Goal: Task Accomplishment & Management: Manage account settings

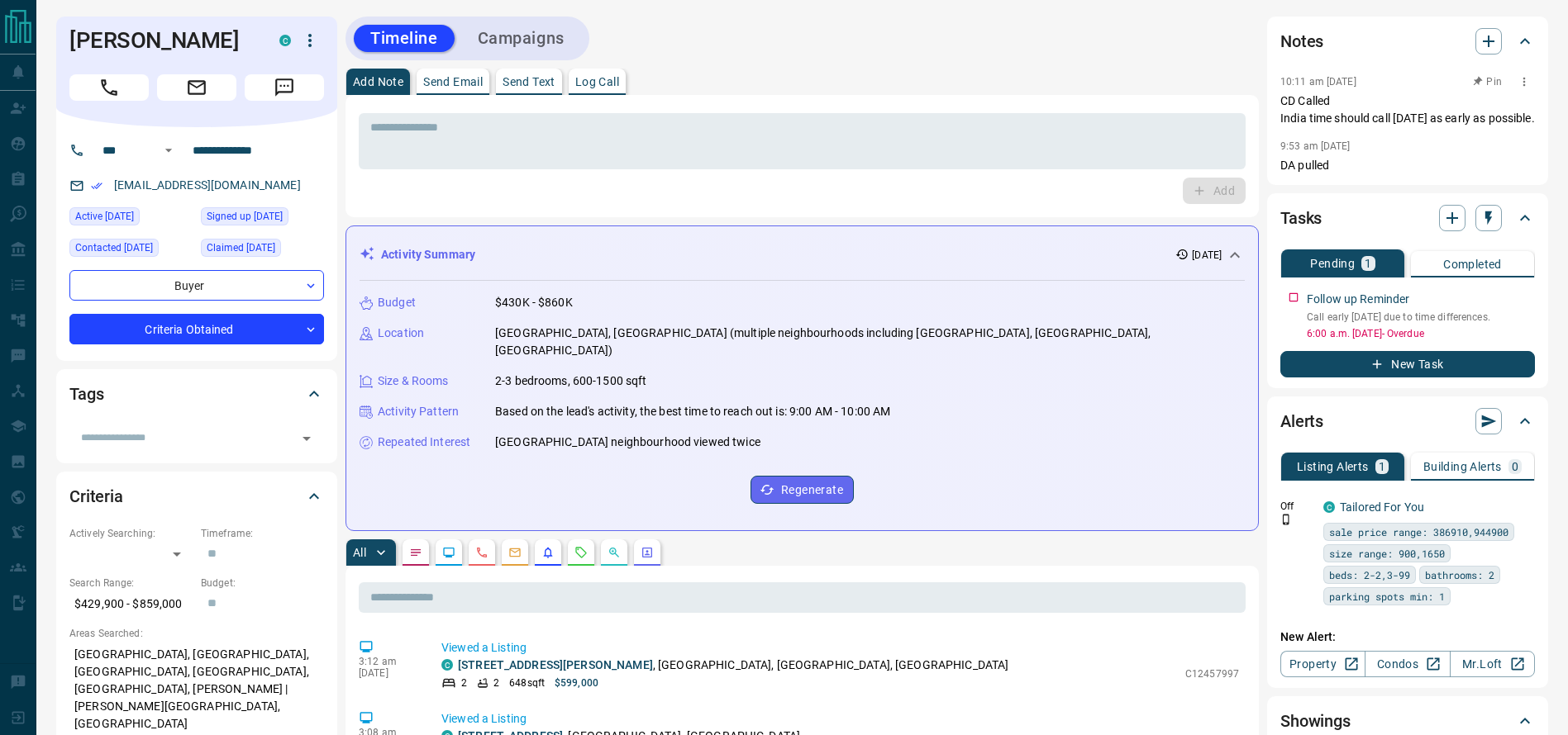
click at [1357, 127] on p "CD Called India time should call tomorrow as early as possible." at bounding box center [1407, 109] width 255 height 34
click at [1297, 105] on p "CD Called India time should call tomorrow as early as possible." at bounding box center [1407, 109] width 255 height 34
click at [1102, 80] on div "Add Note Send Email Send Text Log Call" at bounding box center [802, 81] width 913 height 26
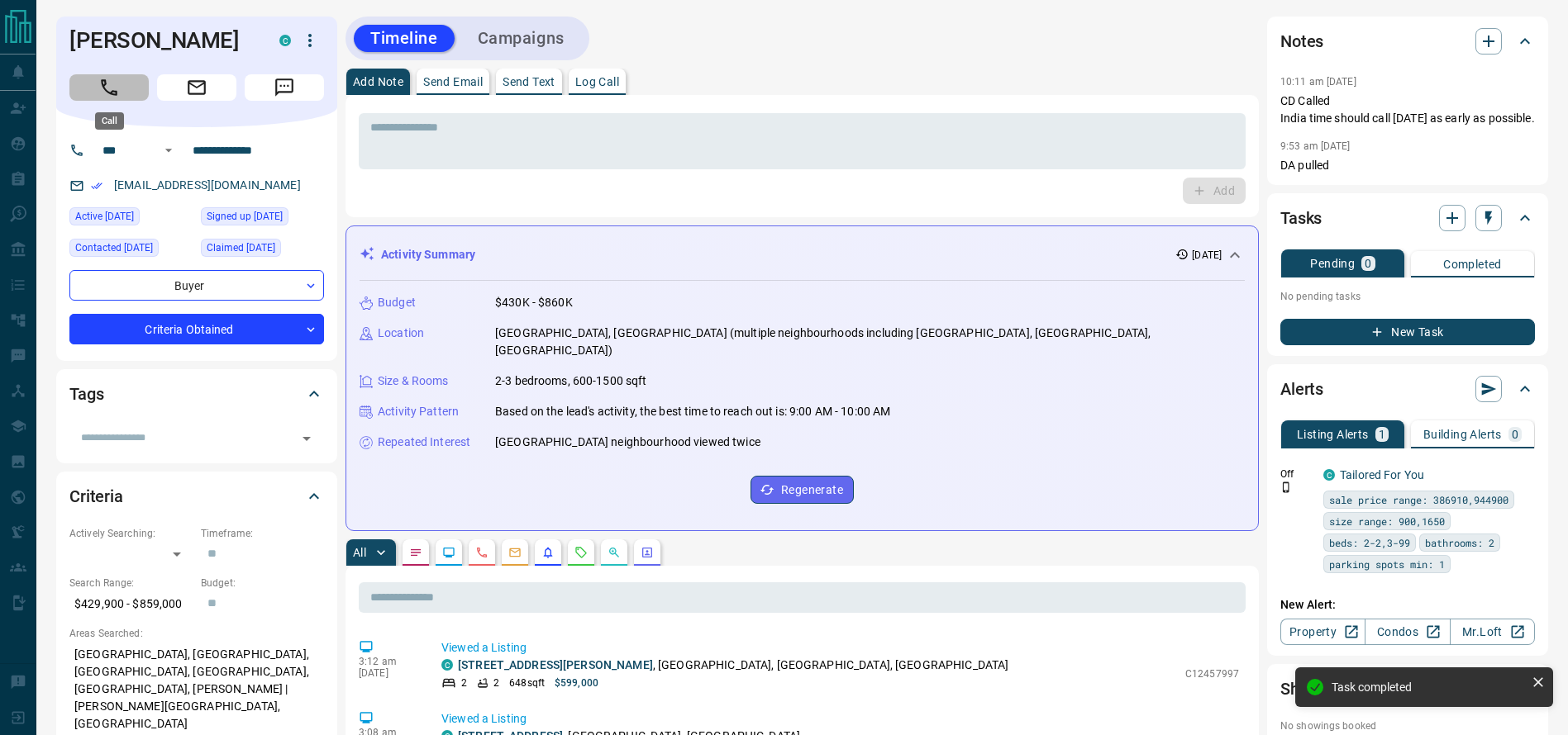
click at [82, 80] on button "Call" at bounding box center [109, 87] width 79 height 26
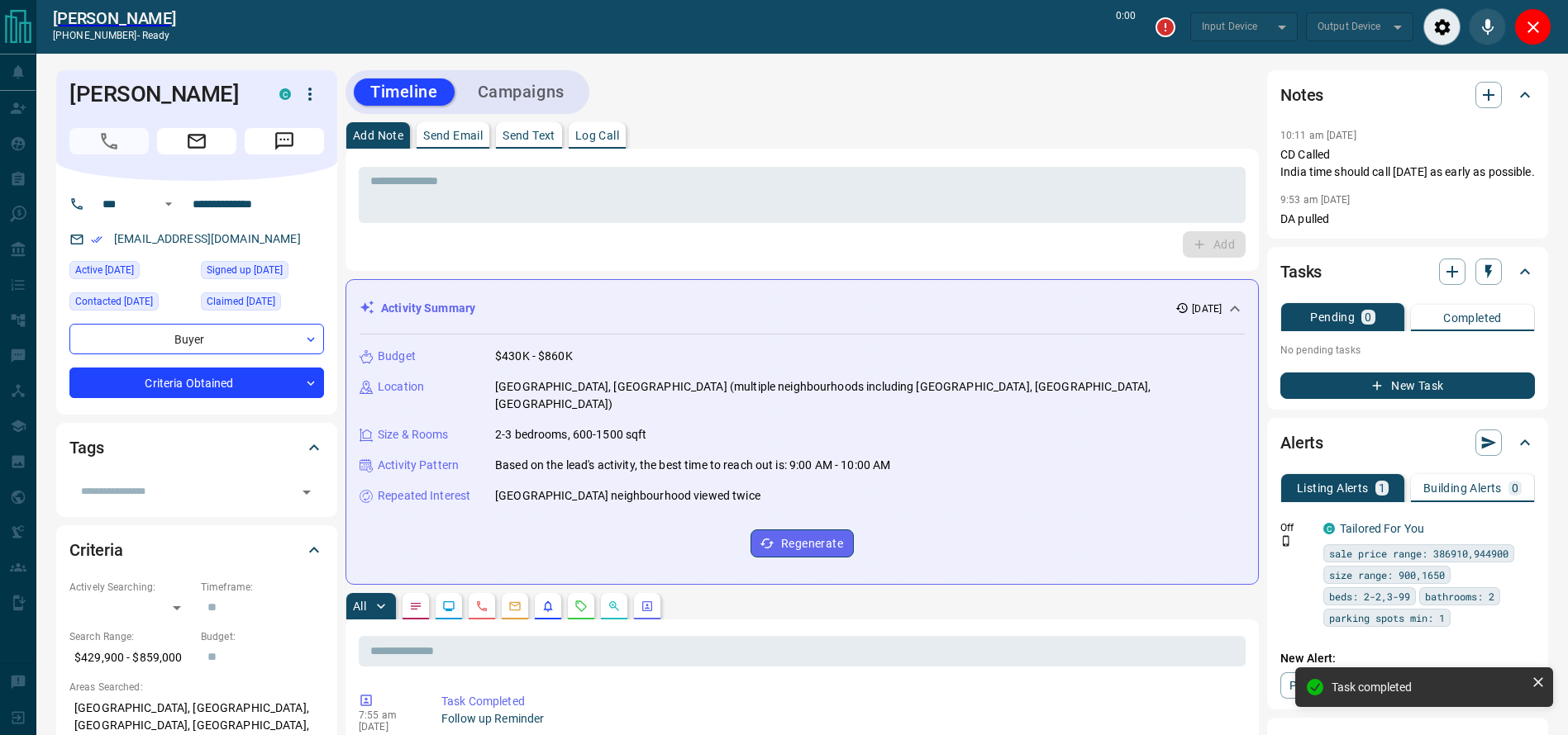
type input "*******"
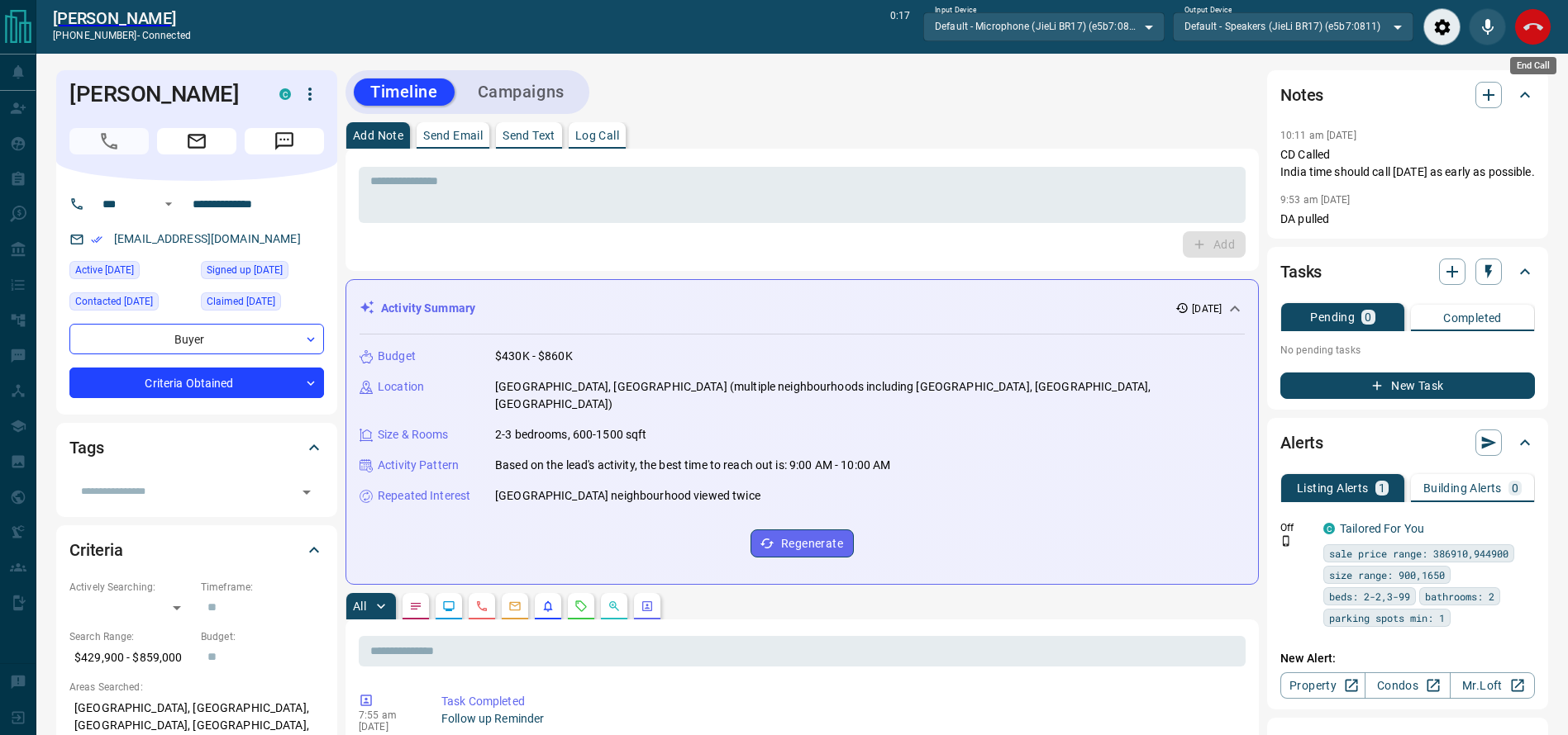
click at [1543, 31] on button "End Call" at bounding box center [1533, 27] width 37 height 37
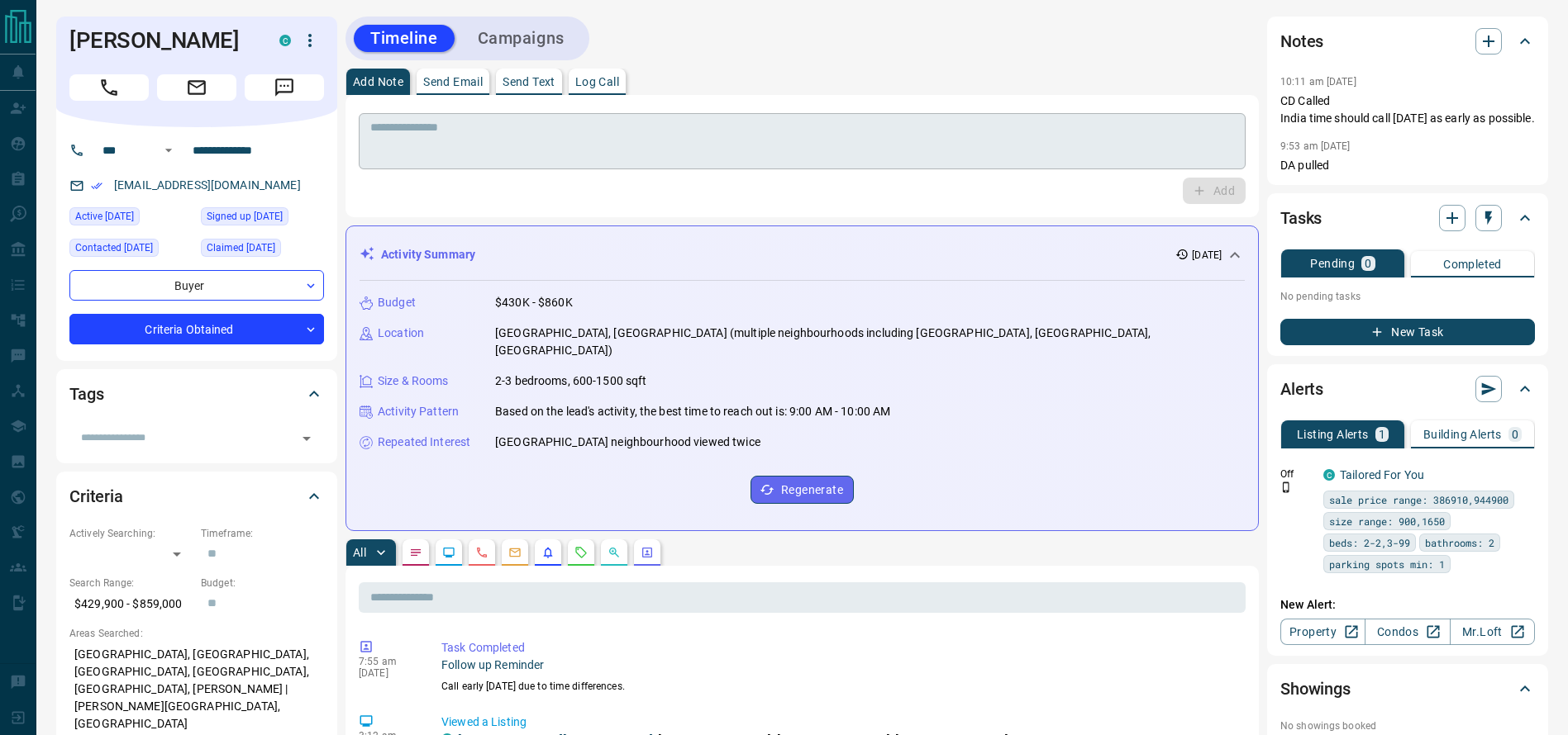
click at [1103, 134] on textarea at bounding box center [802, 142] width 864 height 42
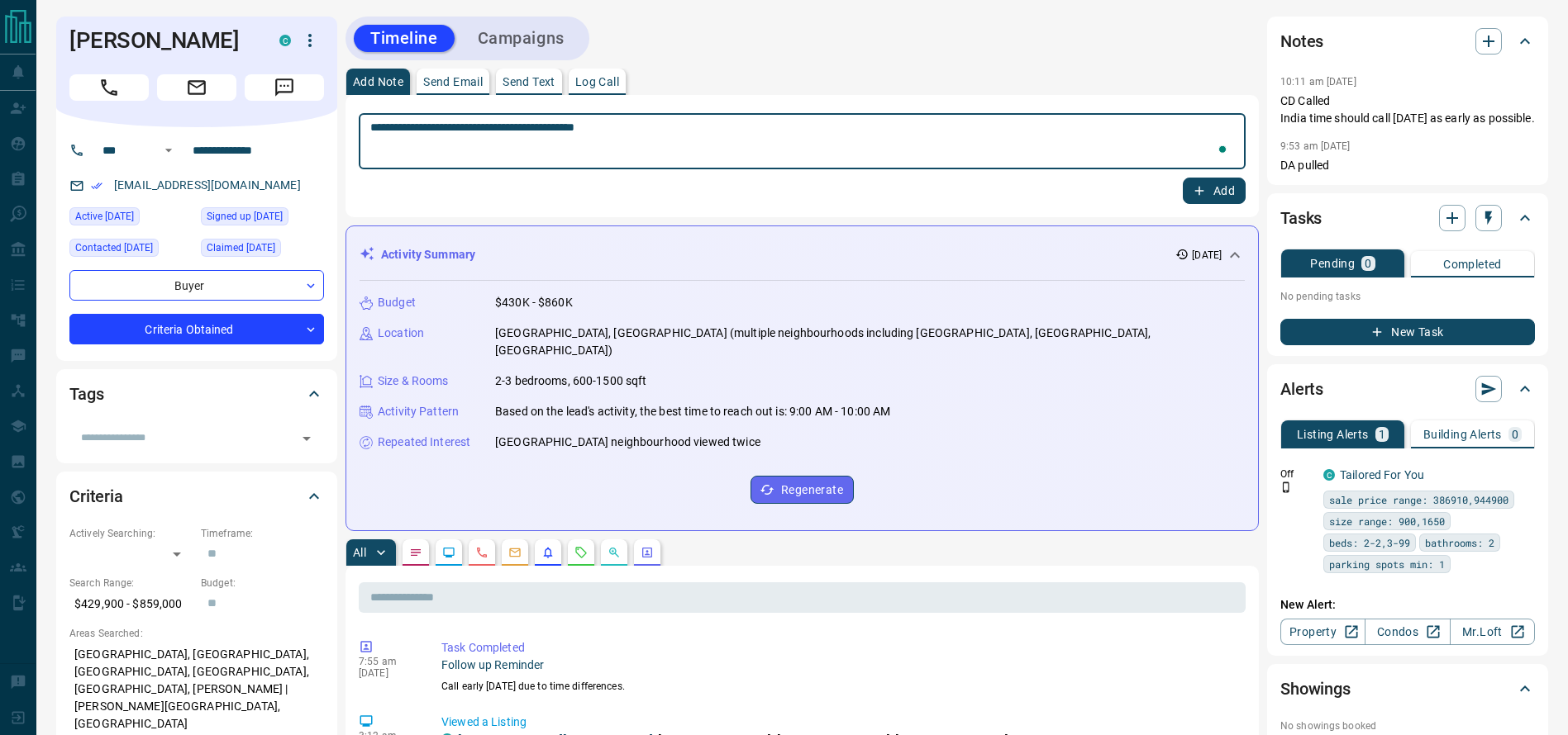
type textarea "**********"
click at [1198, 180] on button "Add" at bounding box center [1213, 190] width 63 height 26
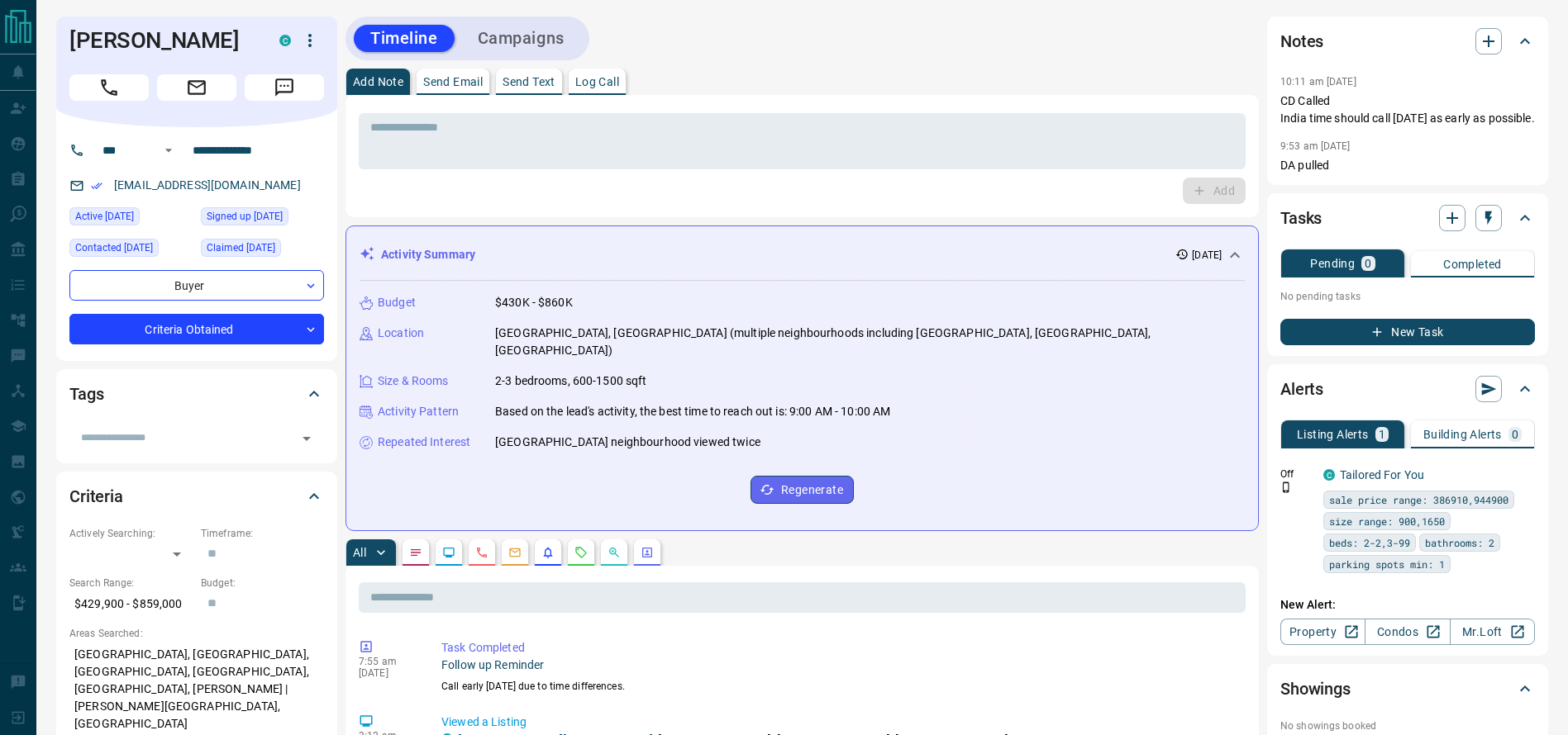
click at [518, 38] on button "Campaigns" at bounding box center [521, 39] width 120 height 27
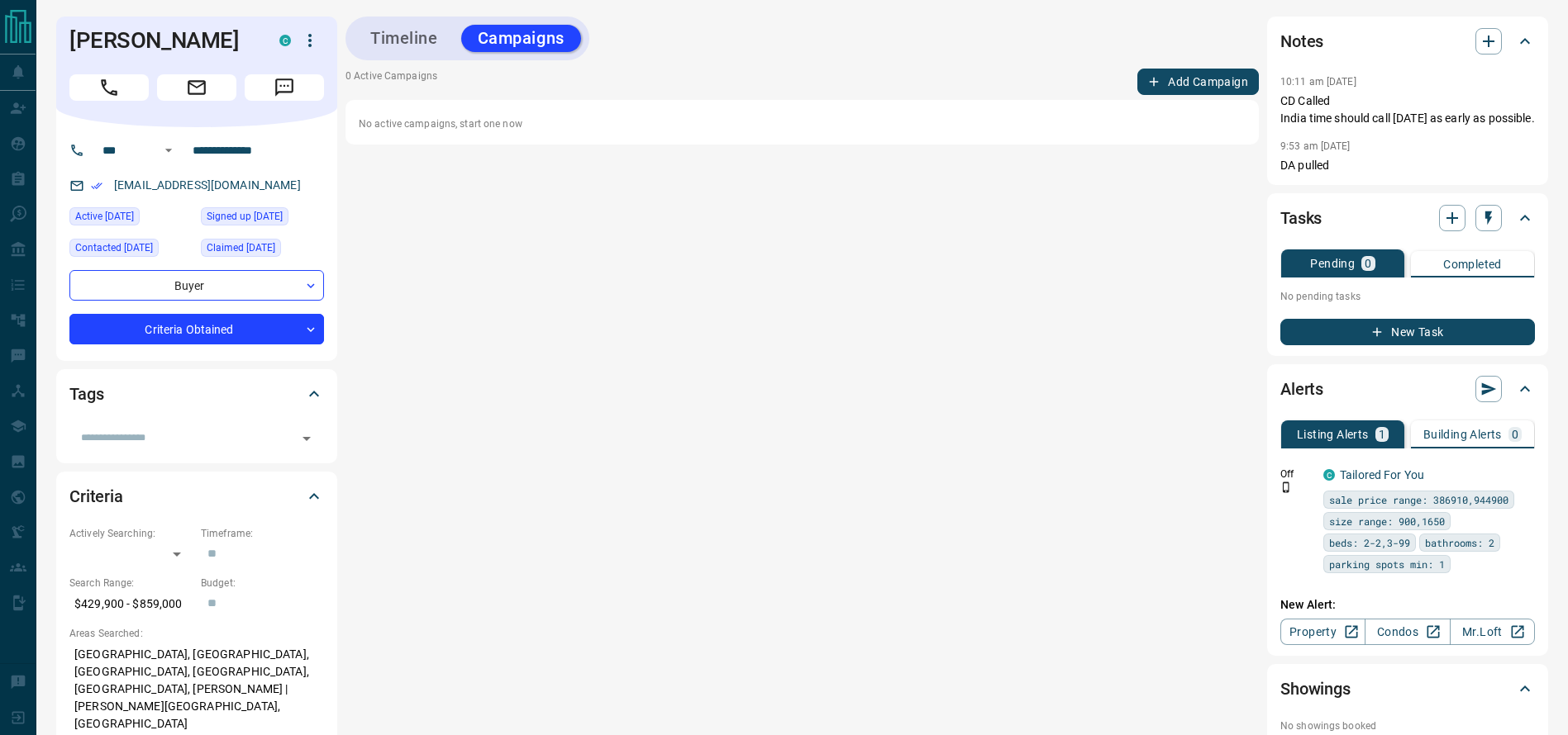
click at [1168, 74] on button "Add Campaign" at bounding box center [1197, 81] width 122 height 26
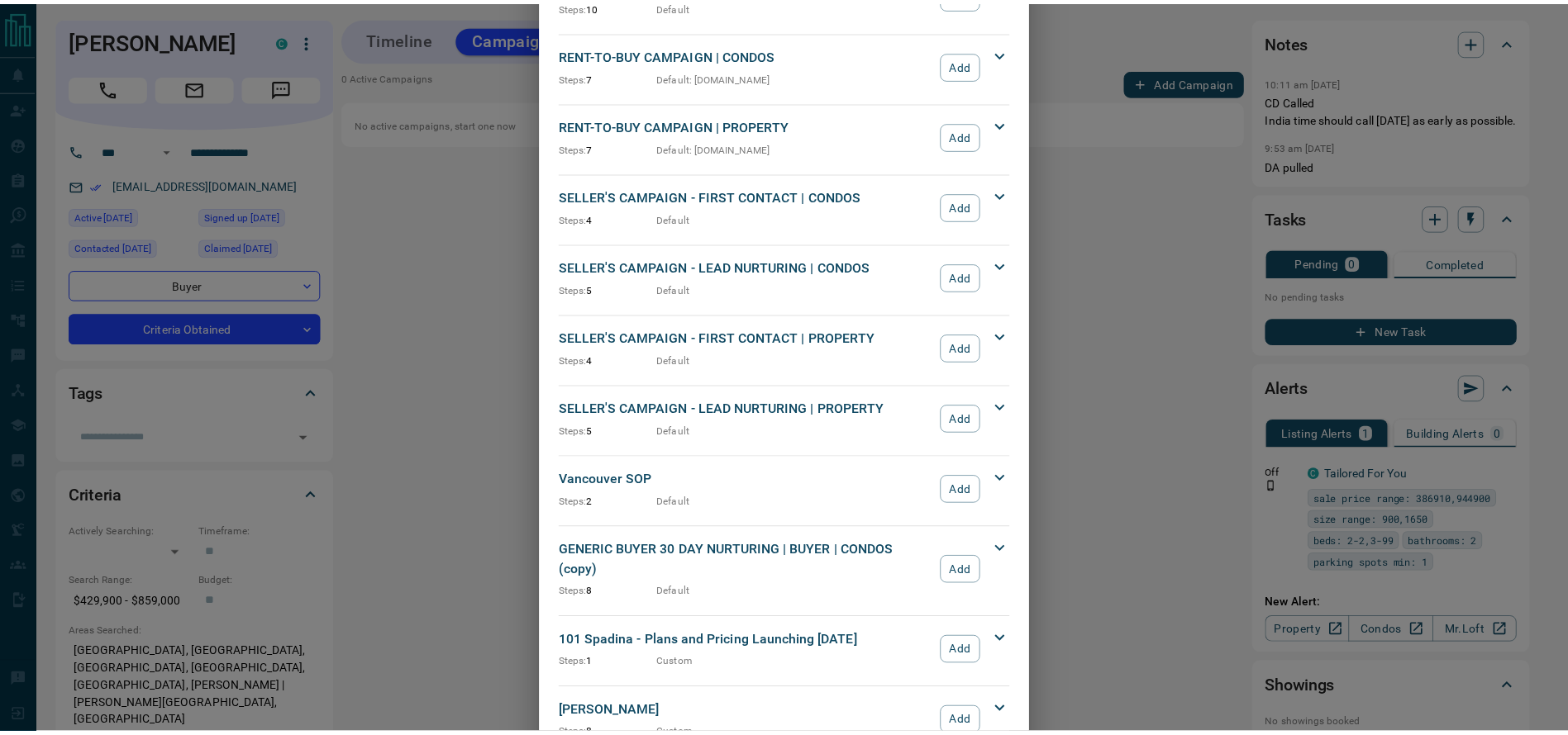
scroll to position [1400, 0]
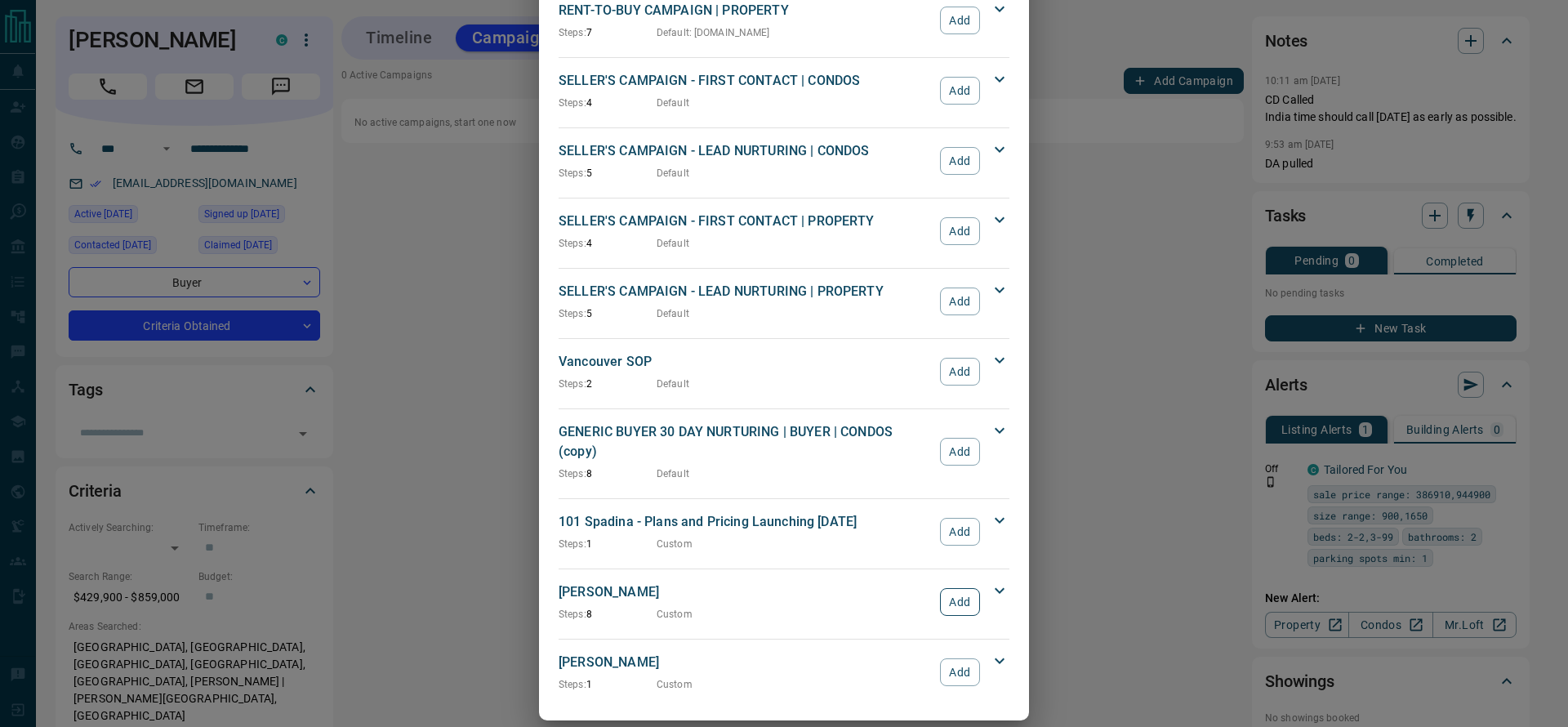
click at [956, 588] on button "Add" at bounding box center [960, 602] width 40 height 27
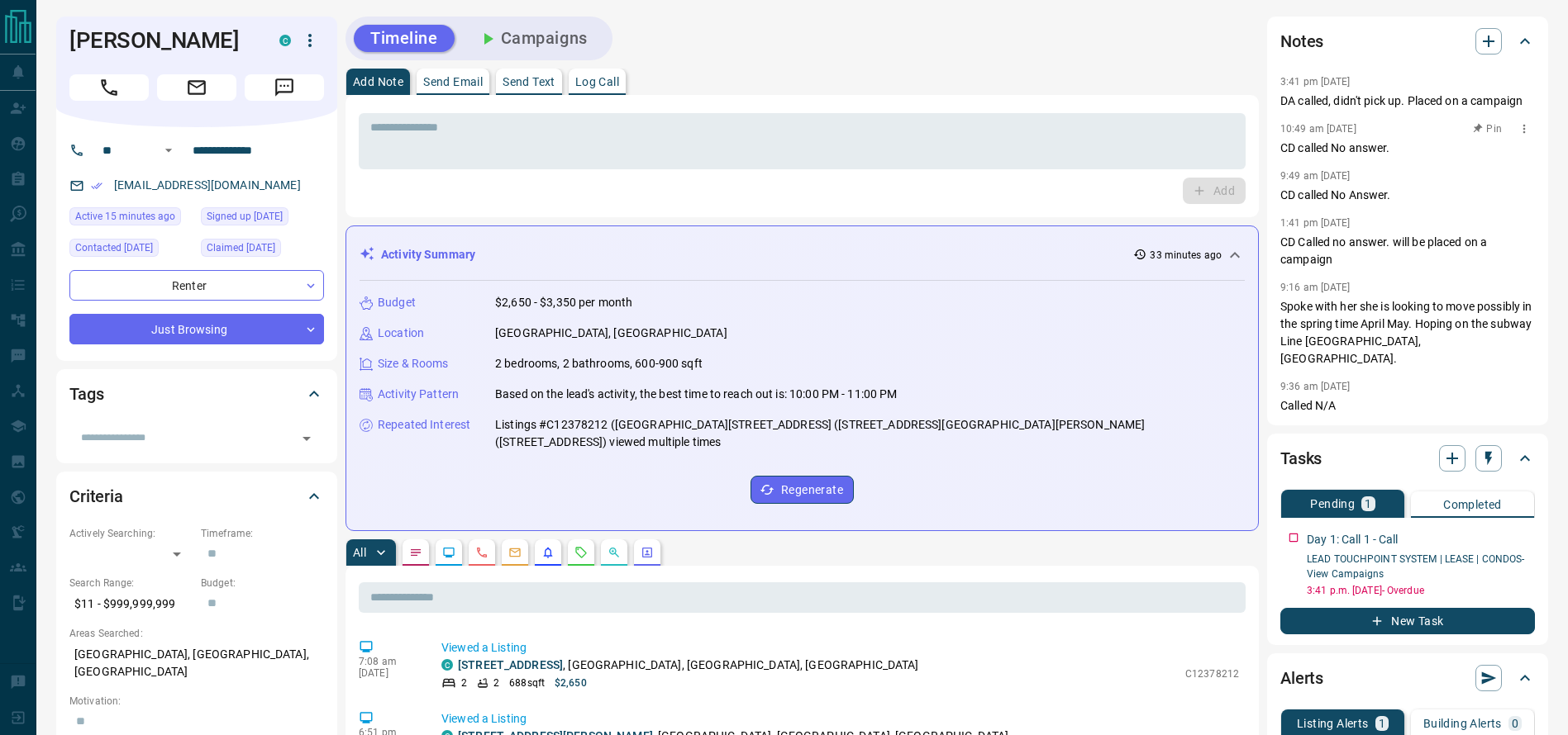
click at [1339, 139] on p "CD called No answer." at bounding box center [1407, 148] width 255 height 18
click at [92, 90] on button "Call" at bounding box center [109, 87] width 79 height 26
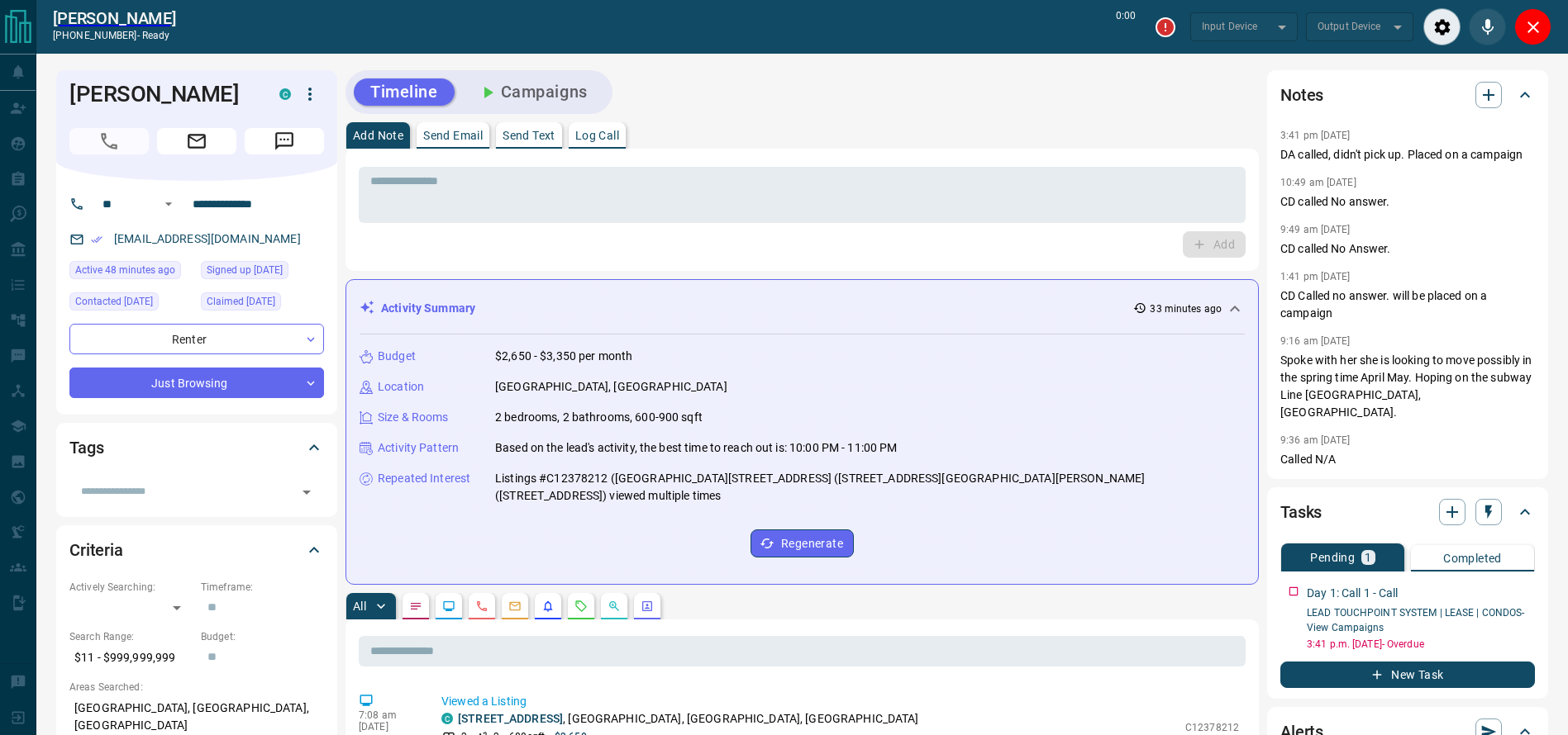
type input "*******"
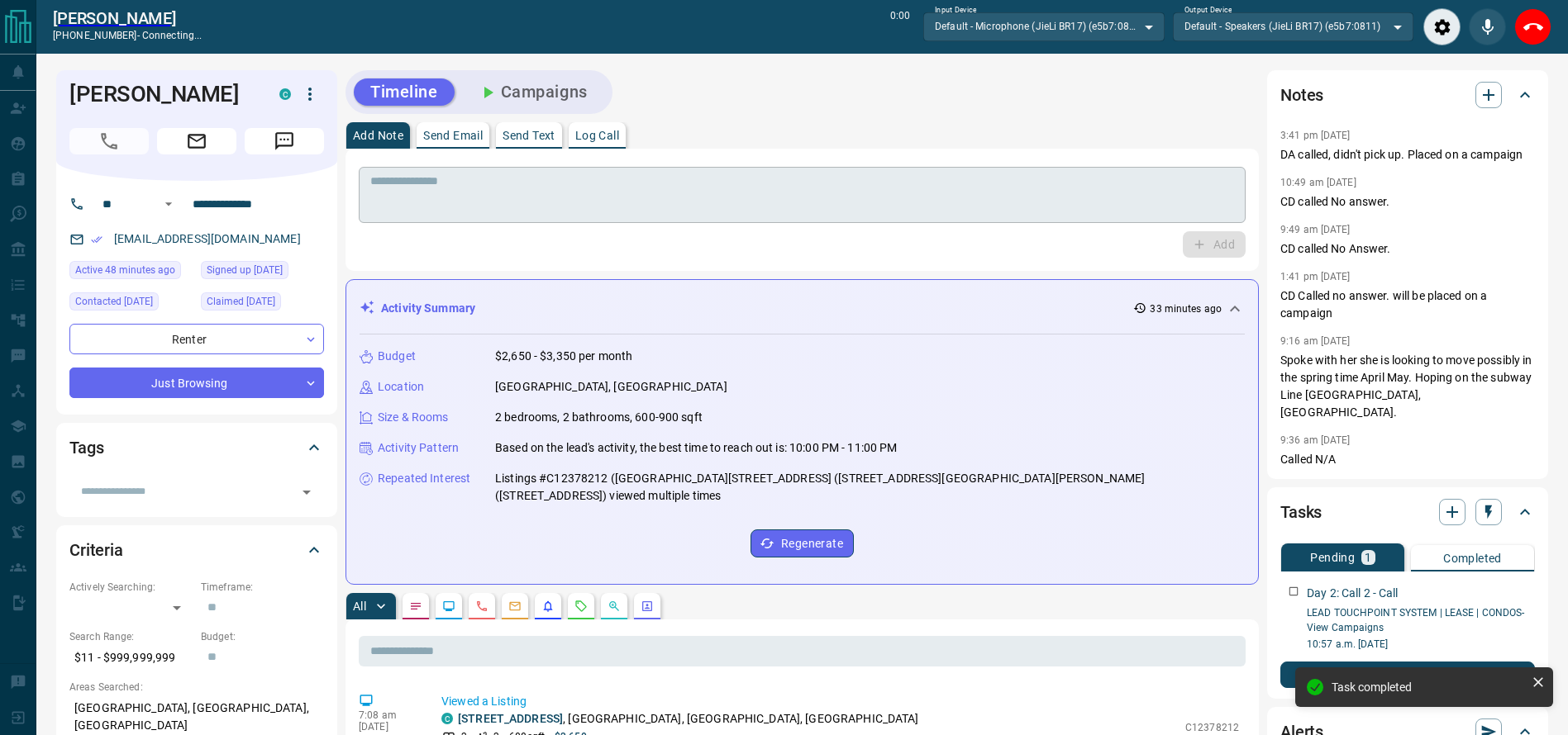
click at [1058, 199] on textarea at bounding box center [802, 196] width 864 height 42
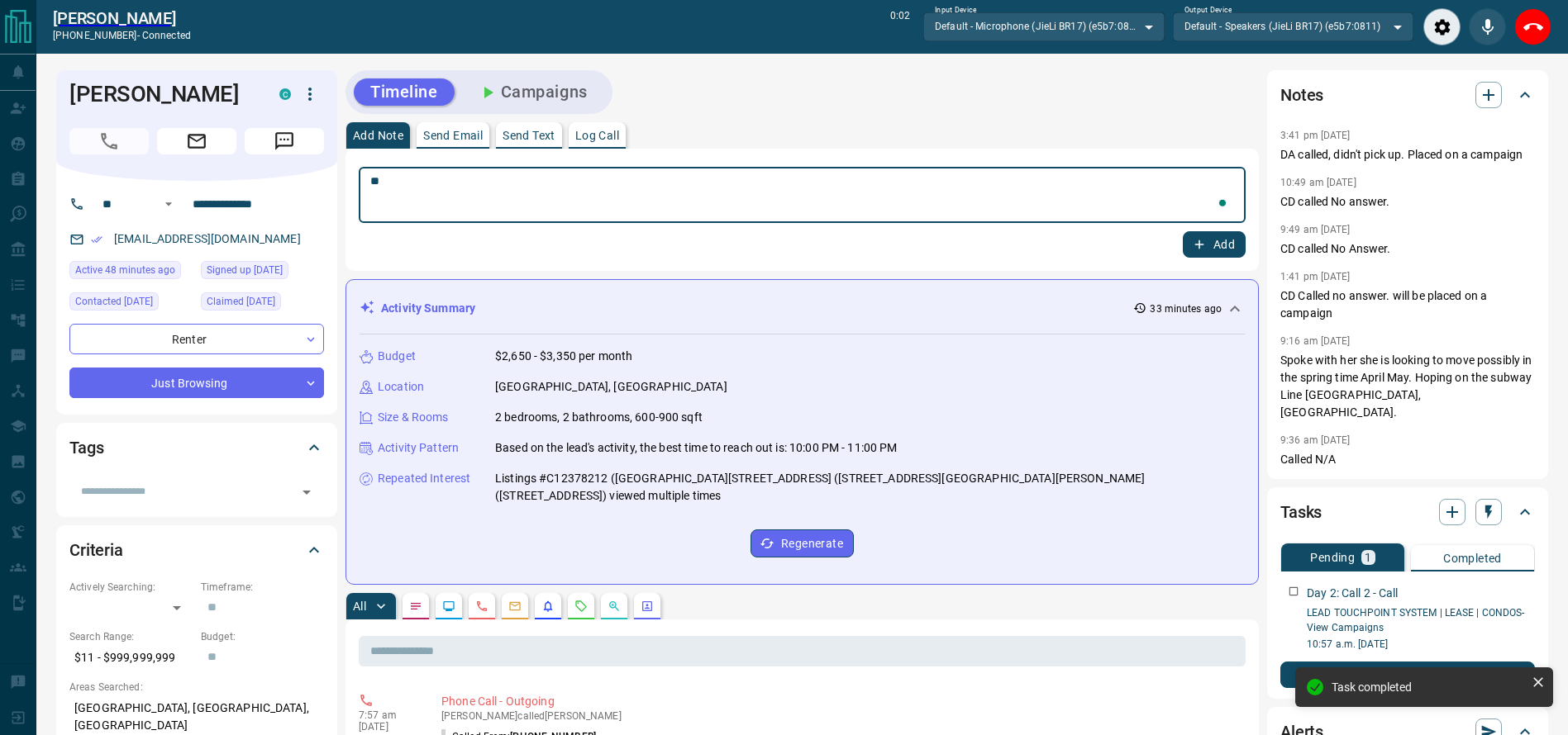
type textarea "*"
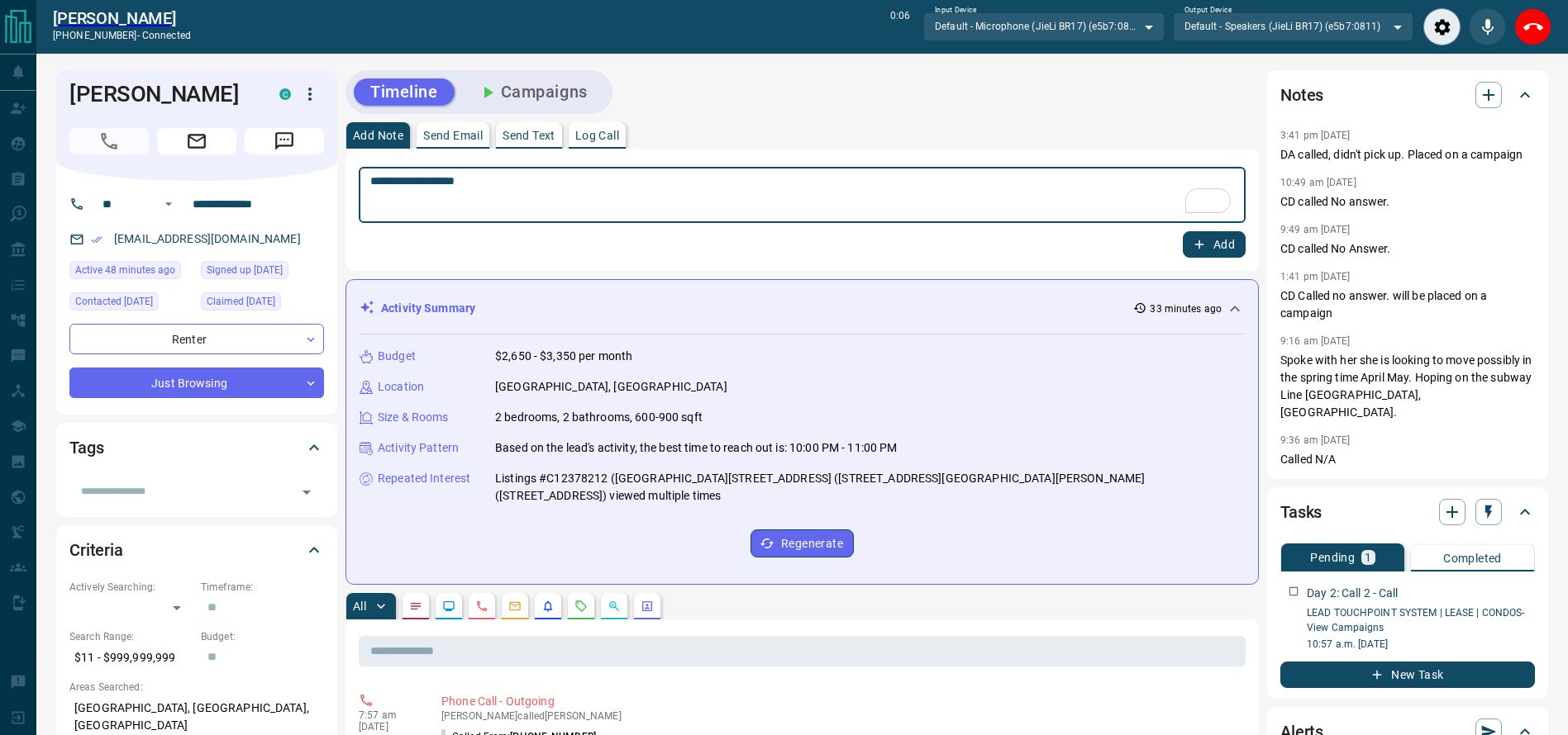
type textarea "**********"
click at [1223, 239] on button "Add" at bounding box center [1213, 244] width 63 height 26
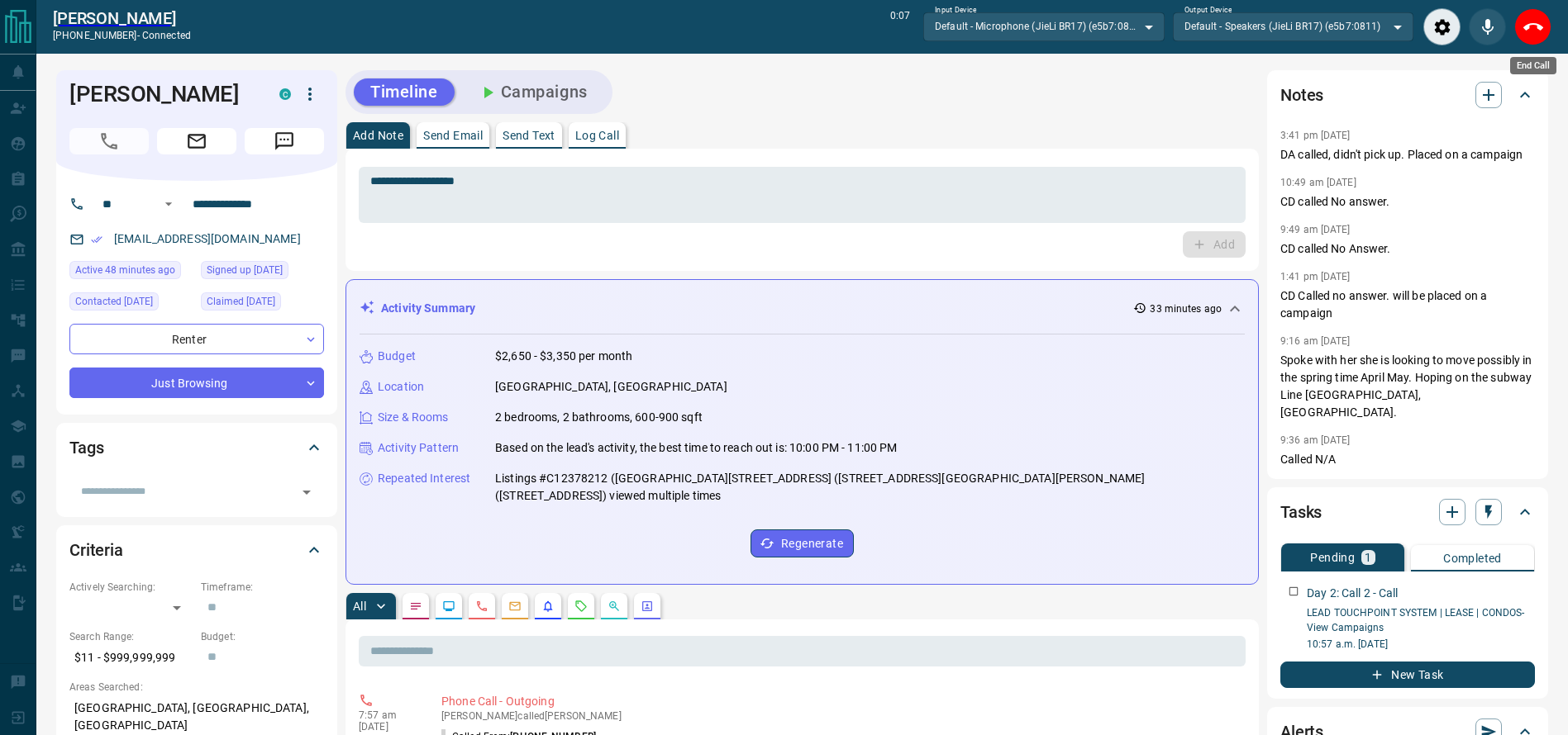
click at [1544, 38] on button "End Call" at bounding box center [1533, 27] width 37 height 37
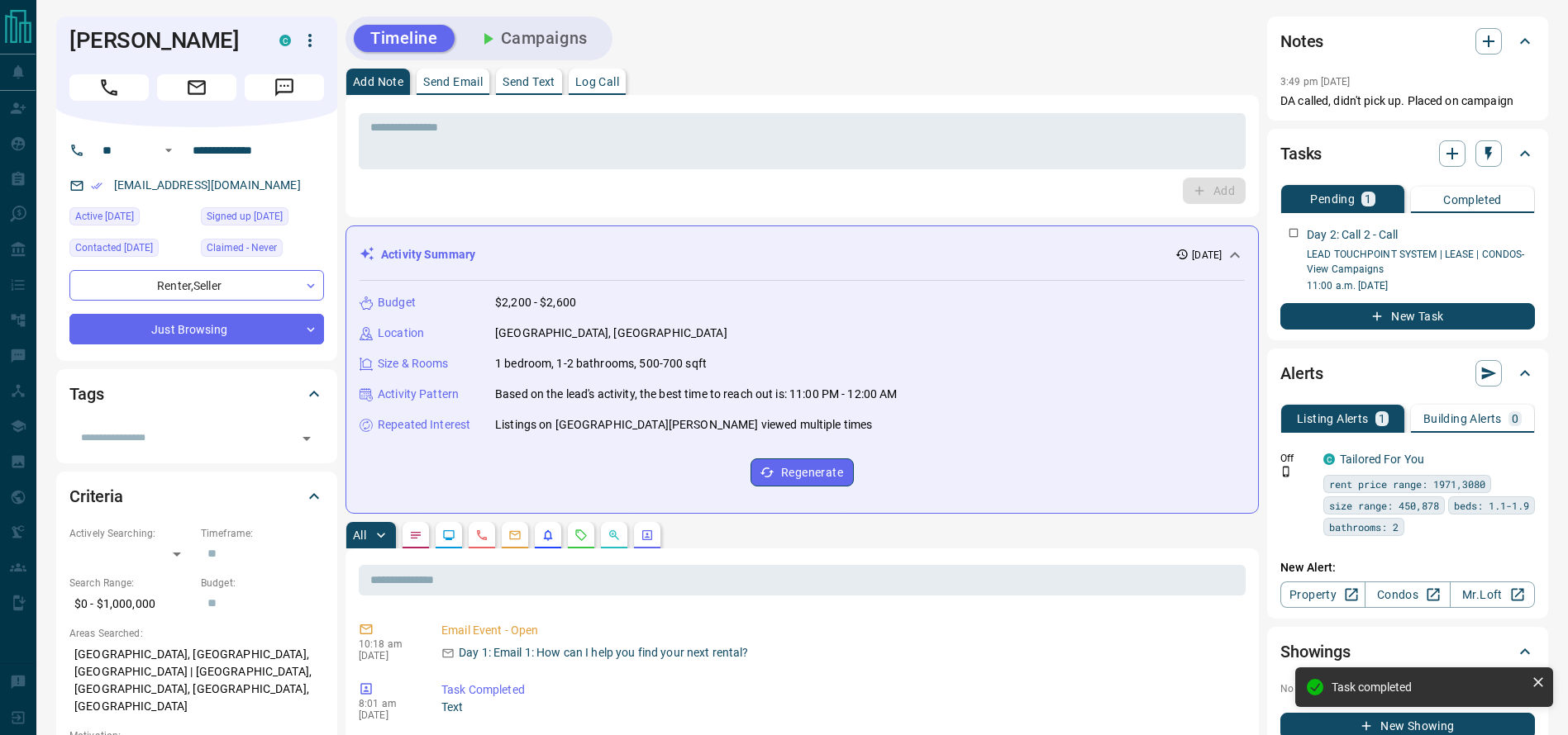
click at [122, 71] on div at bounding box center [197, 84] width 255 height 33
click at [112, 77] on icon "Call" at bounding box center [109, 87] width 22 height 22
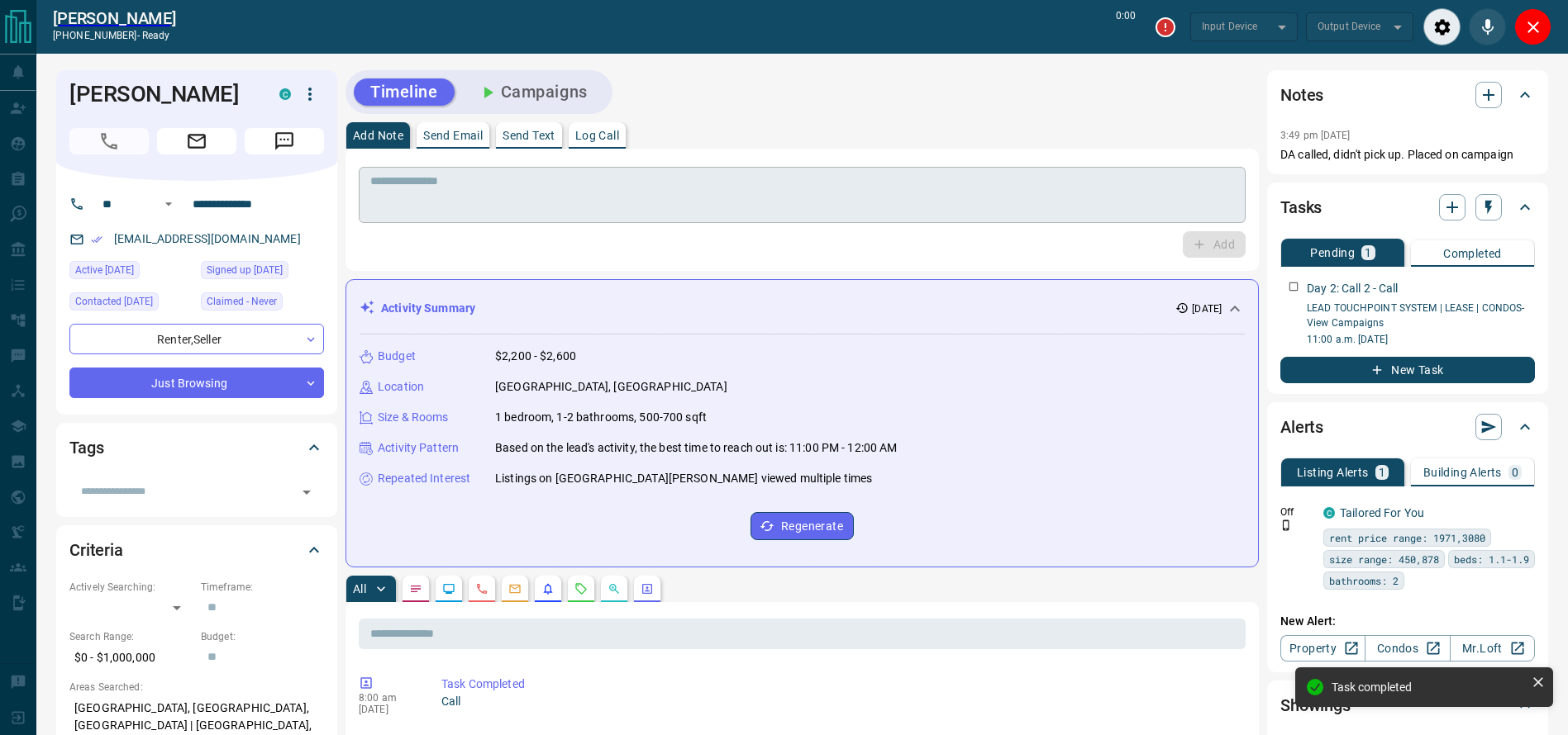
type input "*******"
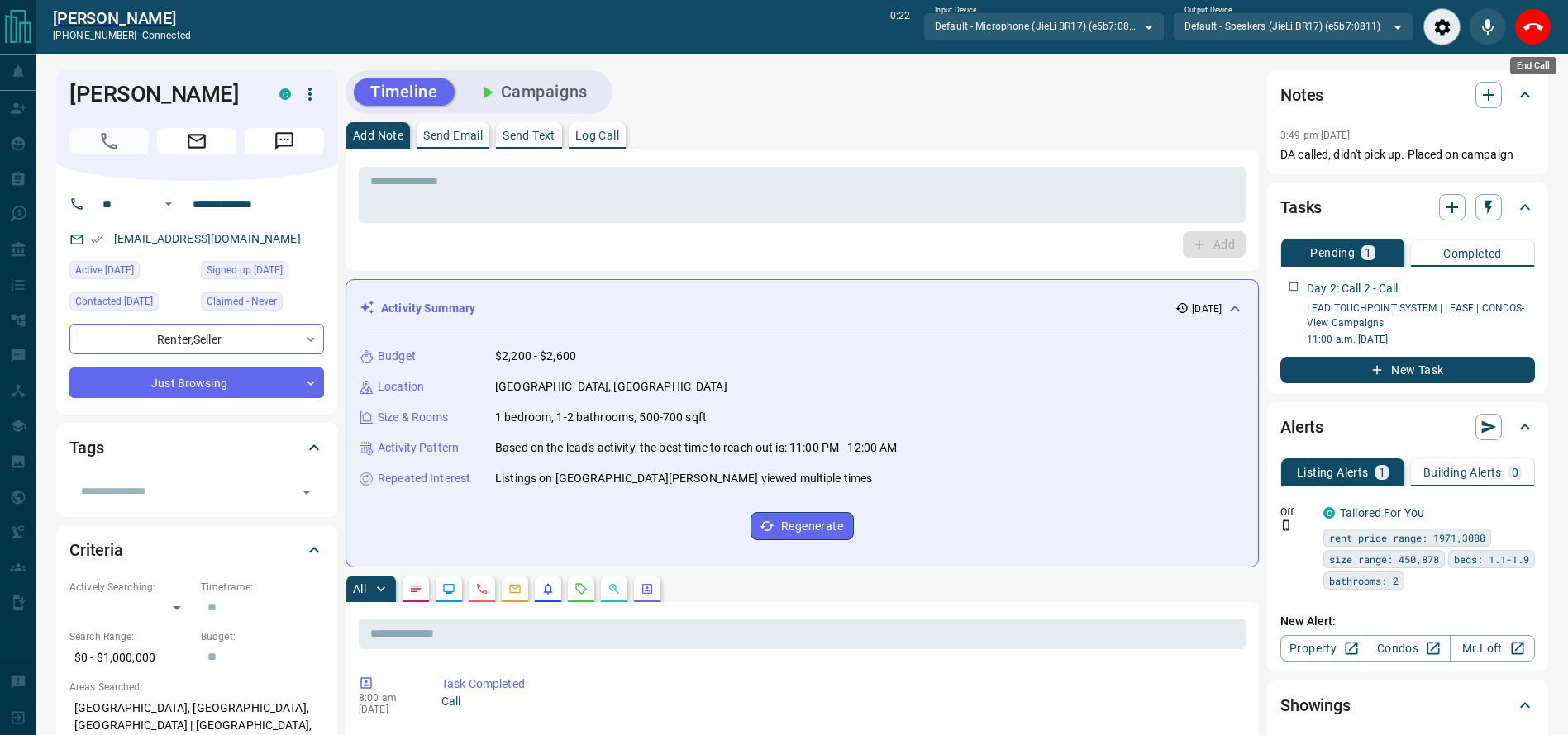
drag, startPoint x: 1523, startPoint y: 36, endPoint x: 1532, endPoint y: 40, distance: 9.8
click at [1526, 37] on button "End Call" at bounding box center [1533, 27] width 37 height 37
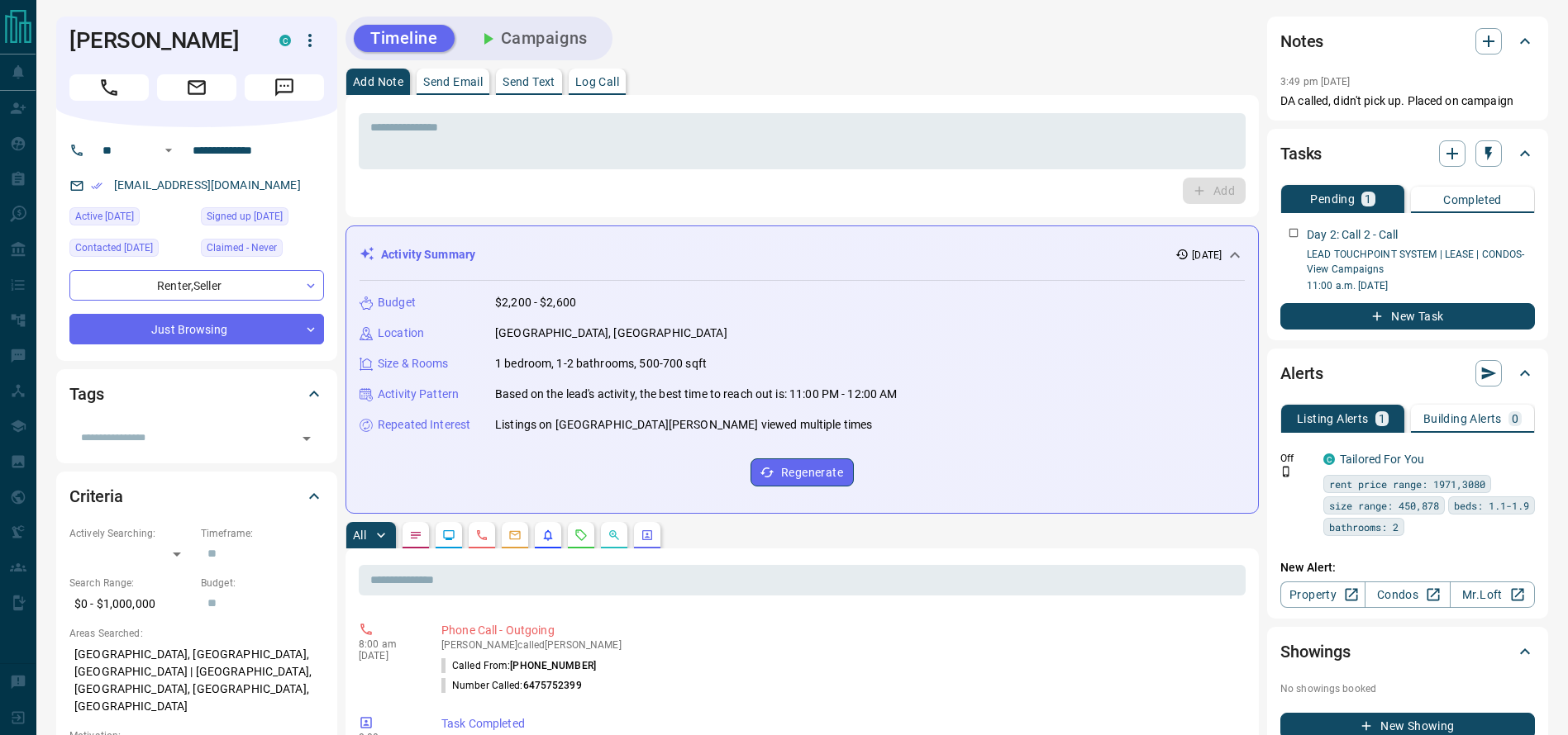
click at [1116, 92] on div "Add Note Send Email Send Text Log Call" at bounding box center [802, 81] width 913 height 26
click at [1116, 90] on div "Add Note Send Email Send Text Log Call" at bounding box center [802, 81] width 913 height 26
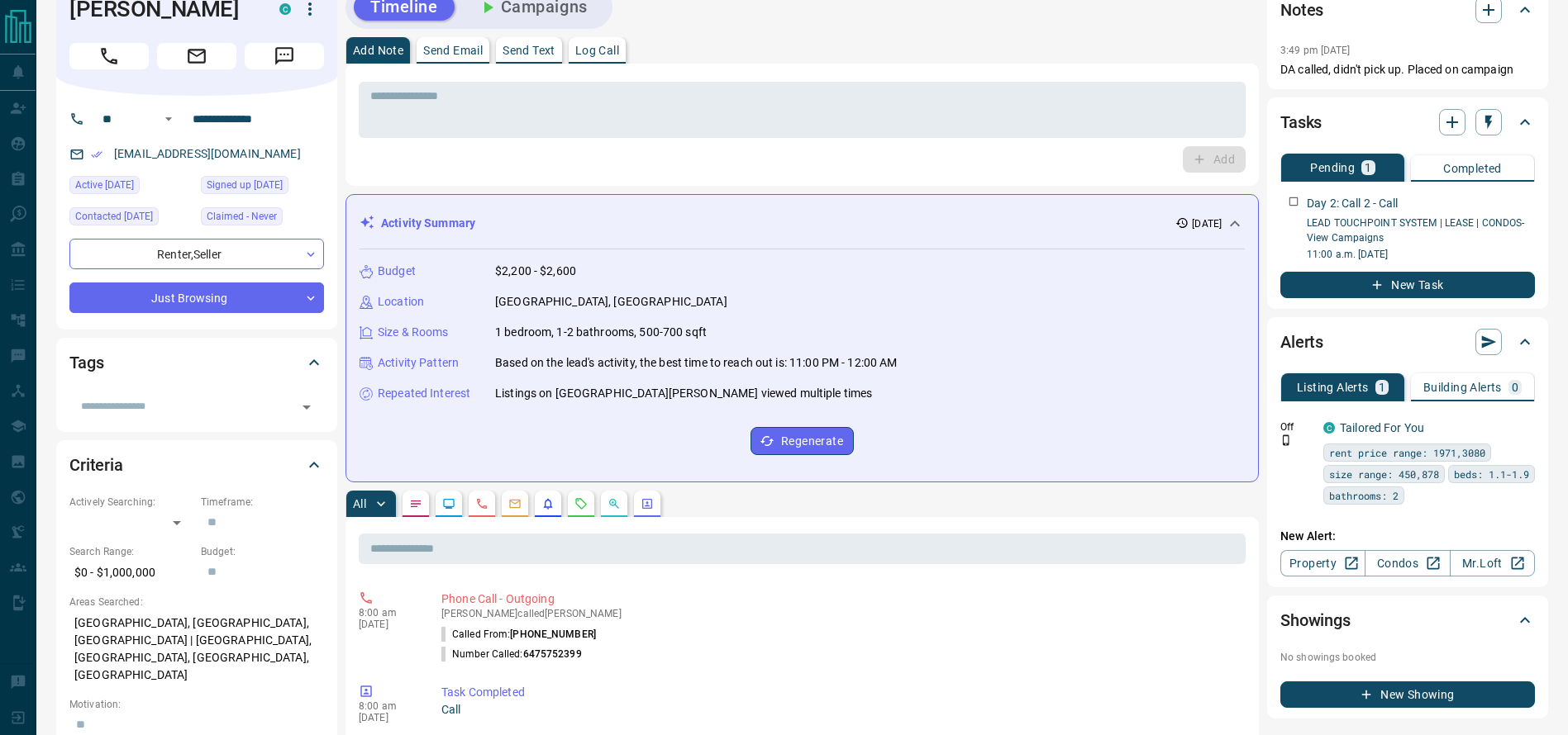
scroll to position [32, 0]
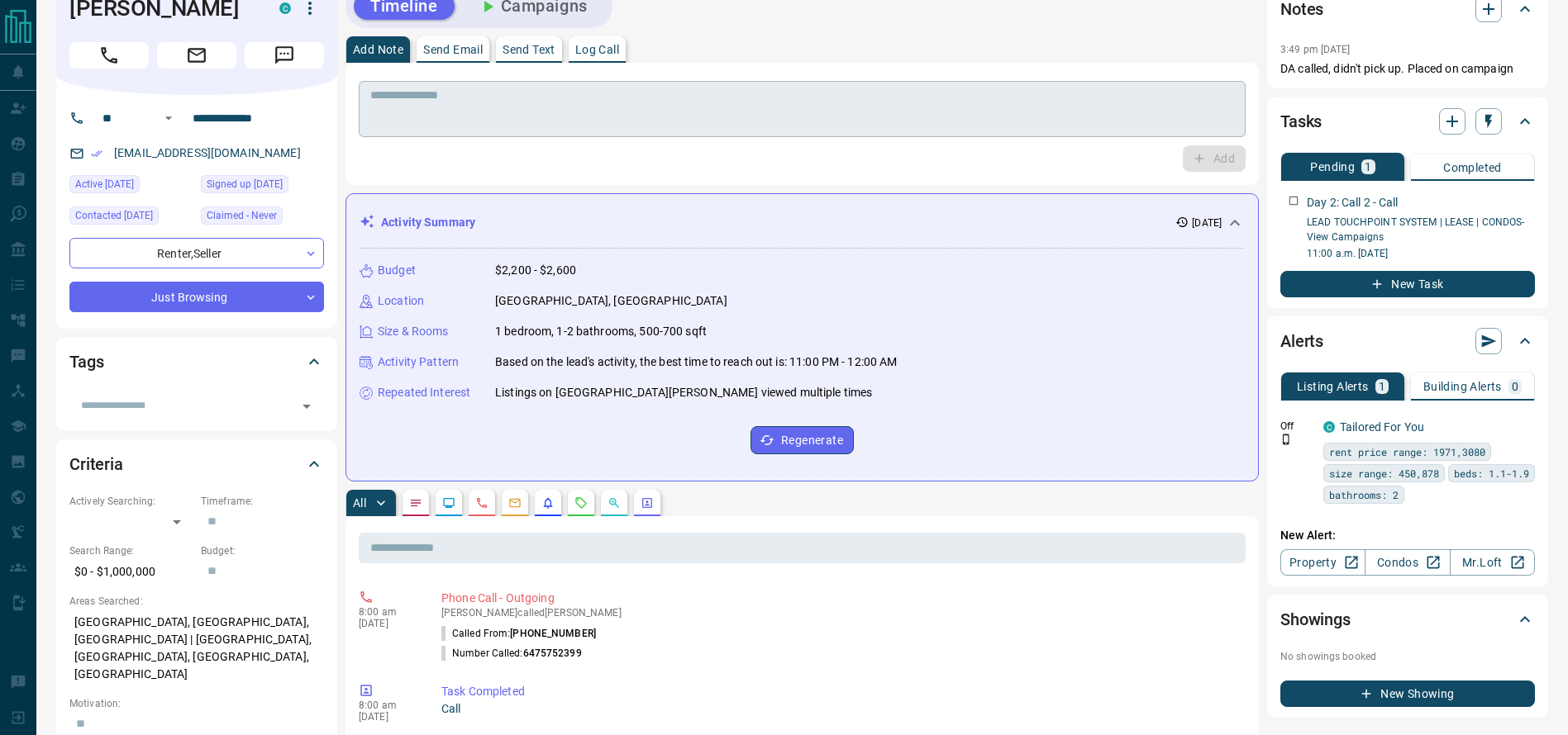
drag, startPoint x: 994, startPoint y: 87, endPoint x: 942, endPoint y: 127, distance: 65.6
click at [990, 89] on div "* ​" at bounding box center [802, 108] width 887 height 56
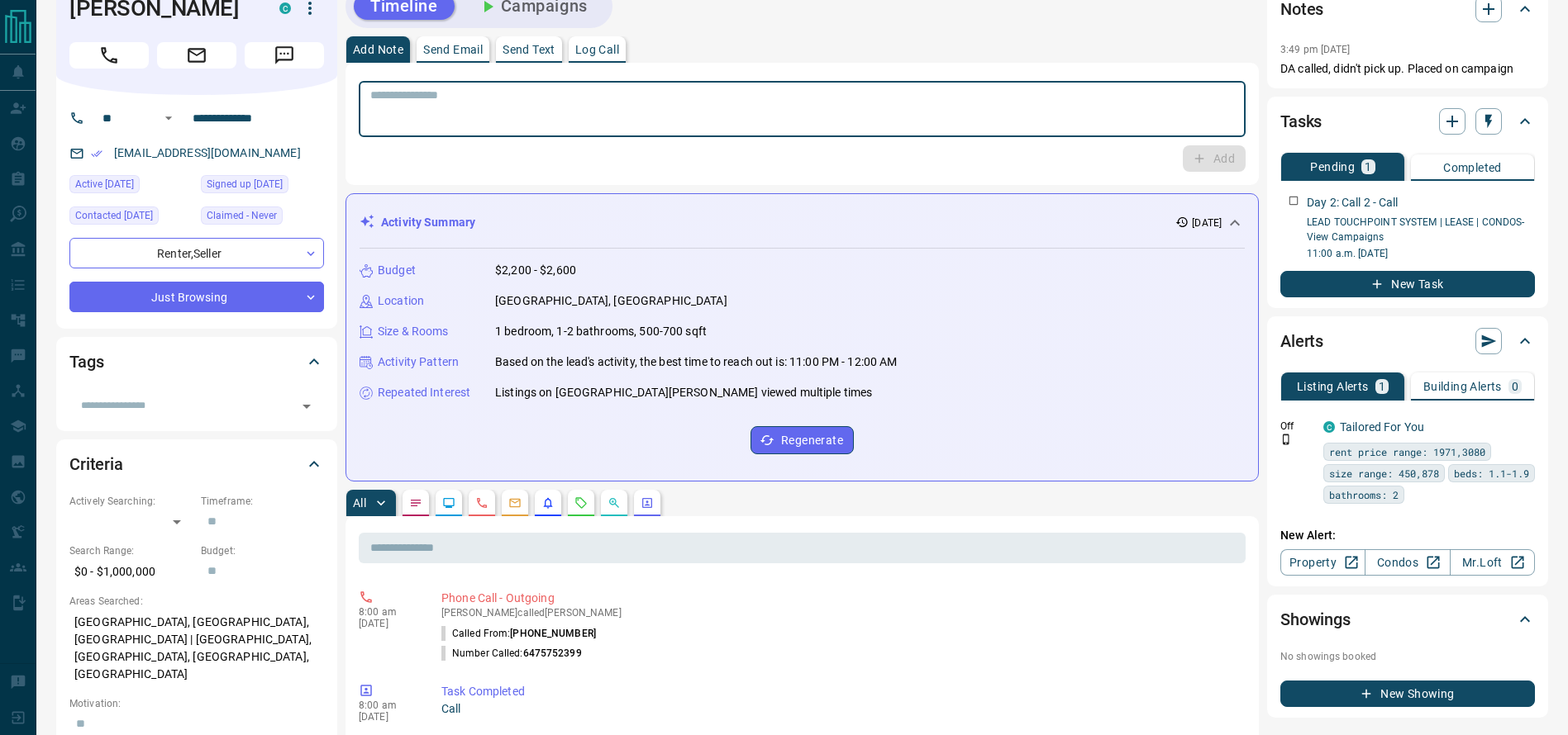
click at [942, 127] on textarea at bounding box center [802, 109] width 864 height 42
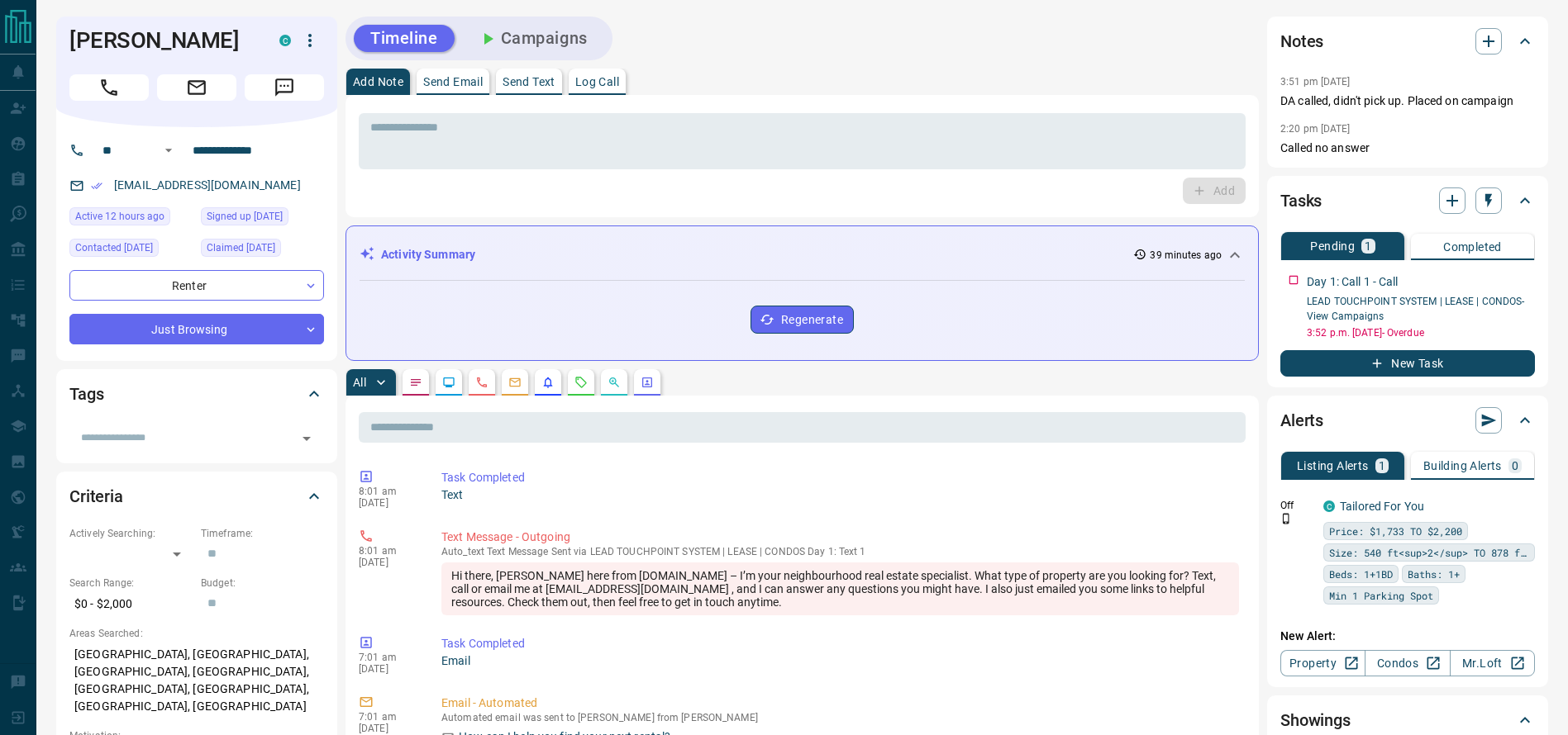
click at [881, 55] on div "Timeline Campaigns" at bounding box center [802, 39] width 913 height 44
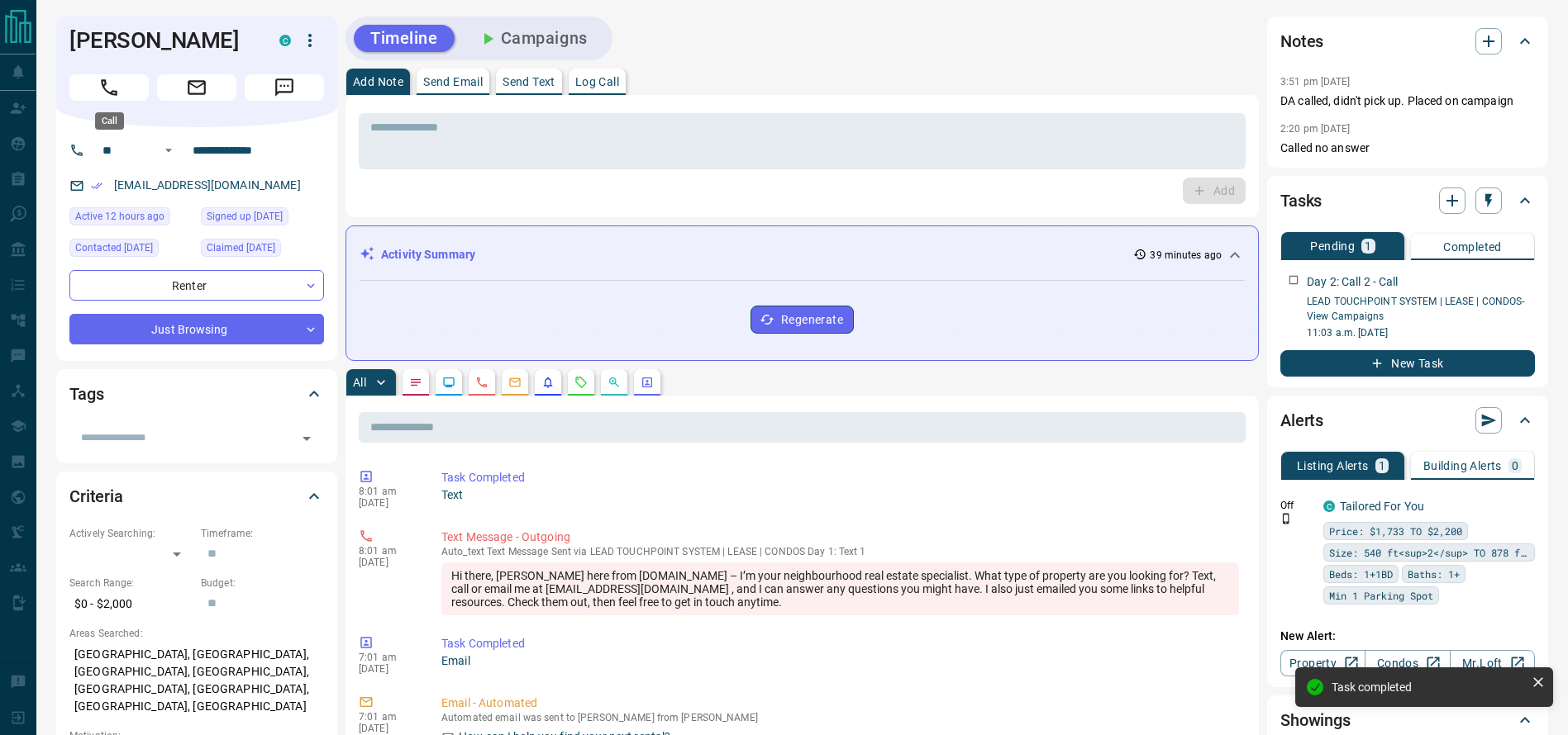
click at [94, 91] on button "Call" at bounding box center [109, 87] width 79 height 26
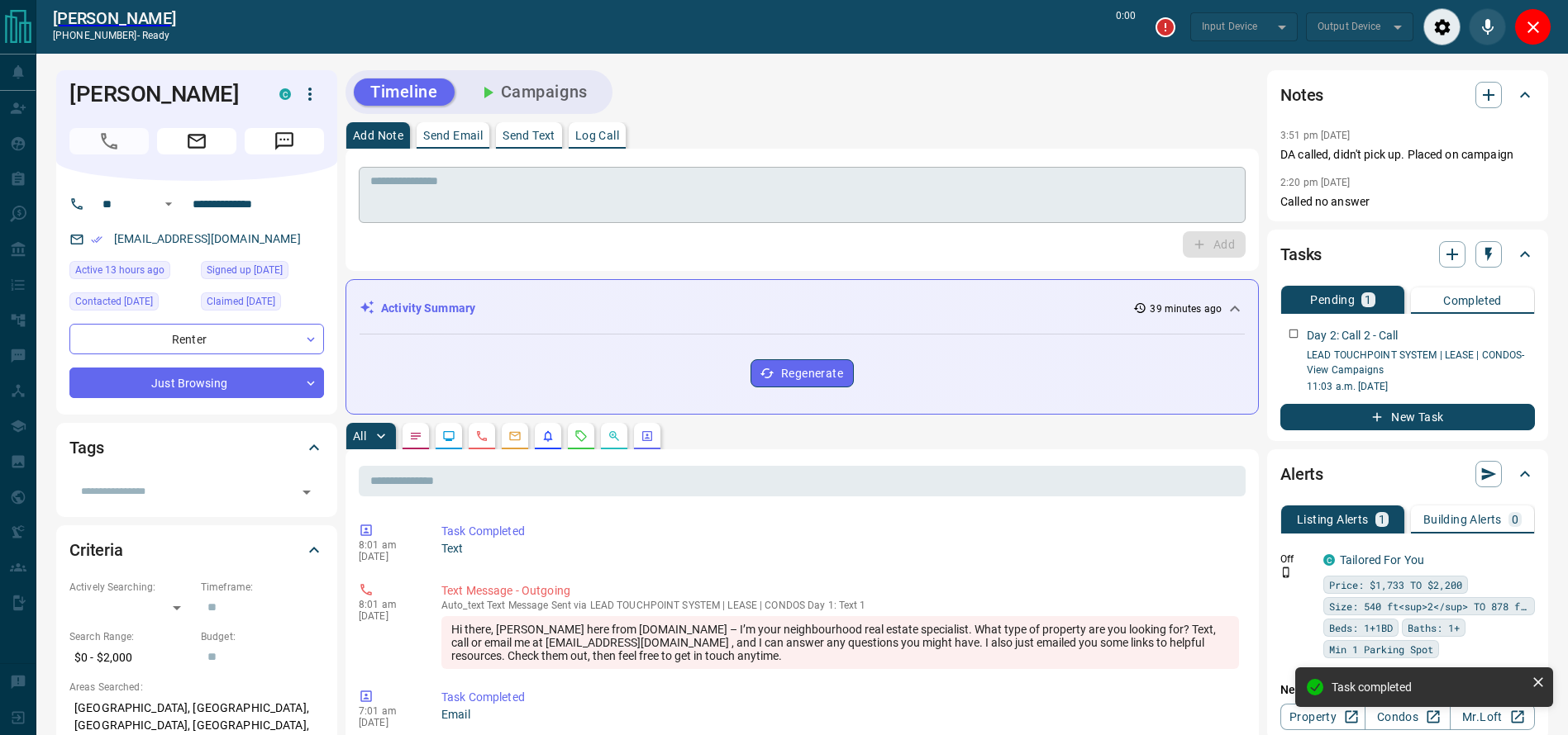
type input "*******"
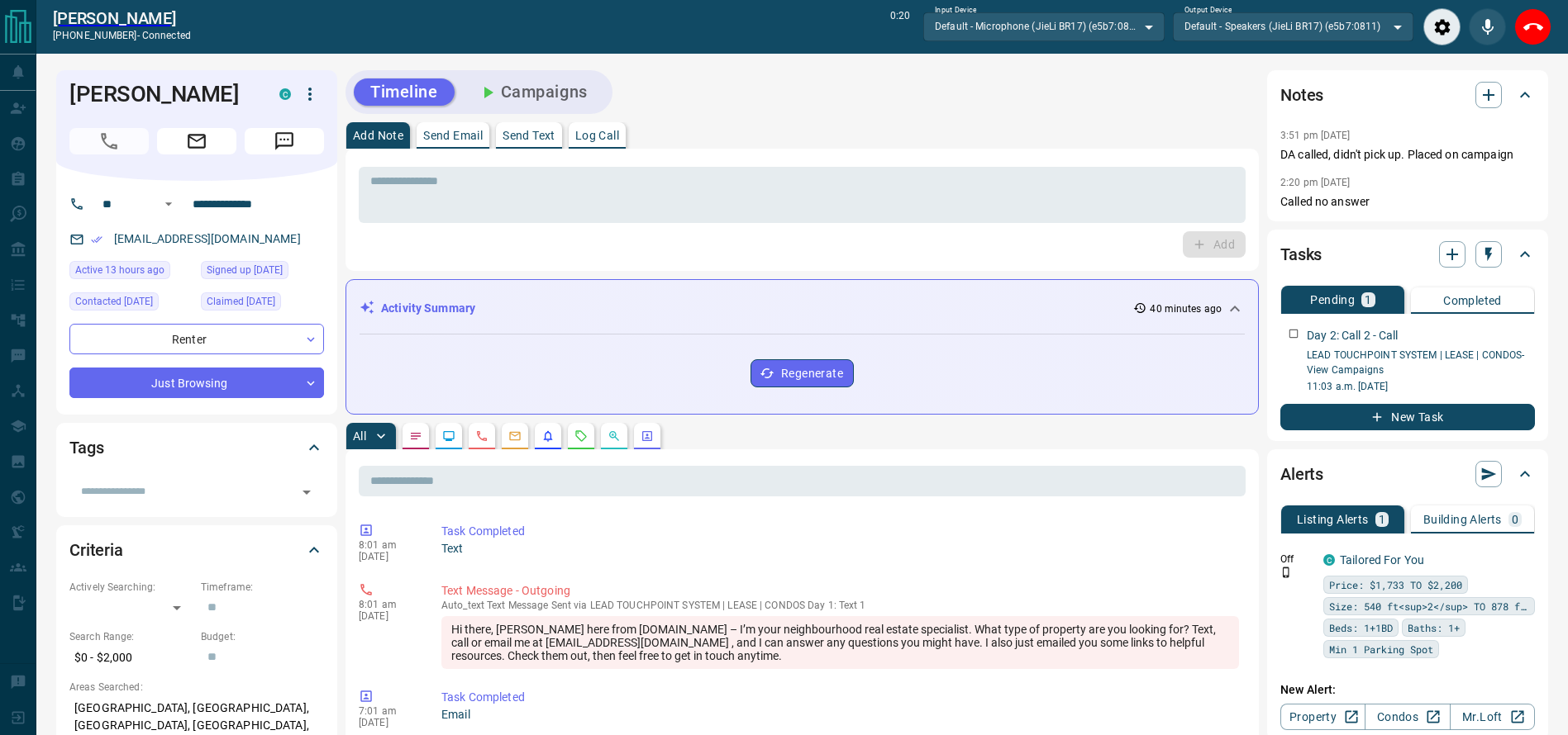
click at [1523, 6] on div "Harun Mohamed +14165004033 - connected 0:20 Input Device Default - Microphone (…" at bounding box center [802, 27] width 1531 height 54
click at [1534, 29] on icon "End Call" at bounding box center [1534, 28] width 20 height 20
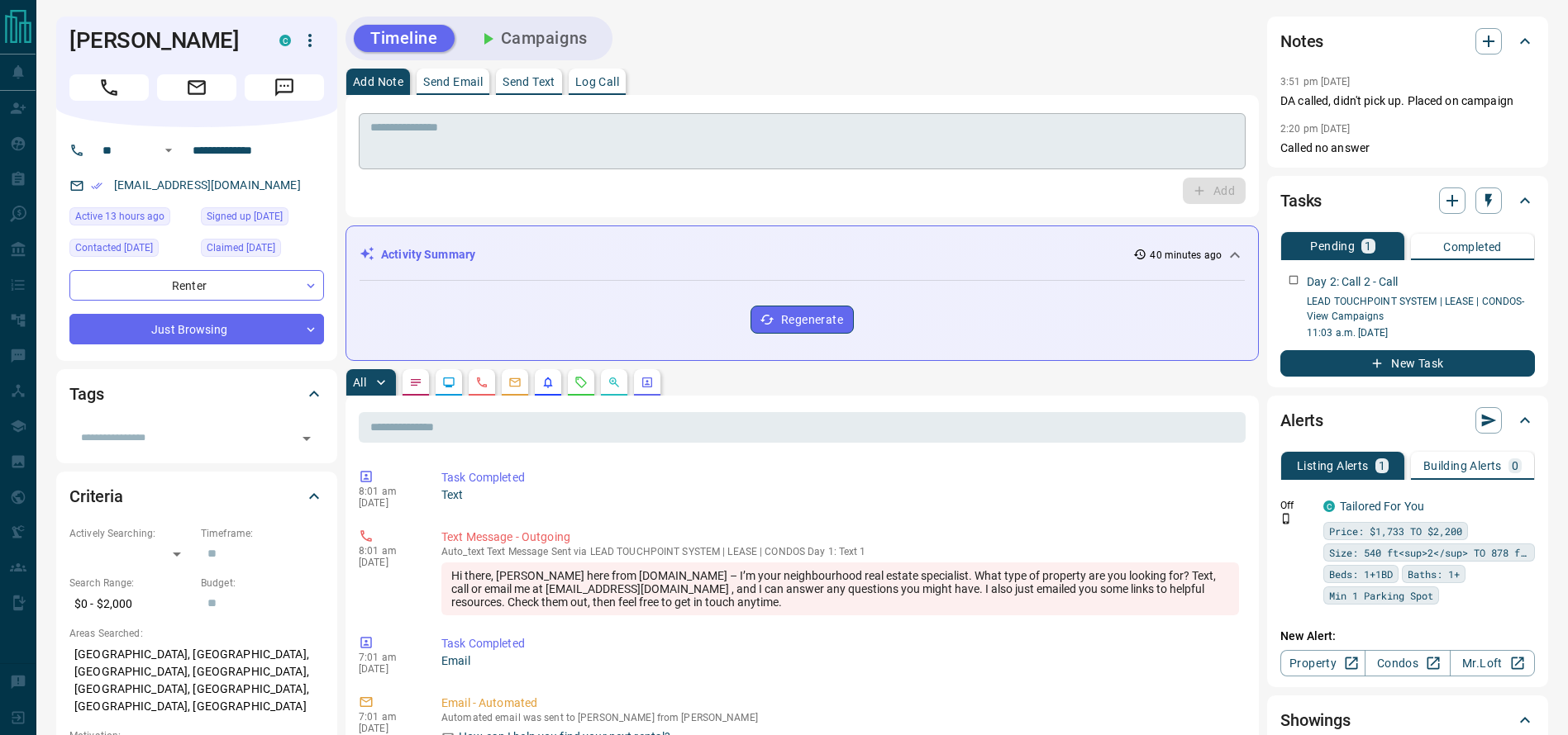
click at [1237, 143] on div "* ​" at bounding box center [802, 141] width 887 height 56
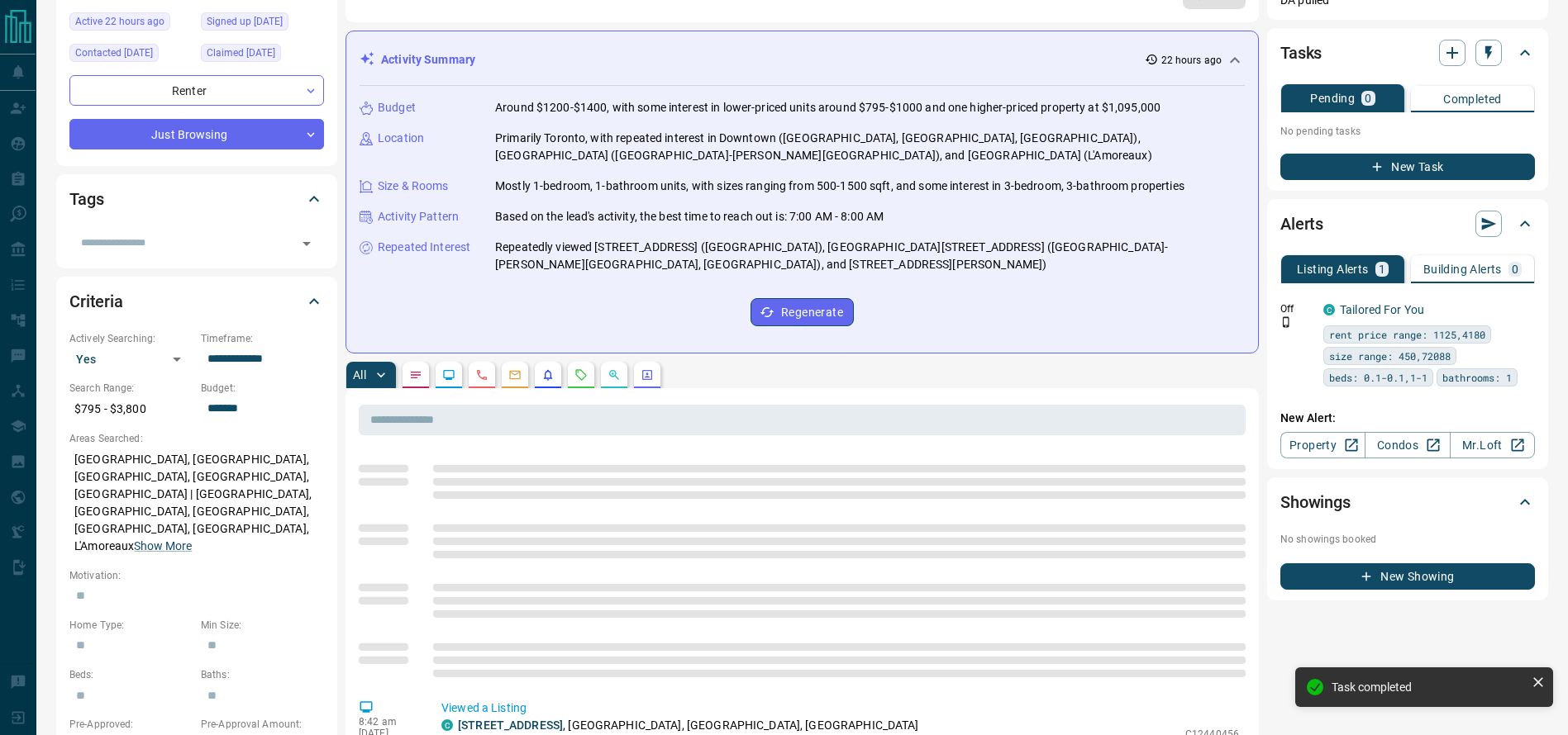
scroll to position [202, 0]
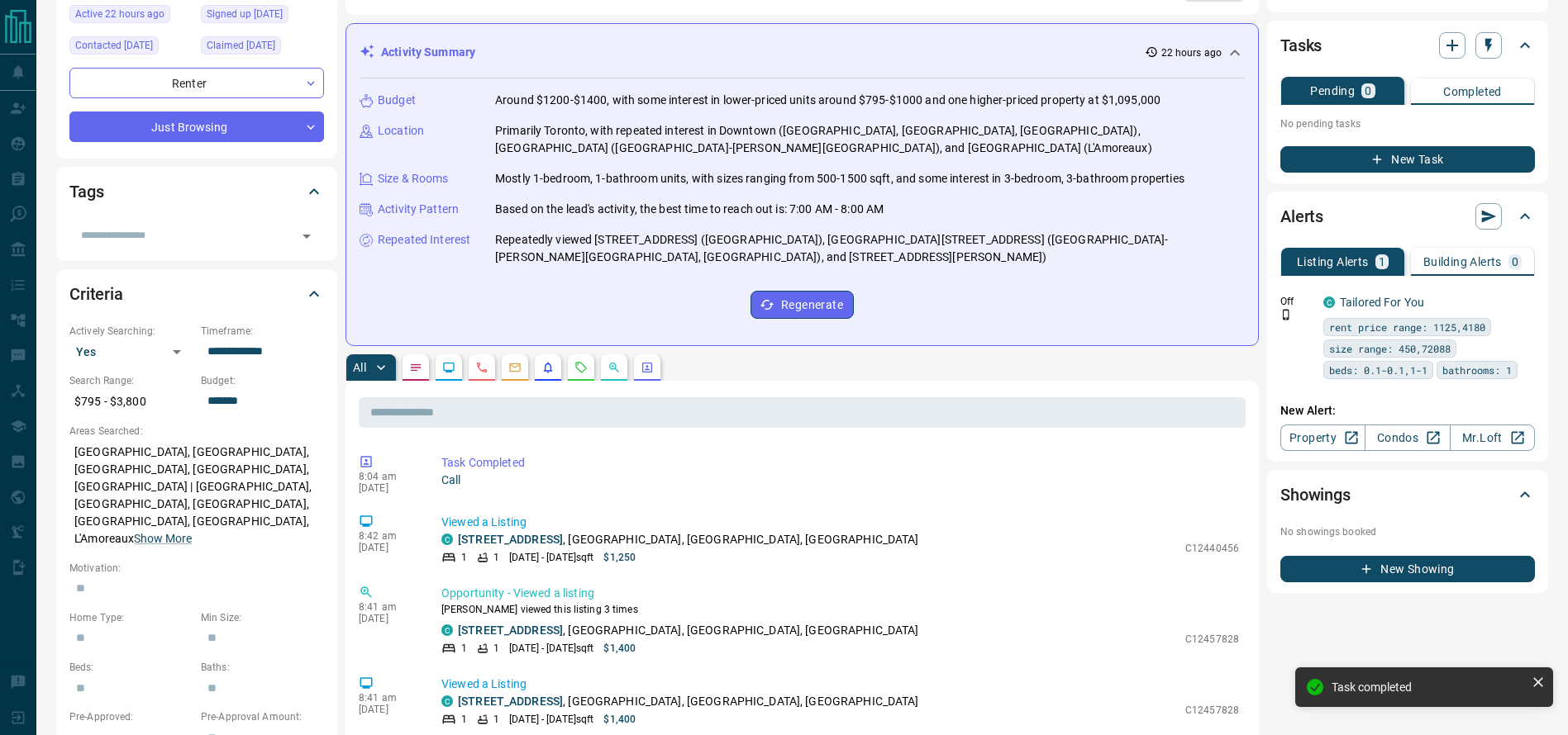
click at [587, 367] on icon "Requests" at bounding box center [581, 368] width 13 height 13
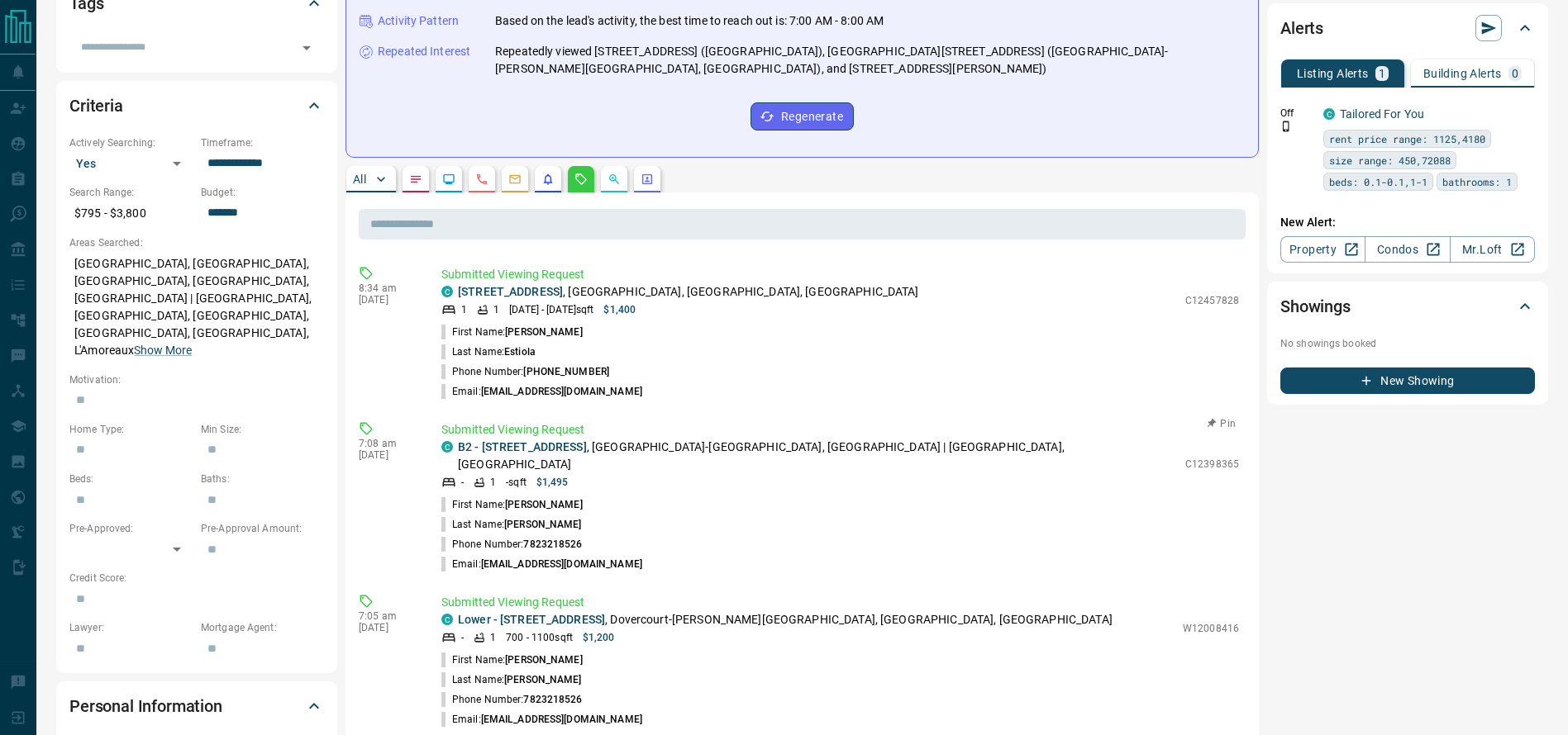
scroll to position [0, 0]
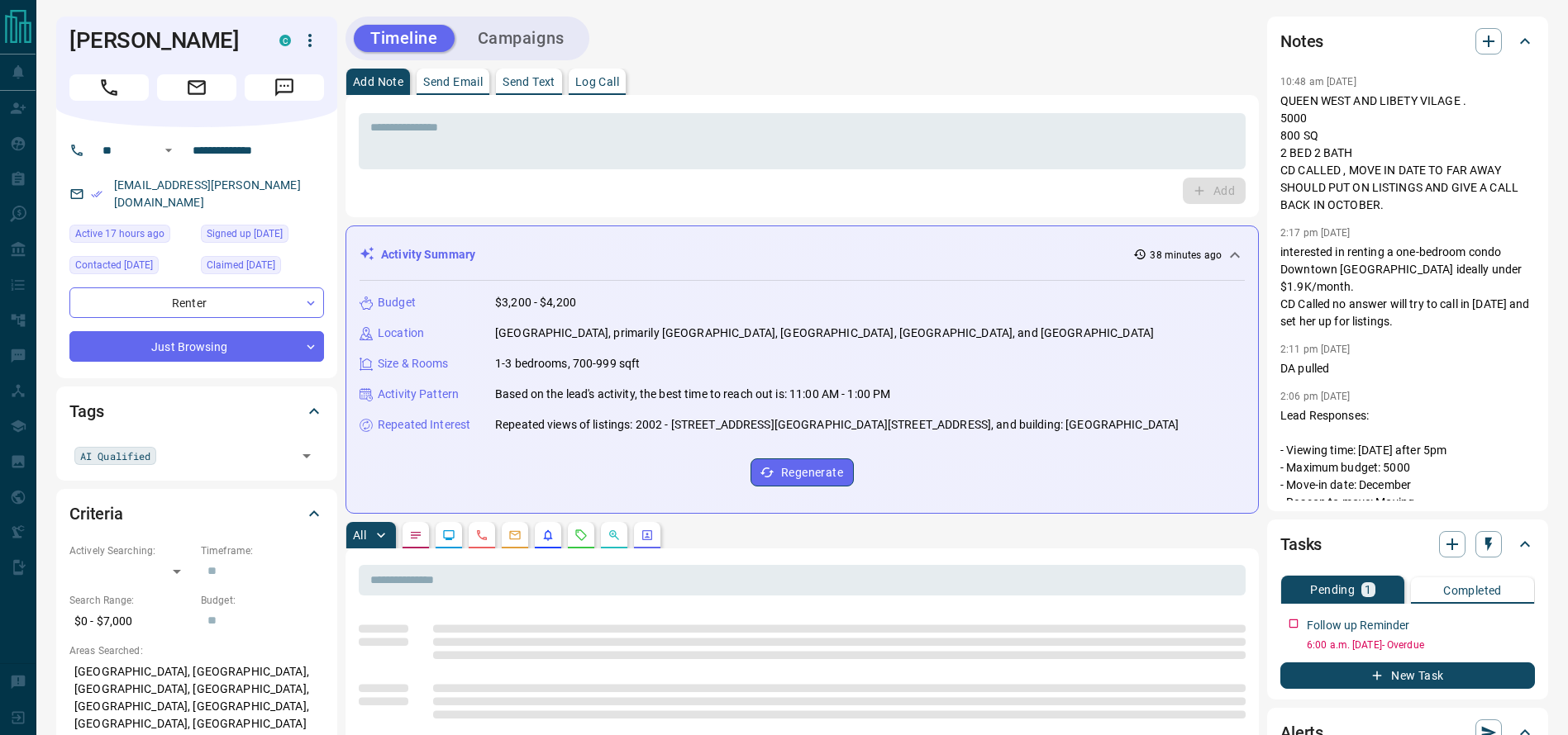
click at [1379, 41] on div "Notes" at bounding box center [1397, 40] width 234 height 26
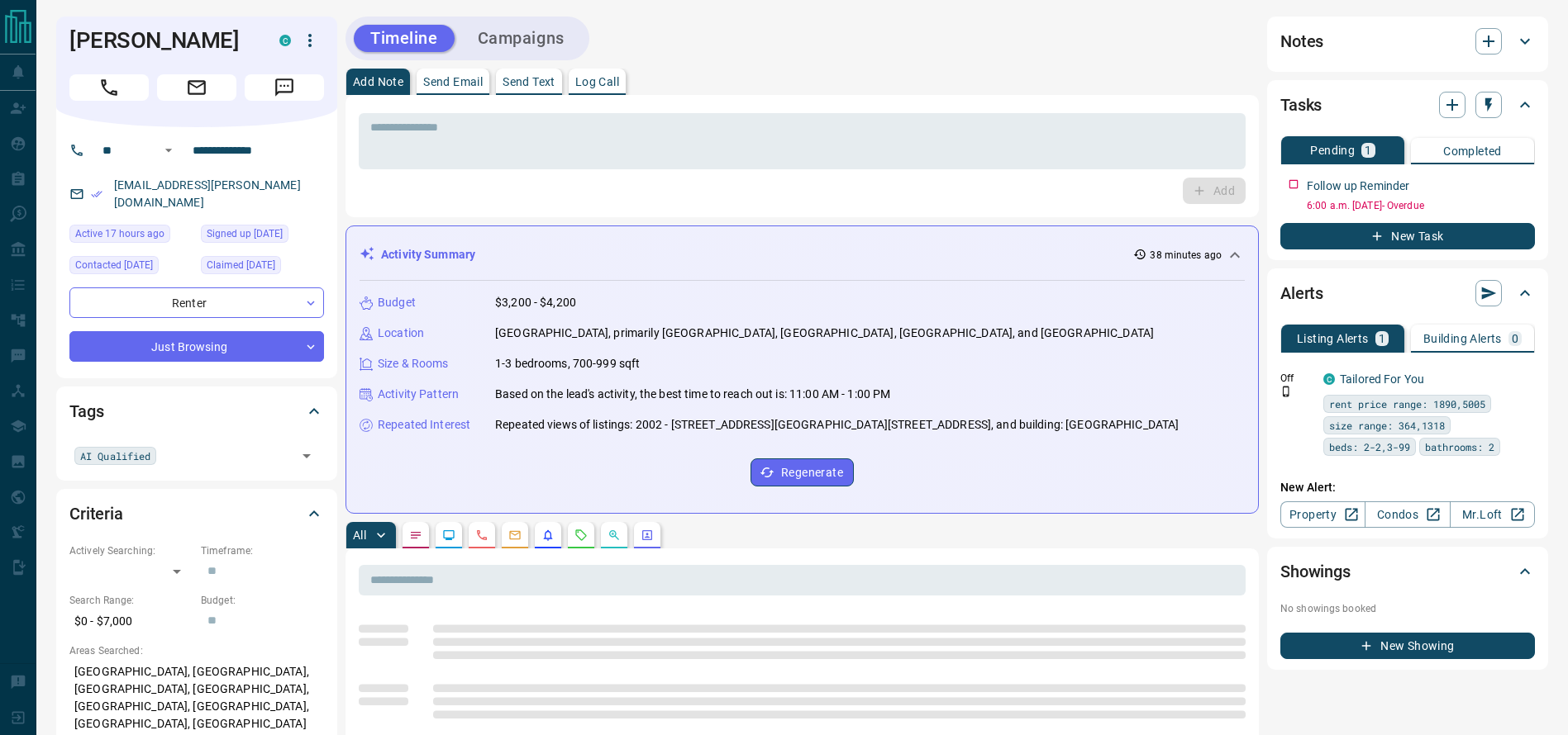
click at [1371, 44] on div "Notes" at bounding box center [1397, 40] width 234 height 26
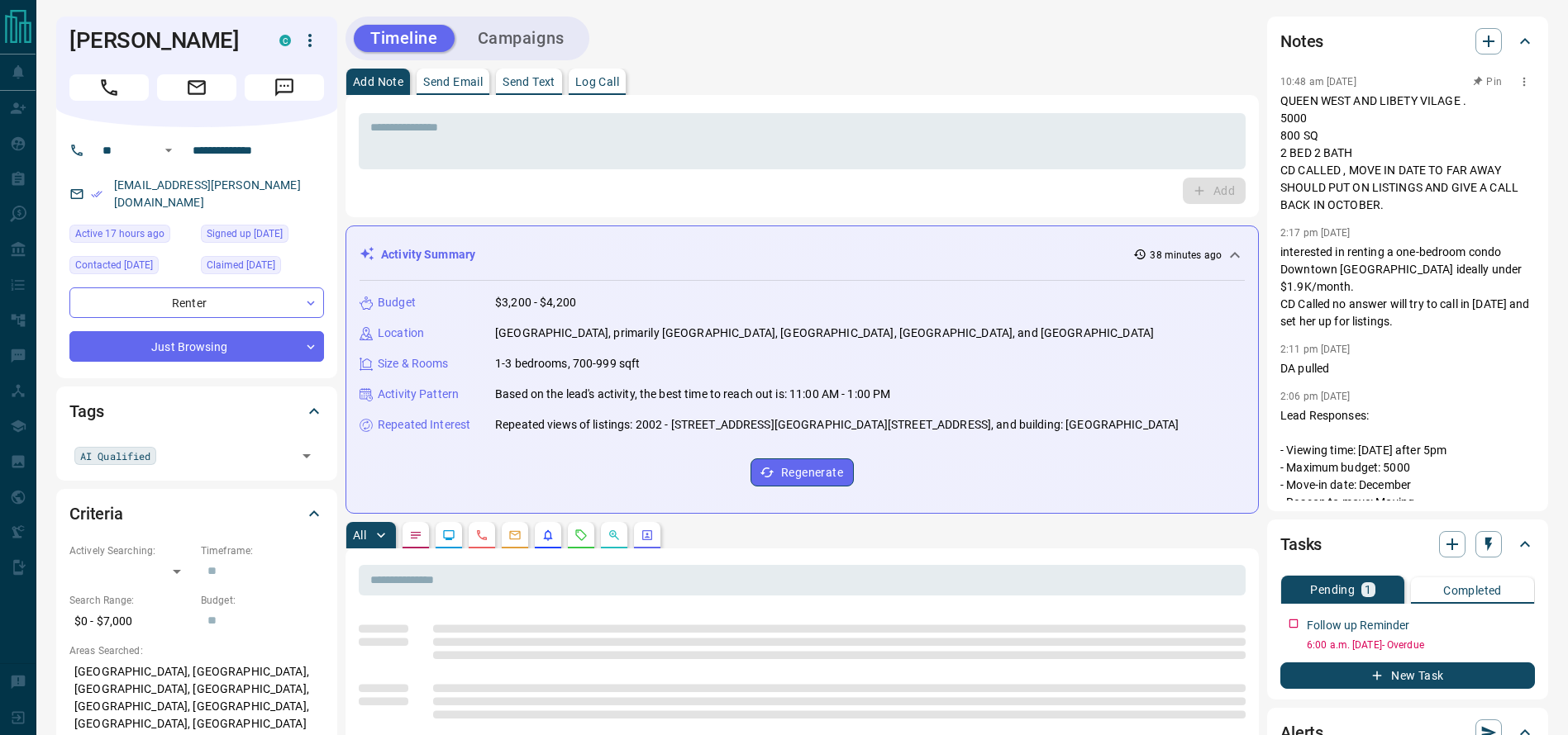
click at [1363, 182] on p "QUEEN WEST AND LIBETY VILAGE . 5000 800 SQ 2 BED 2 BATH CD CALLED , MOVE IN DAT…" at bounding box center [1407, 153] width 255 height 122
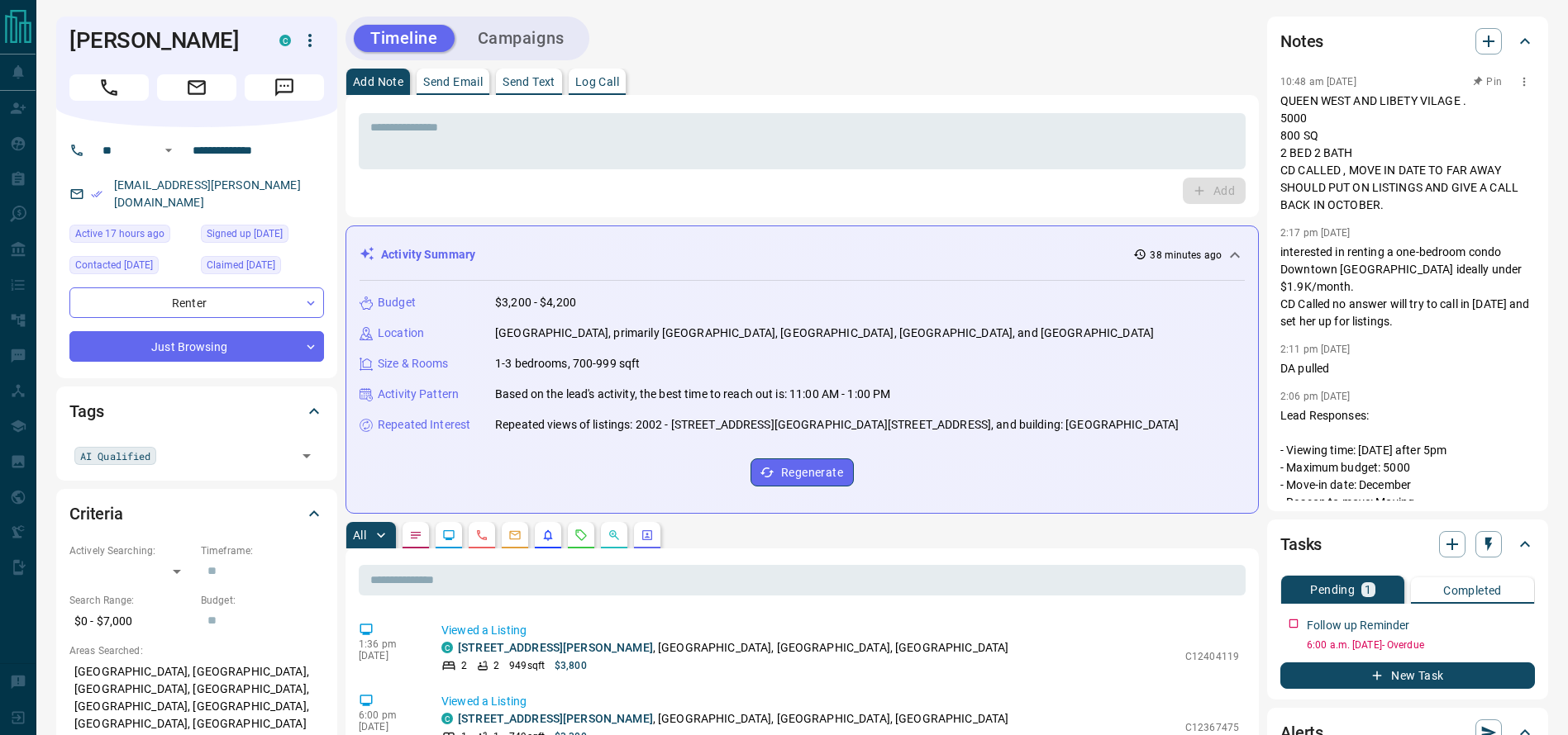
click at [1383, 208] on p "QUEEN WEST AND LIBETY VILAGE . 5000 800 SQ 2 BED 2 BATH CD CALLED , MOVE IN DAT…" at bounding box center [1407, 153] width 255 height 122
click at [1281, 183] on p "QUEEN WEST AND LIBETY VILAGE . 5000 800 SQ 2 BED 2 BATH CD CALLED , MOVE IN DAT…" at bounding box center [1407, 153] width 255 height 122
click at [1281, 169] on p "QUEEN WEST AND LIBETY VILAGE . 5000 800 SQ 2 BED 2 BATH CD CALLED , MOVE IN DAT…" at bounding box center [1407, 153] width 255 height 122
click at [1178, 89] on div "Add Note Send Email Send Text Log Call" at bounding box center [802, 81] width 913 height 26
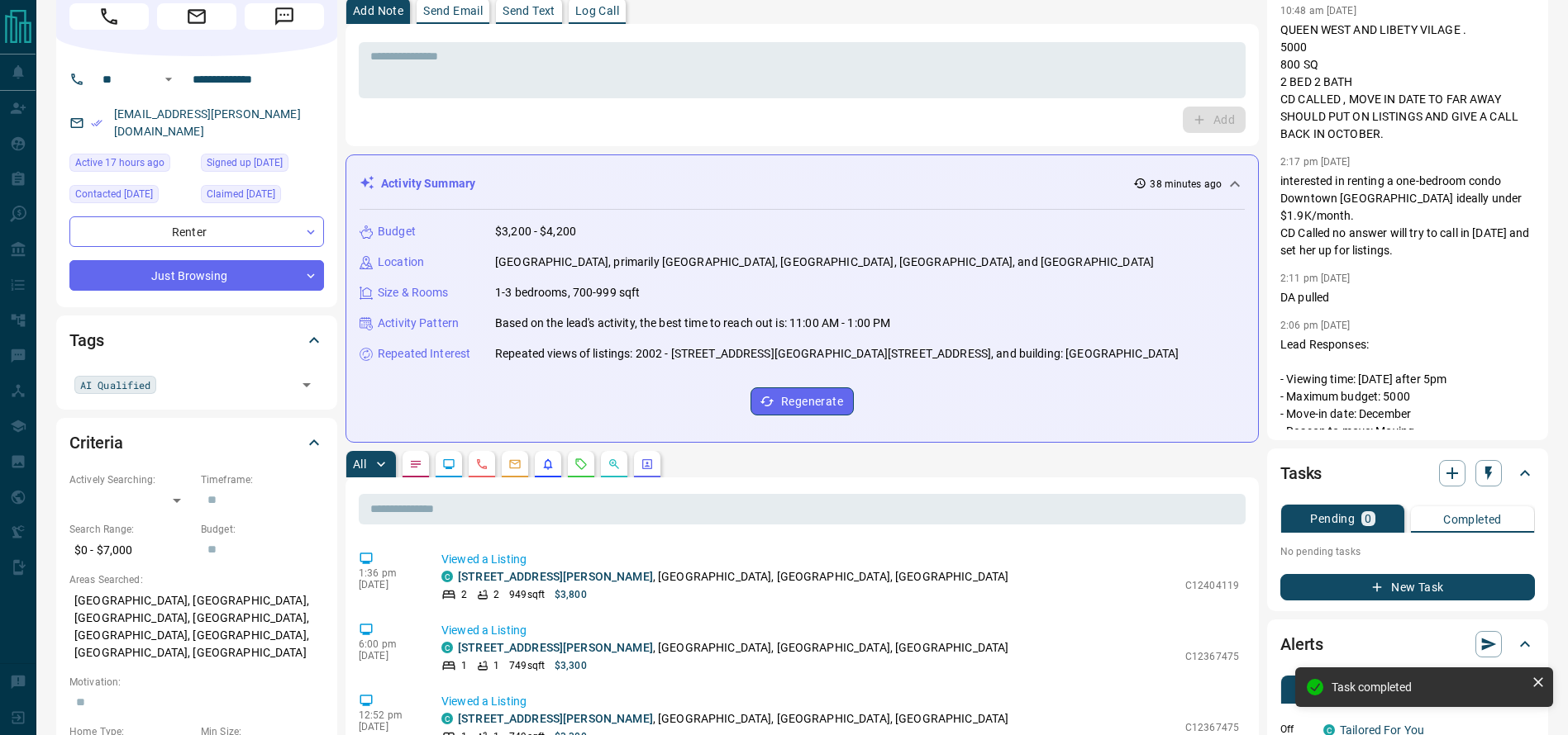
scroll to position [50, 0]
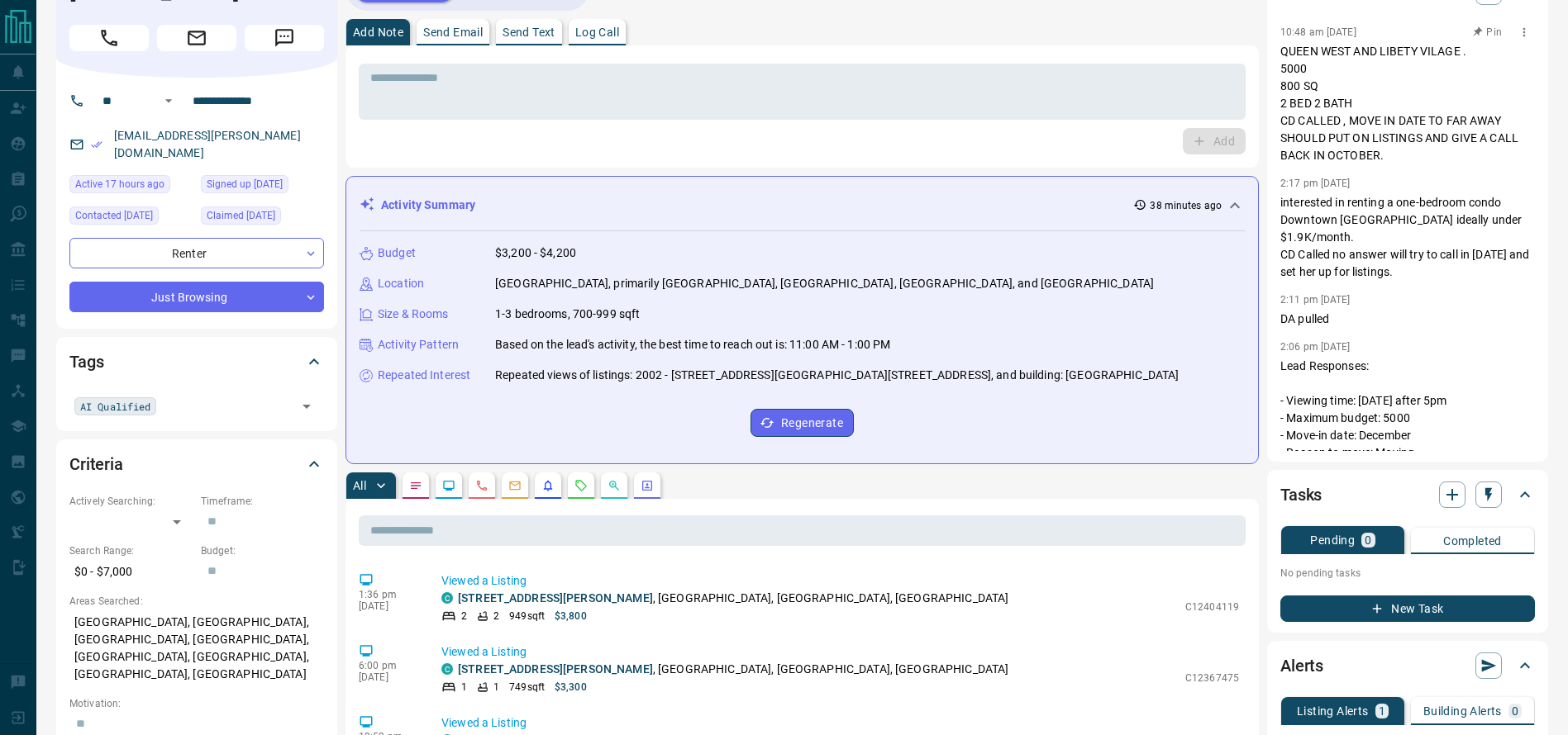
click at [1319, 154] on p "QUEEN WEST AND LIBETY VILAGE . 5000 800 SQ 2 BED 2 BATH CD CALLED , MOVE IN DAT…" at bounding box center [1407, 103] width 255 height 122
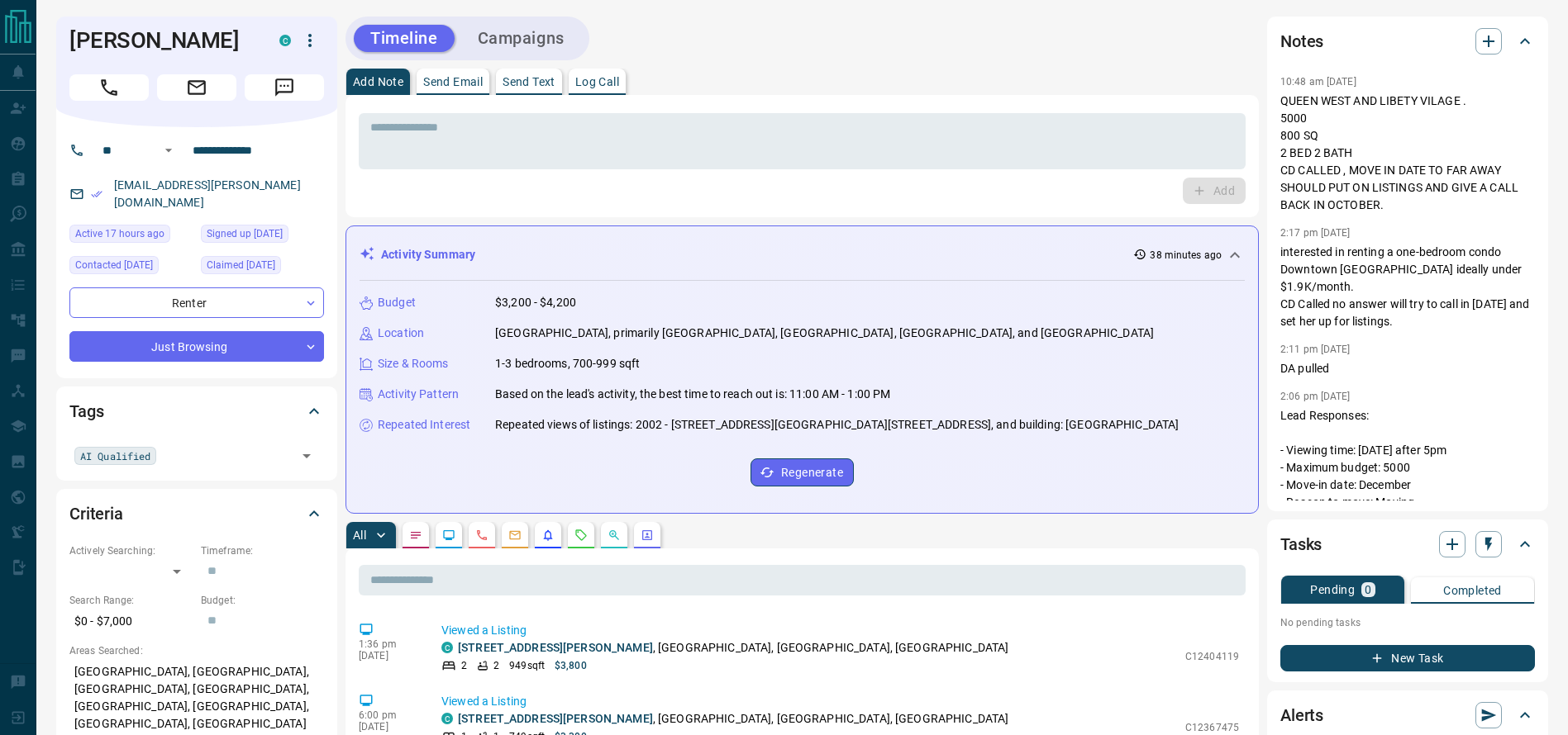
click at [1179, 72] on div "Add Note Send Email Send Text Log Call" at bounding box center [802, 81] width 913 height 26
click at [1329, 142] on p "QUEEN WEST AND LIBETY VILAGE . 5000 800 SQ 2 BED 2 BATH CD CALLED , MOVE IN DAT…" at bounding box center [1407, 153] width 255 height 122
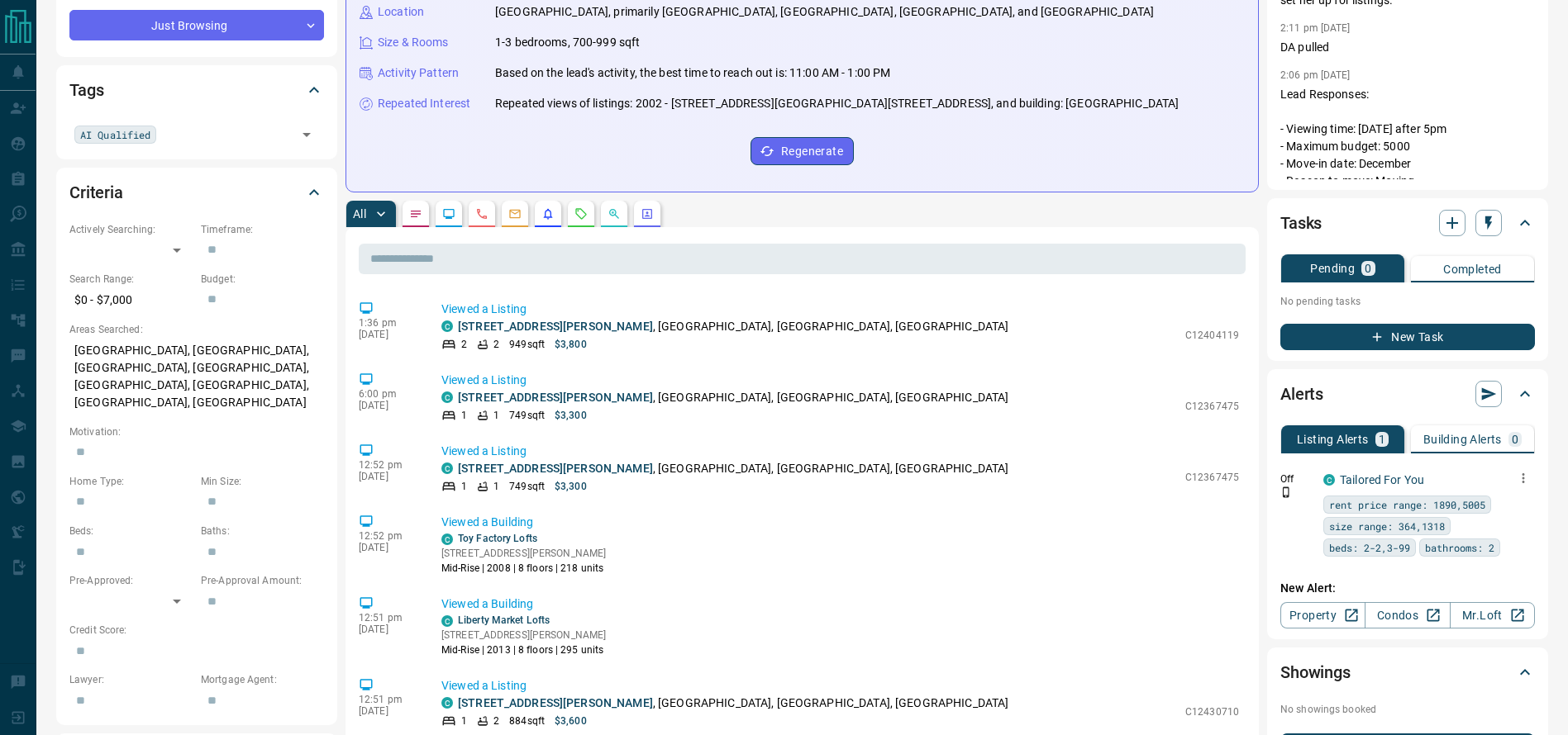
scroll to position [325, 0]
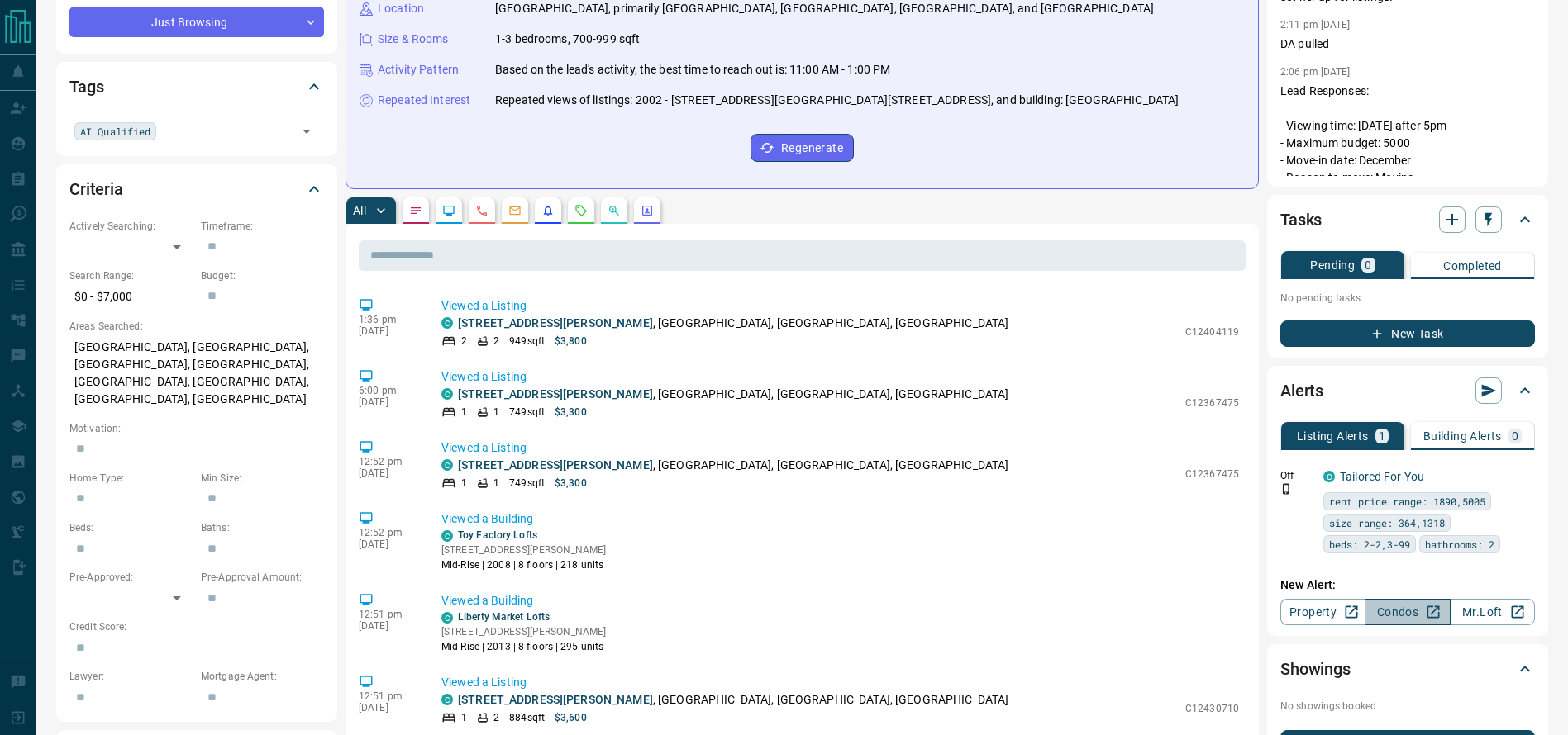
click at [1422, 621] on link "Condos" at bounding box center [1407, 612] width 85 height 26
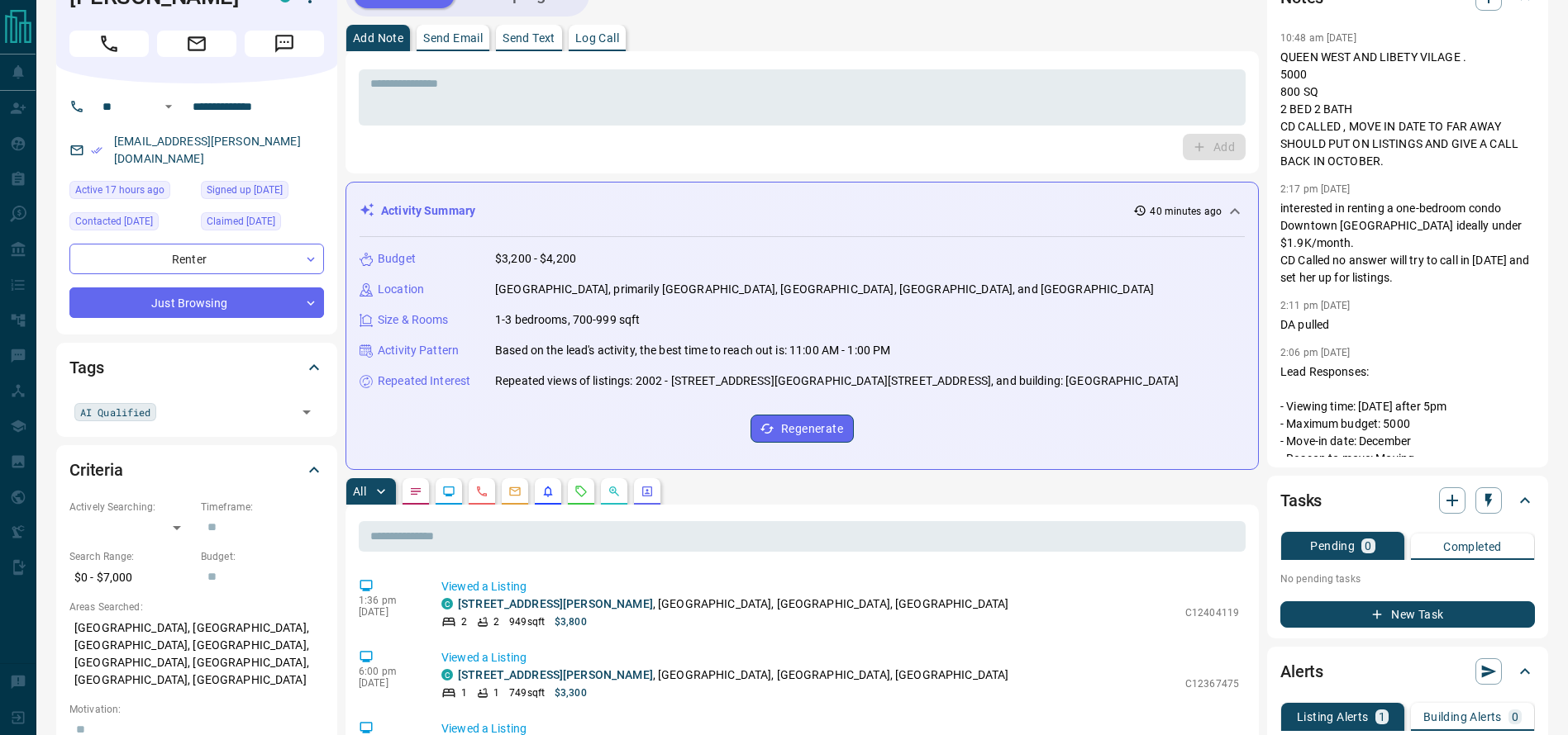
scroll to position [0, 0]
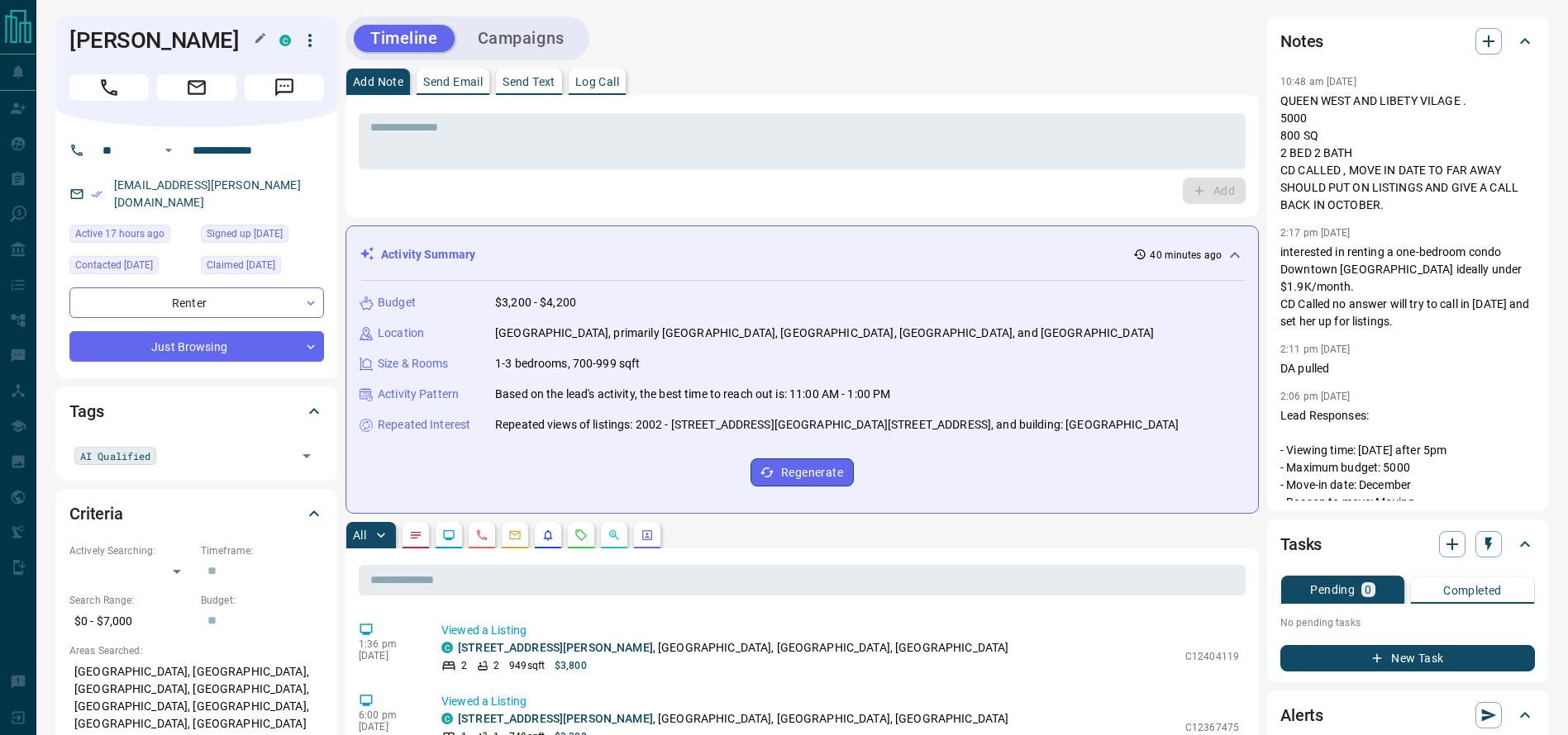
click at [134, 49] on h1 "Geneva Corsini" at bounding box center [162, 39] width 185 height 26
copy div "Geneva Corsini C"
click at [411, 549] on button "button" at bounding box center [415, 535] width 26 height 26
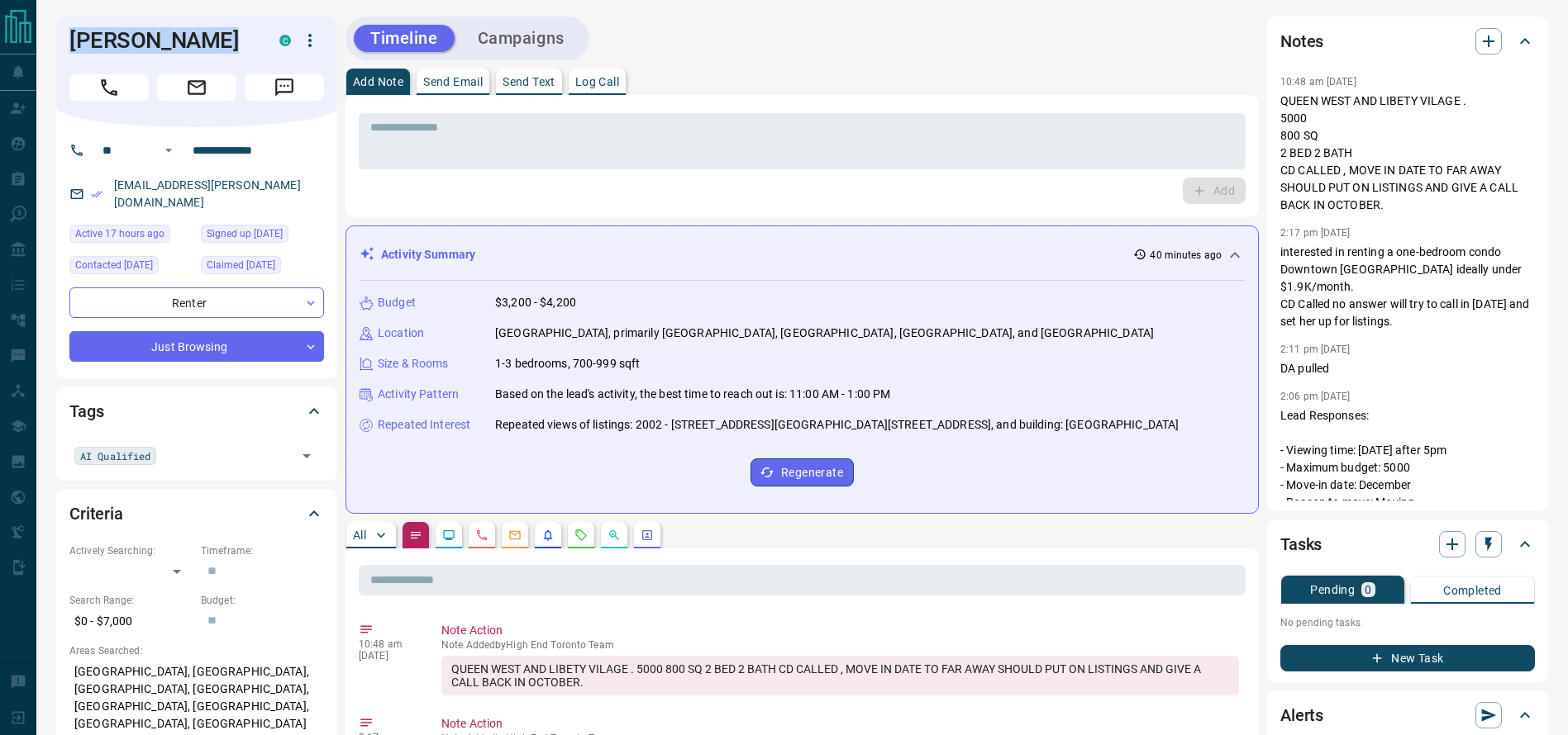
click at [115, 59] on div "Geneva Corsini C" at bounding box center [197, 72] width 281 height 111
click at [115, 77] on icon "Call" at bounding box center [109, 87] width 22 height 22
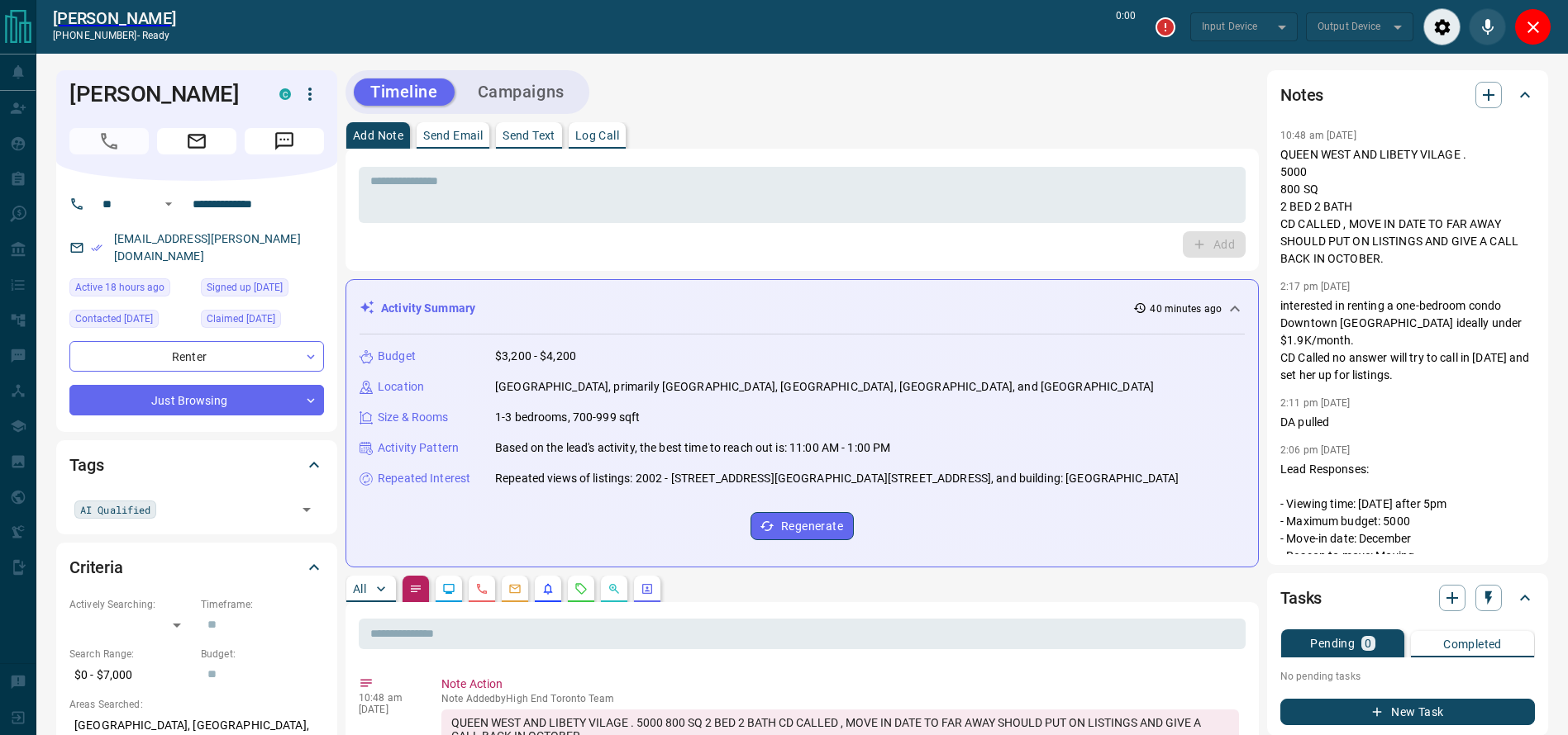
type input "*******"
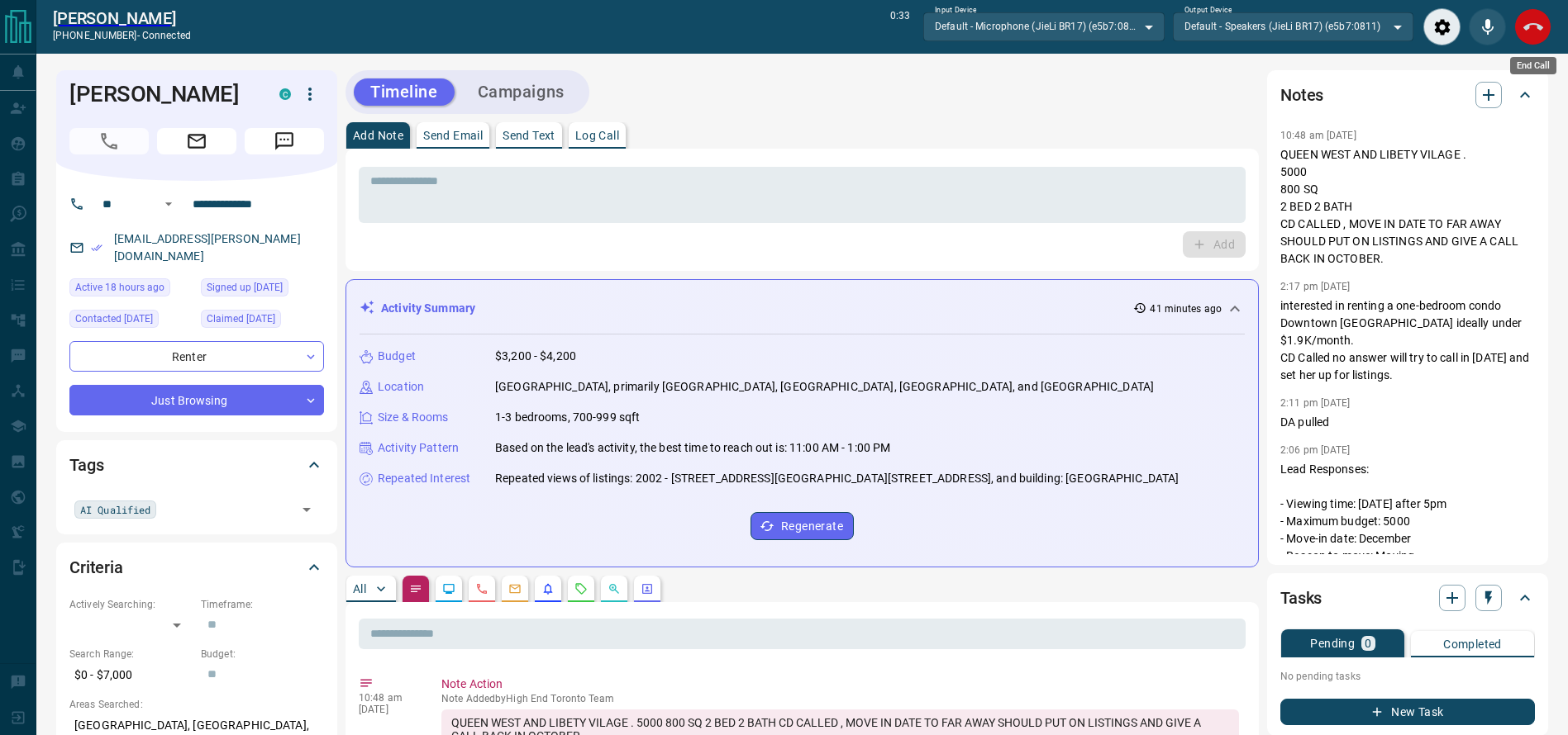
click at [1523, 28] on icon "End Call" at bounding box center [1534, 28] width 20 height 20
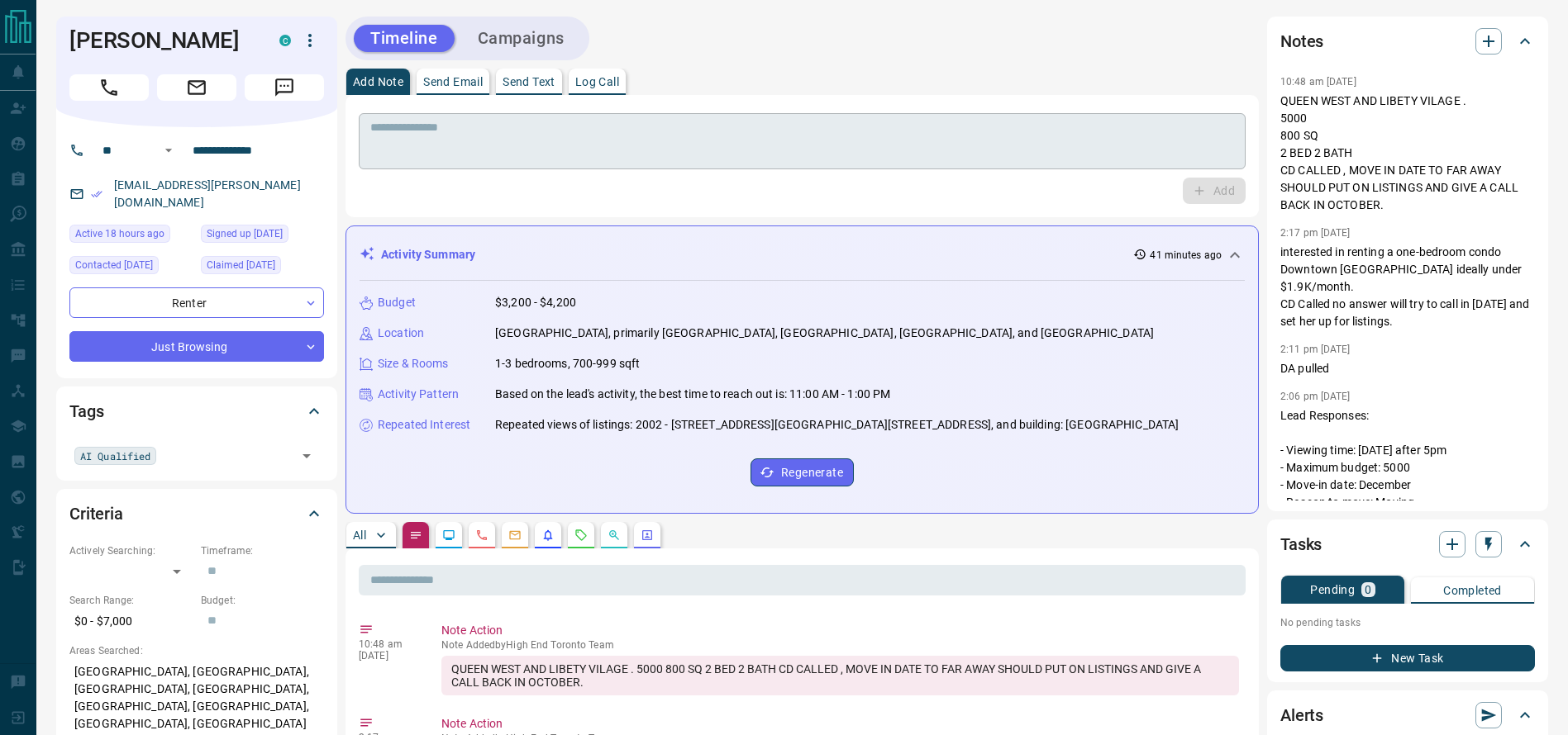
click at [1064, 151] on textarea at bounding box center [802, 142] width 864 height 42
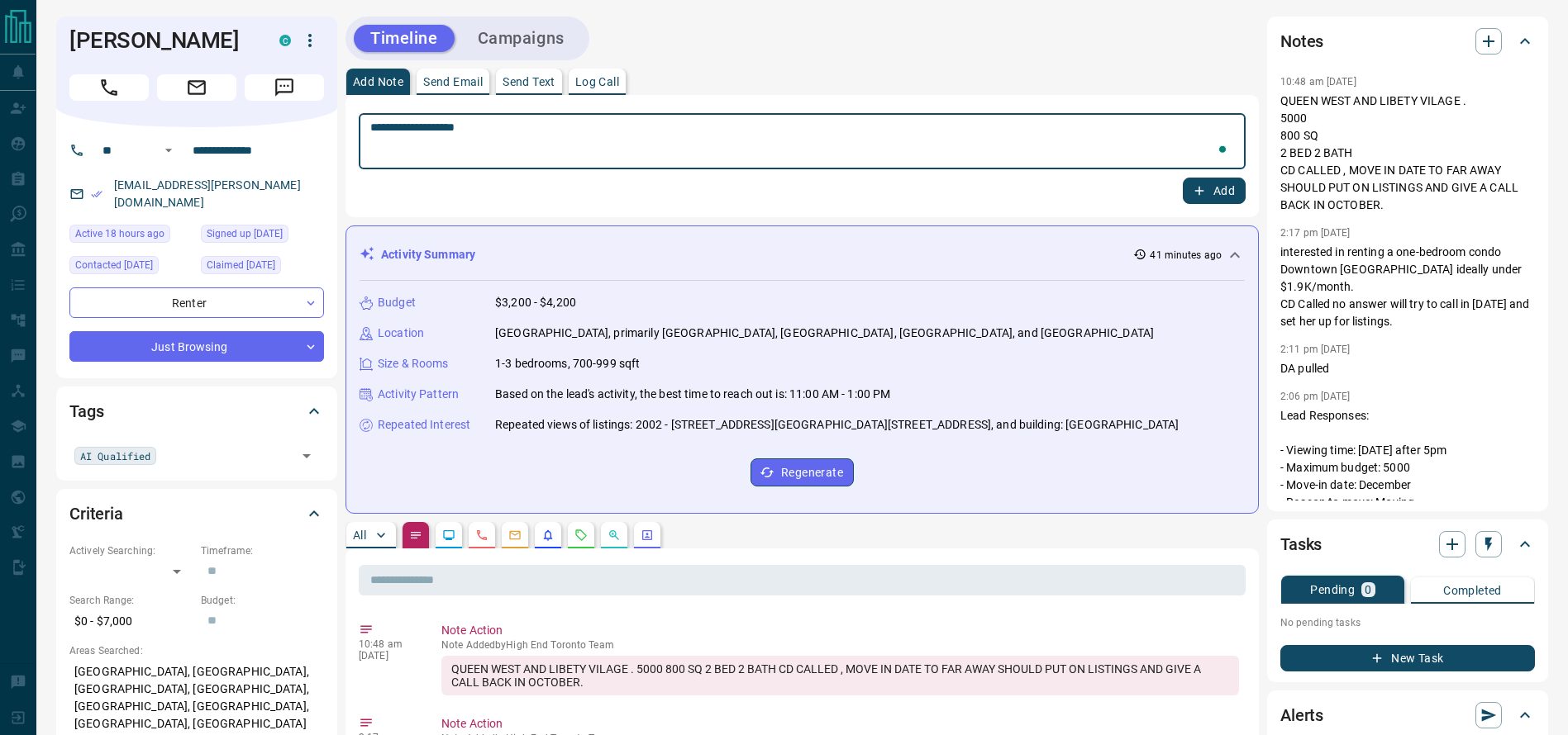
type textarea "**********"
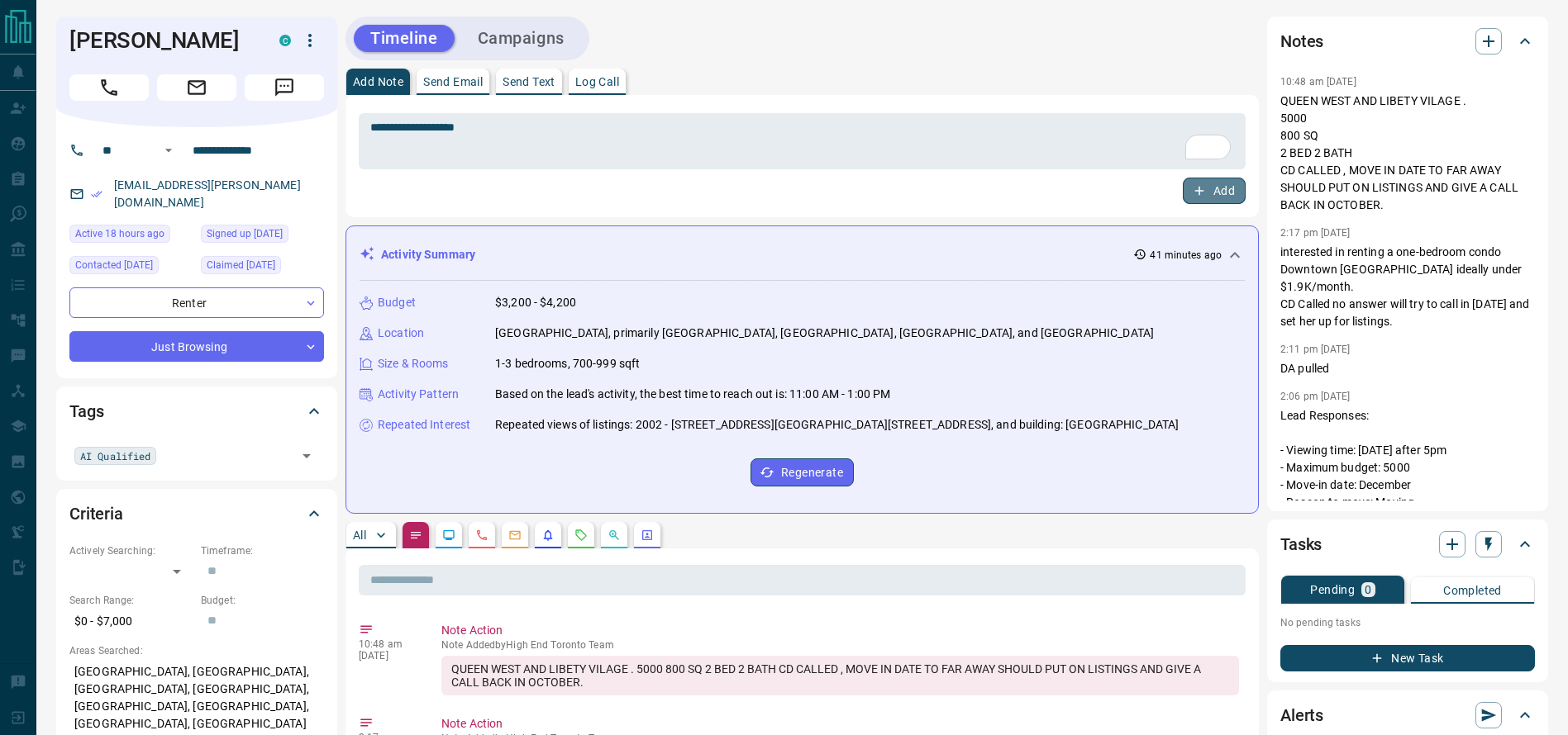
click at [1235, 202] on button "Add" at bounding box center [1213, 190] width 63 height 26
click at [1021, 94] on div "**********" at bounding box center [802, 143] width 913 height 149
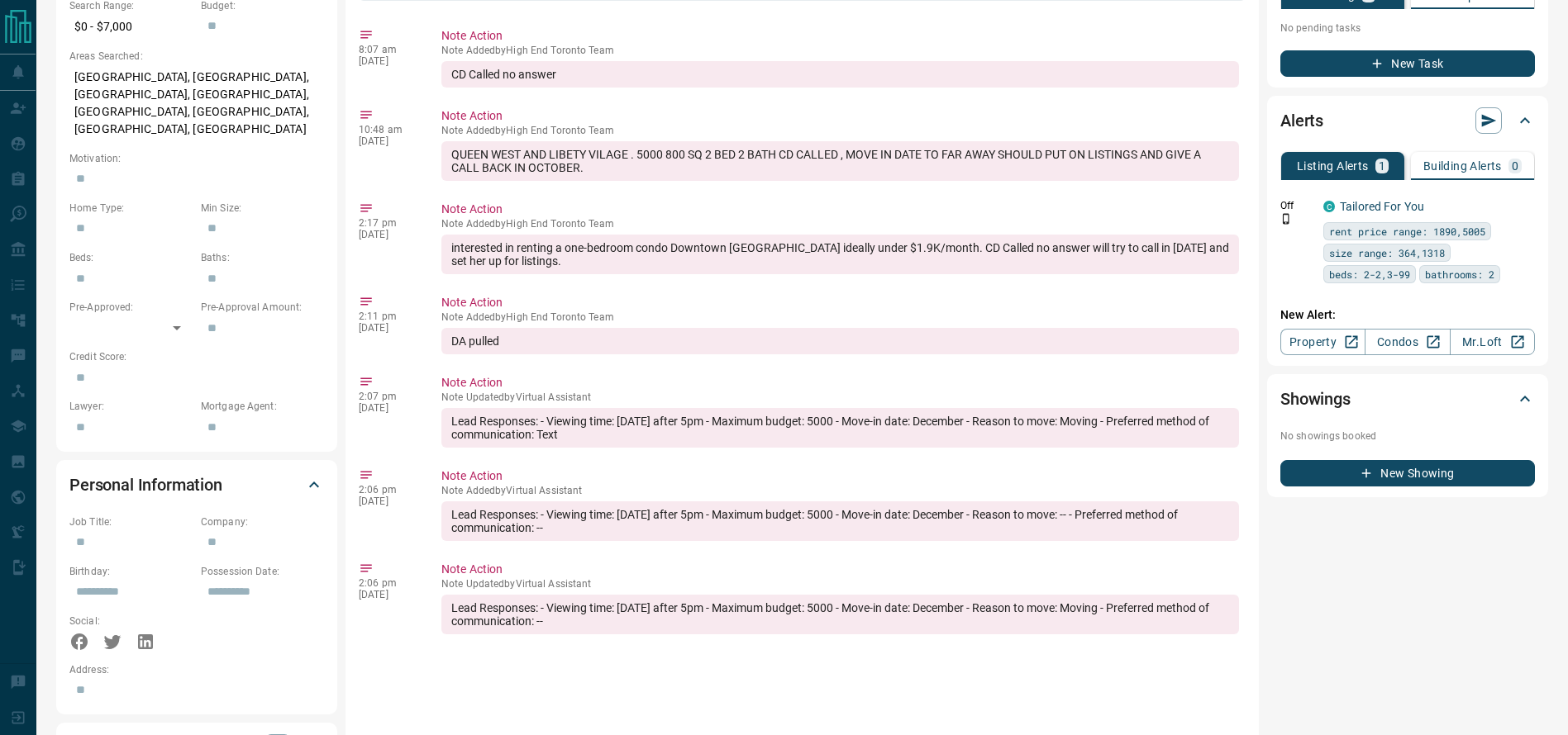
scroll to position [604, 0]
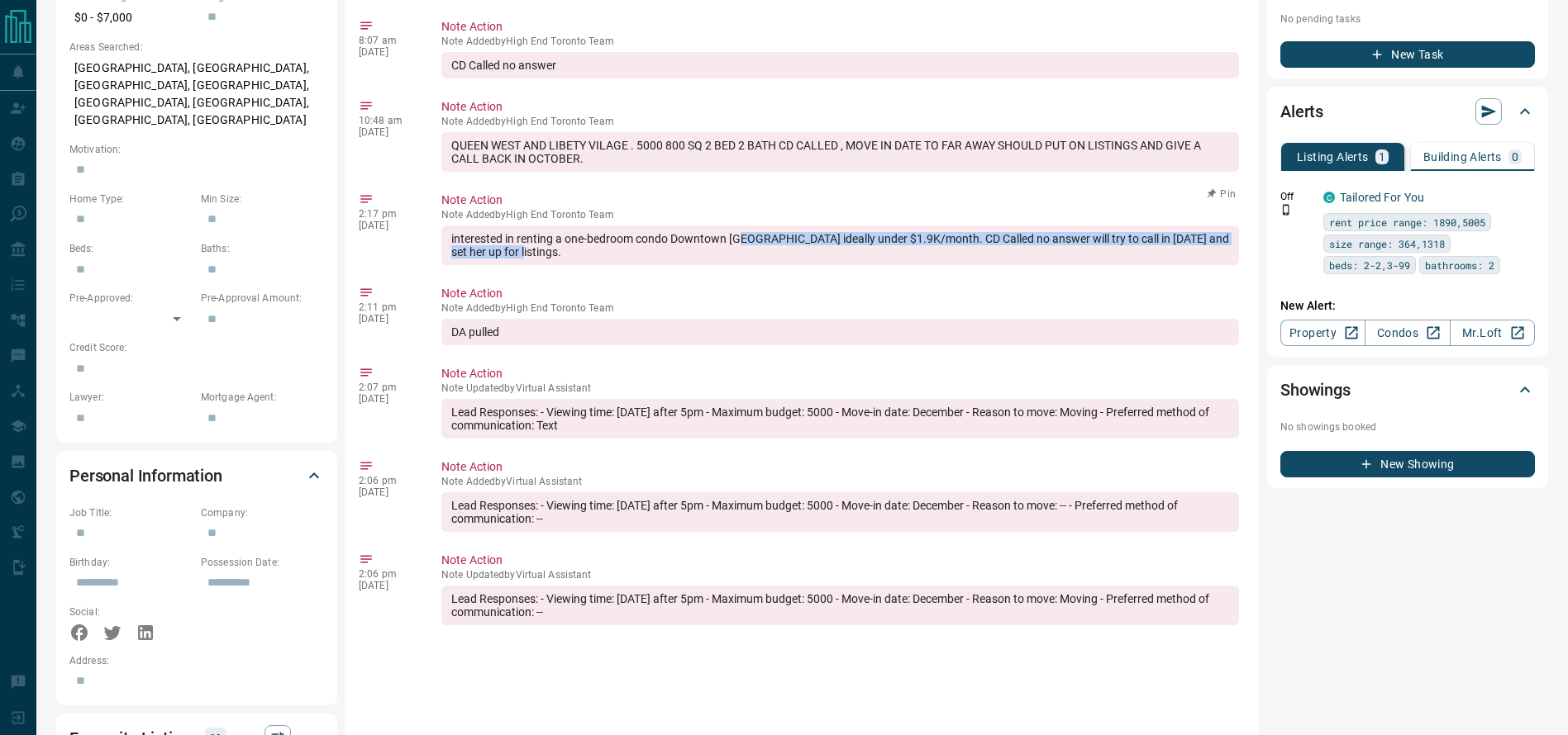
click at [742, 265] on div "interested in renting a one-bedroom condo Downtown Toronto ideally under $1.9K/…" at bounding box center [839, 244] width 797 height 39
click at [759, 202] on div "8:07 am Oct 15 2025 Note Action Note Added by High End Toronto Team CD Called n…" at bounding box center [802, 509] width 887 height 991
click at [834, 265] on div "interested in renting a one-bedroom condo Downtown Toronto ideally under $1.9K/…" at bounding box center [839, 244] width 797 height 39
click at [913, 265] on div "interested in renting a one-bedroom condo Downtown Toronto ideally under $1.9K/…" at bounding box center [839, 244] width 797 height 39
click at [765, 263] on div "interested in renting a one-bedroom condo Downtown Toronto ideally under $1.9K/…" at bounding box center [839, 244] width 797 height 39
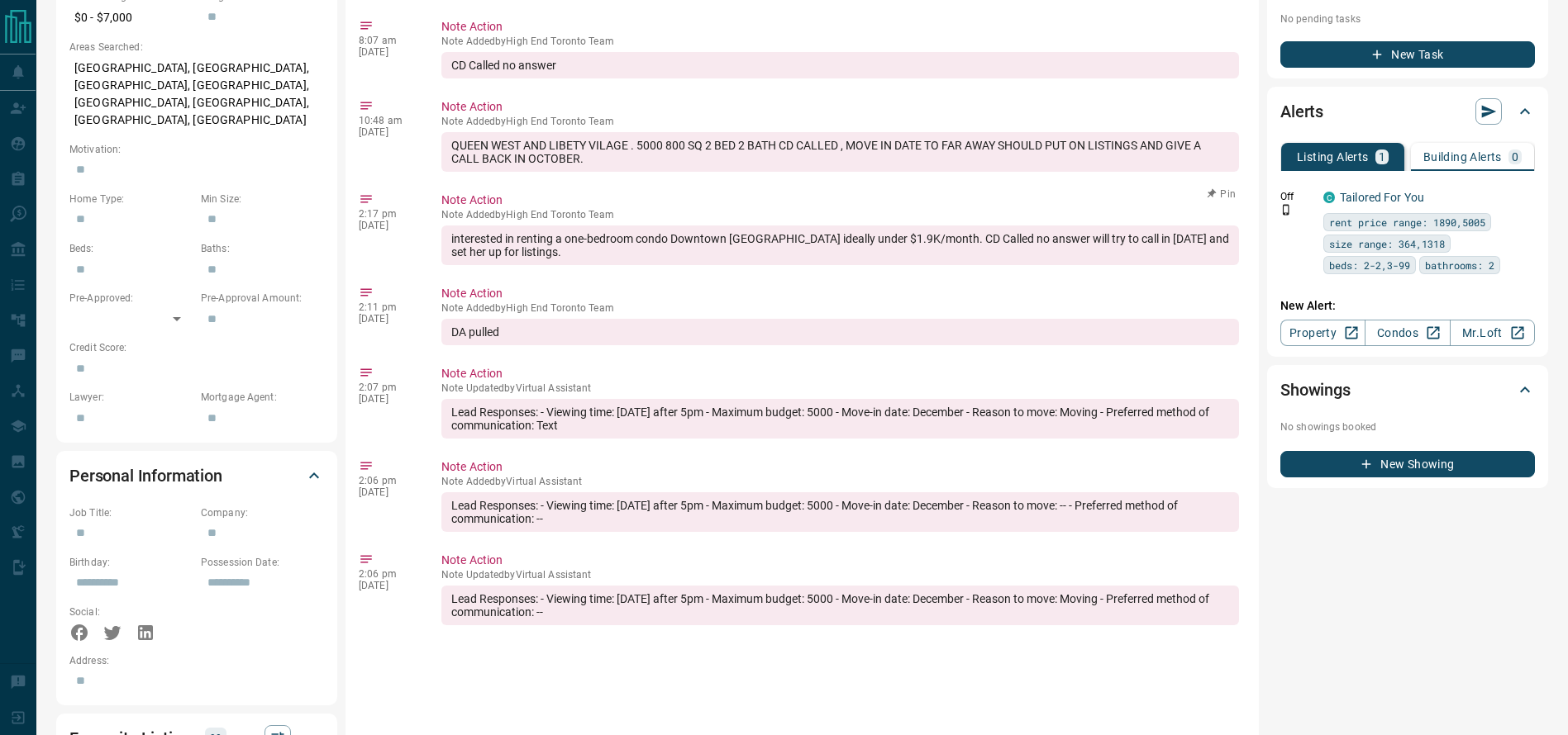
click at [655, 265] on div "interested in renting a one-bedroom condo Downtown Toronto ideally under $1.9K/…" at bounding box center [839, 244] width 797 height 39
click at [640, 265] on div "interested in renting a one-bedroom condo Downtown Toronto ideally under $1.9K/…" at bounding box center [839, 244] width 797 height 39
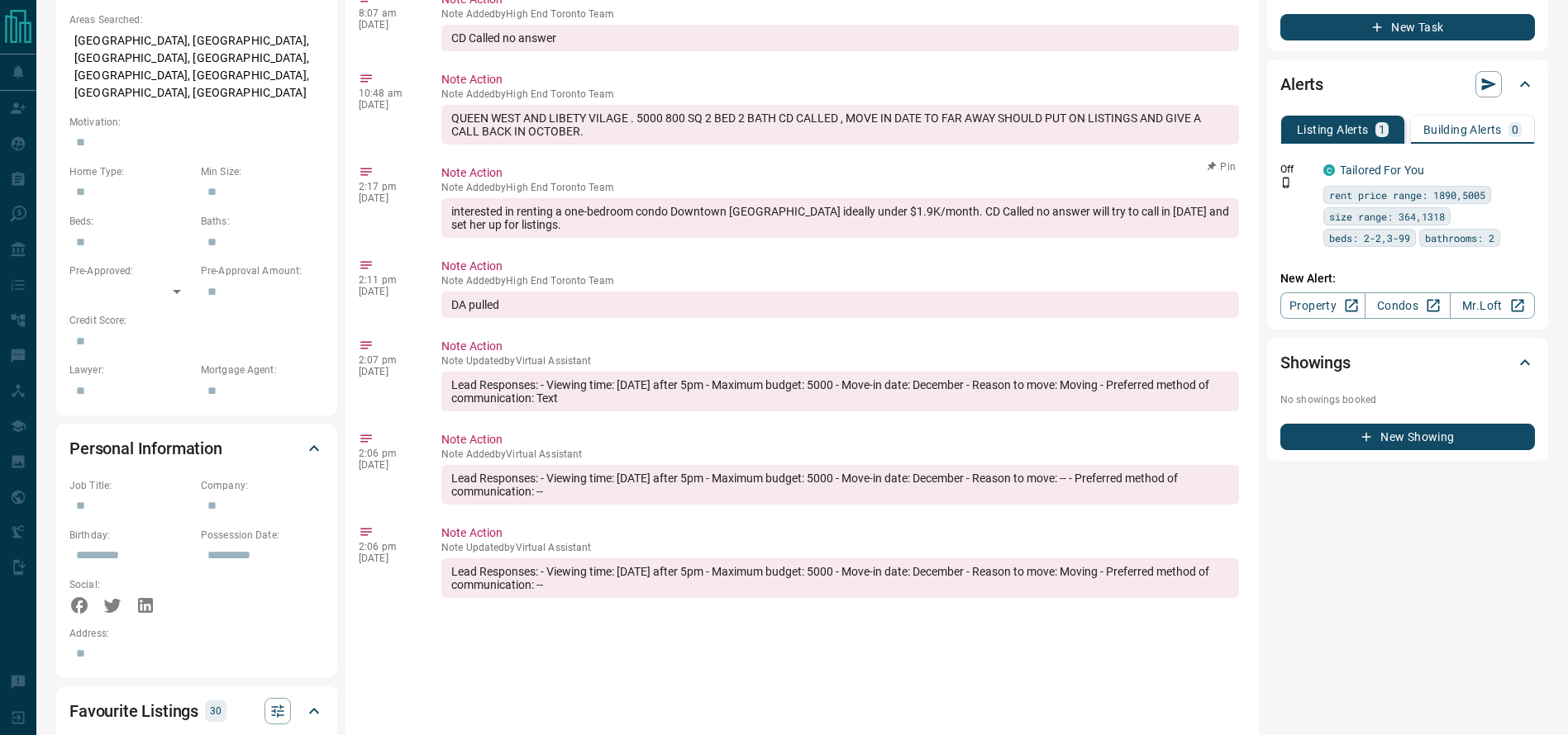
scroll to position [632, 0]
click at [642, 237] on div "interested in renting a one-bedroom condo Downtown Toronto ideally under $1.9K/…" at bounding box center [839, 217] width 797 height 39
click at [666, 237] on div "interested in renting a one-bedroom condo Downtown Toronto ideally under $1.9K/…" at bounding box center [839, 217] width 797 height 39
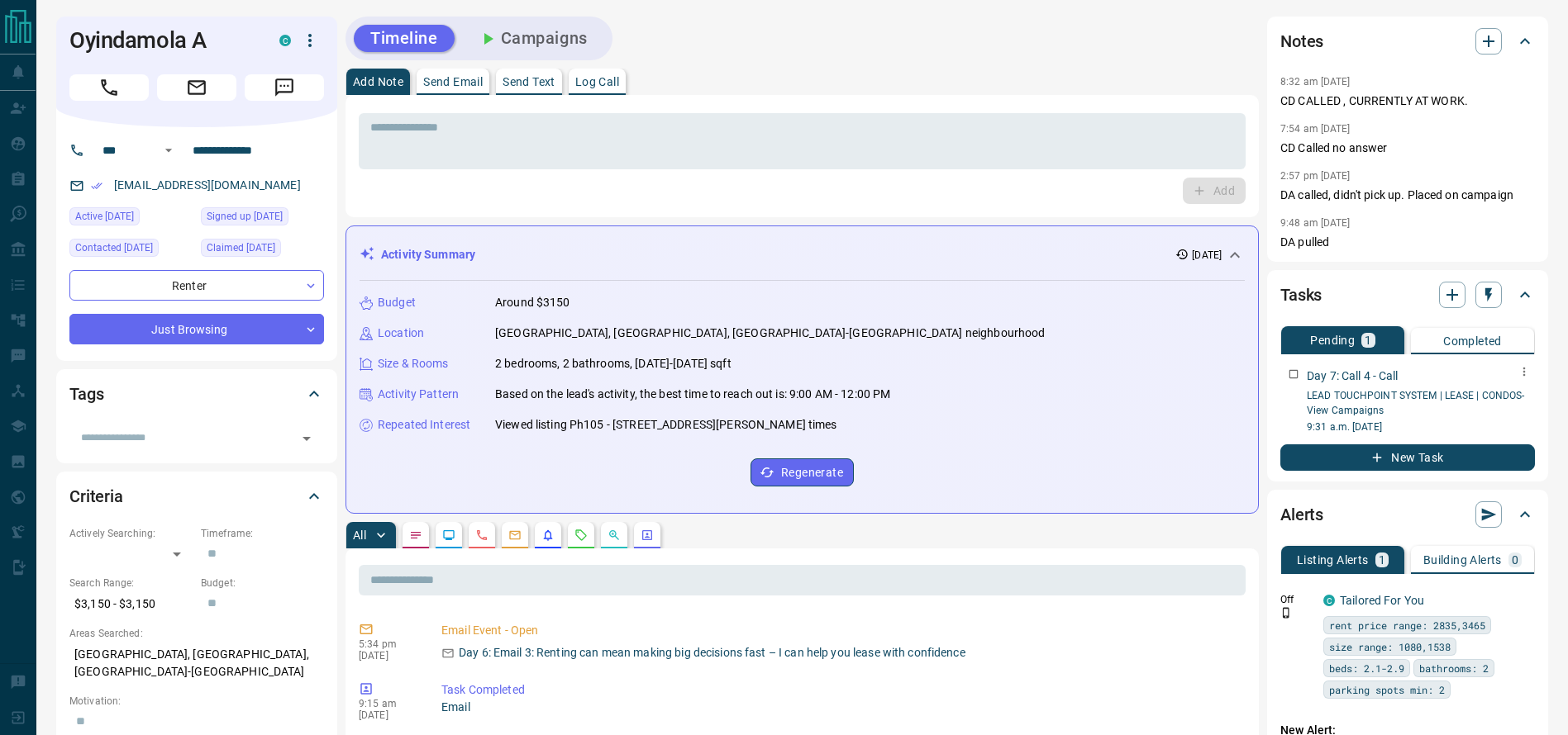
click at [1302, 387] on div "Day 7: Call 4 - Call LEAD TOUCHPOINT SYSTEM | LEASE | CONDOS - View Campaigns 9…" at bounding box center [1407, 398] width 255 height 74
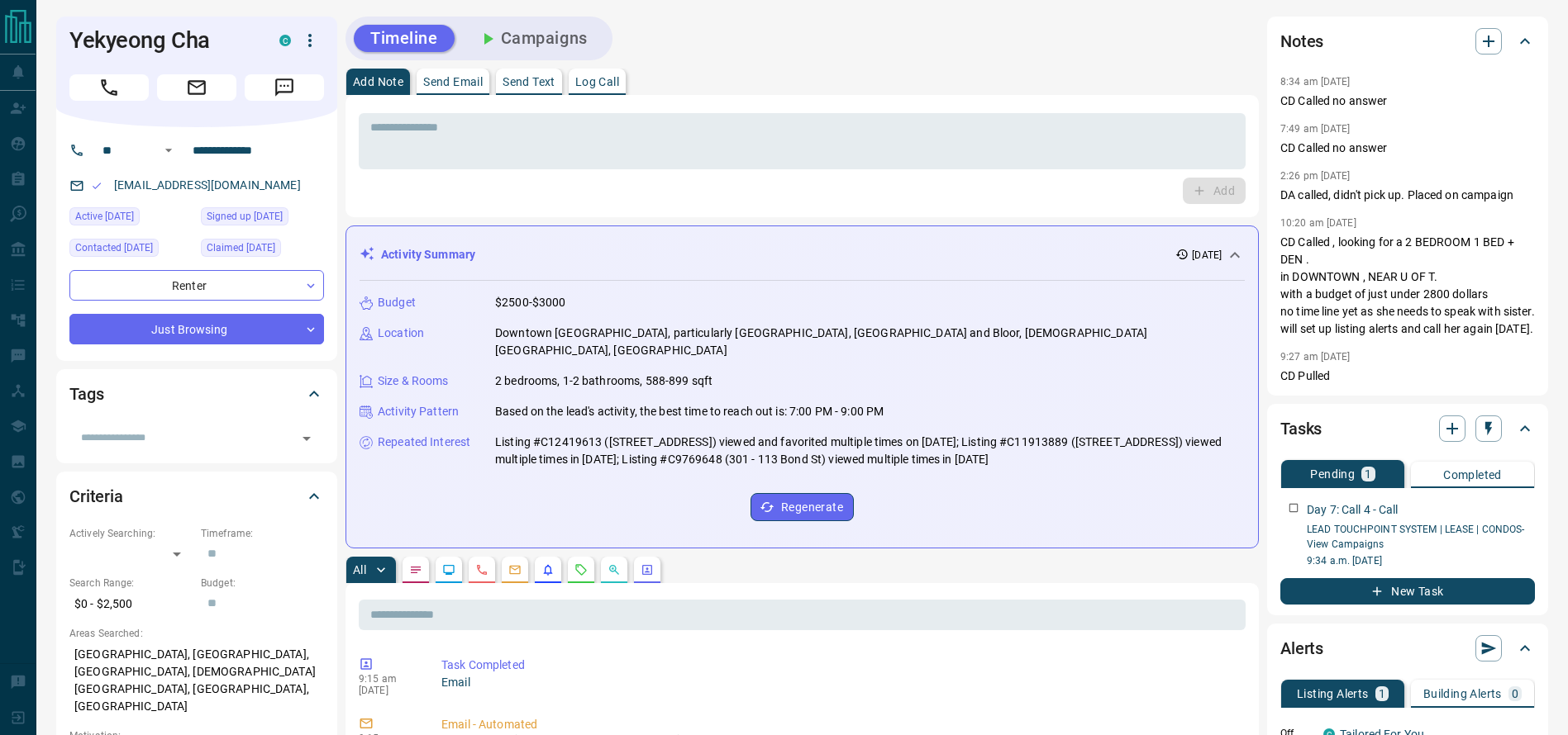
click at [1273, 97] on div "Notes 8:34 am Oct 13 2025 CD Called no answer 7:49 am Oct 9 2025 CD Called no a…" at bounding box center [1408, 206] width 281 height 379
click at [1298, 558] on div "Day 7: Call 4 - Call LEAD TOUCHPOINT SYSTEM | LEASE | CONDOS - View Campaigns 9…" at bounding box center [1407, 532] width 255 height 74
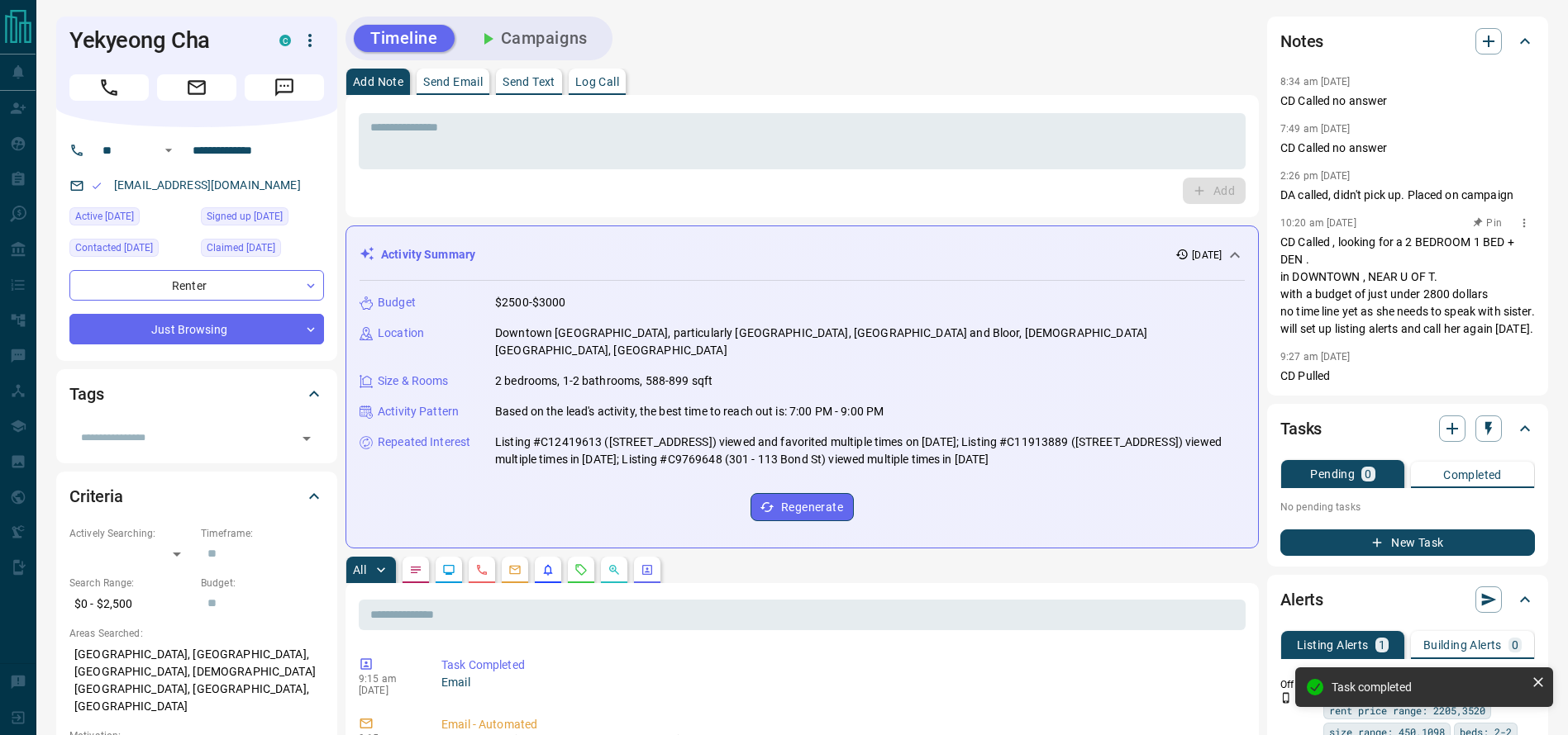
click at [1349, 338] on p "CD Called , looking for a 2 BEDROOM 1 BED + DEN . in DOWNTOWN , NEAR U OF T. wi…" at bounding box center [1407, 286] width 255 height 104
click at [106, 75] on button "Call" at bounding box center [109, 87] width 79 height 26
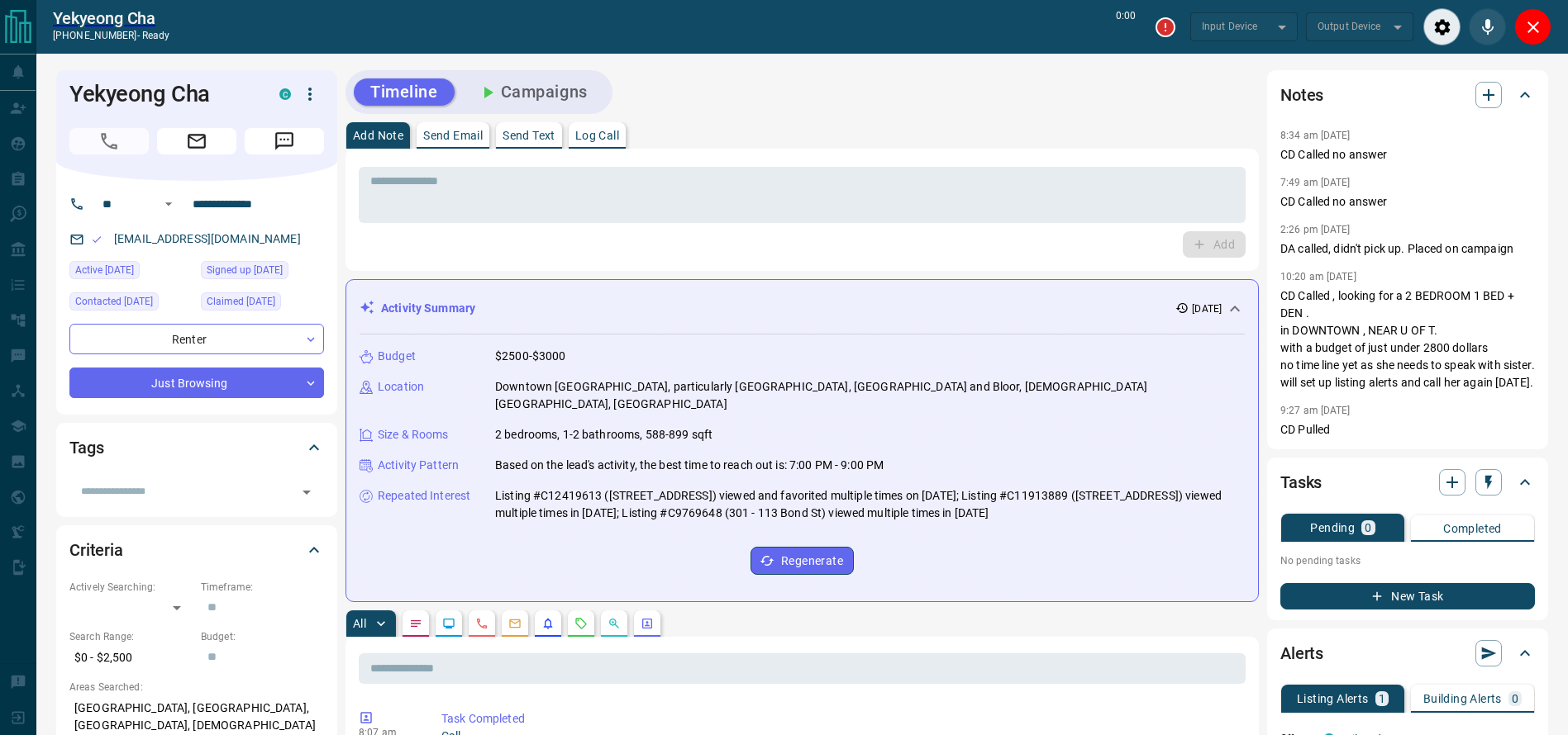
type input "*******"
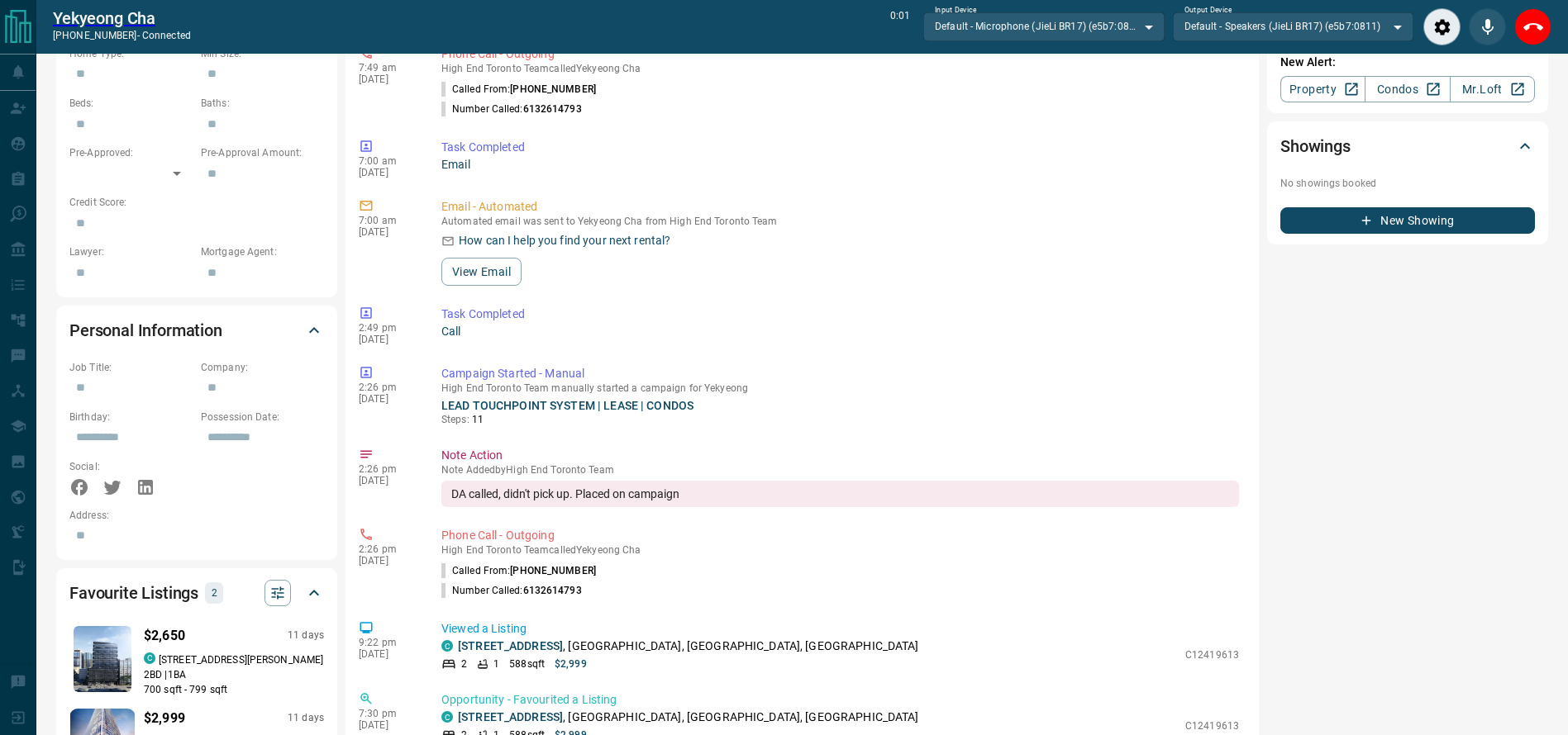
scroll to position [969, 0]
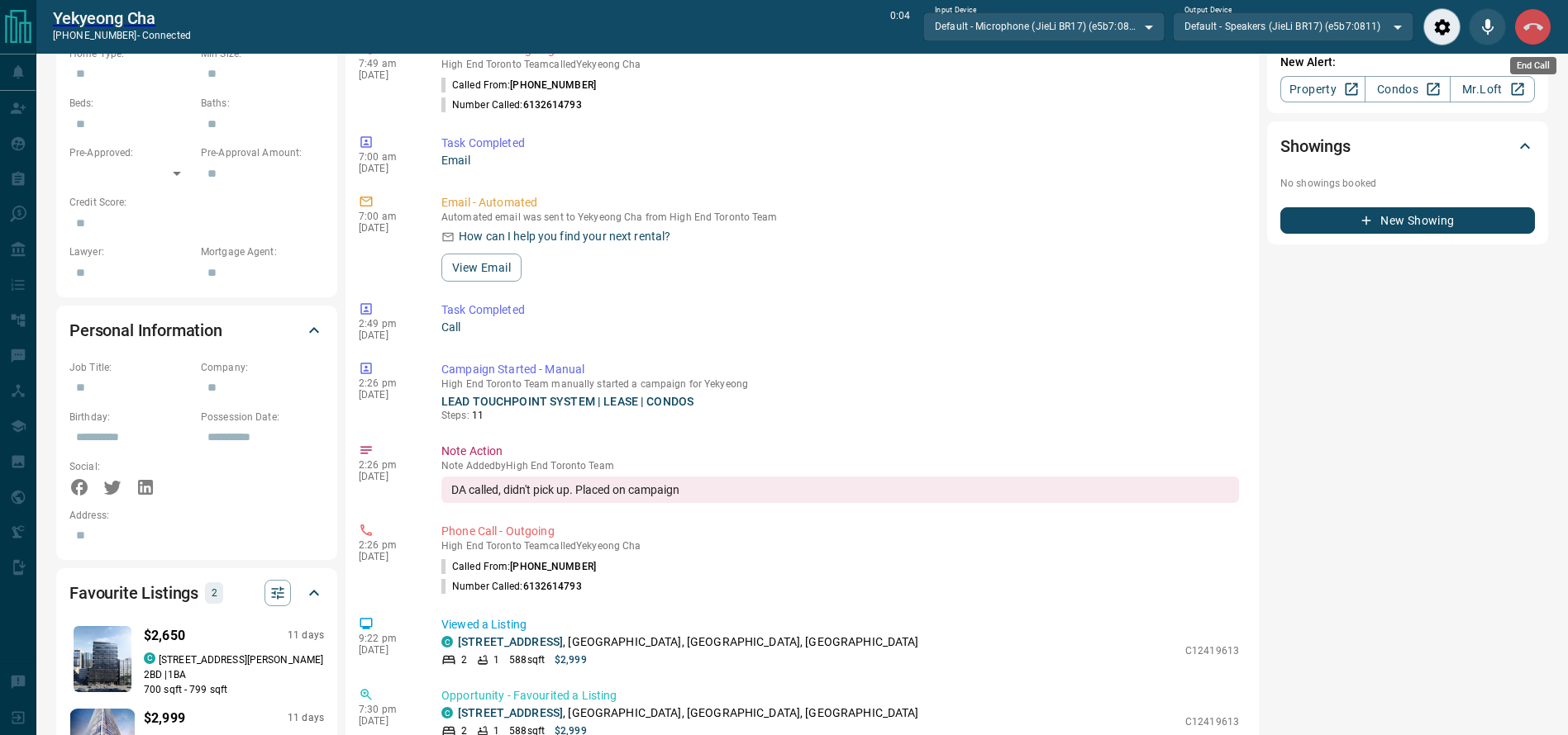
click at [1537, 27] on icon "End Call" at bounding box center [1534, 28] width 20 height 20
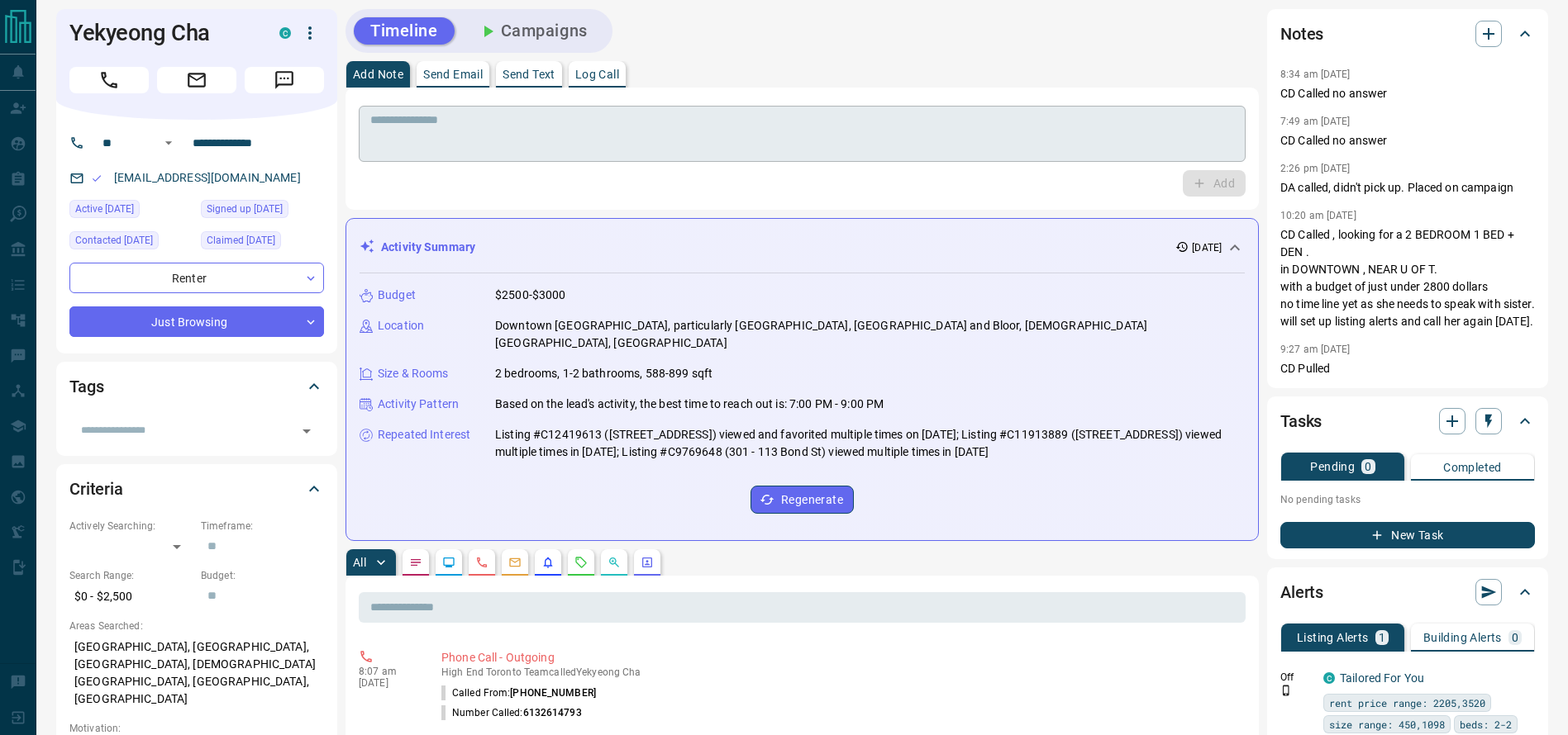
scroll to position [0, 0]
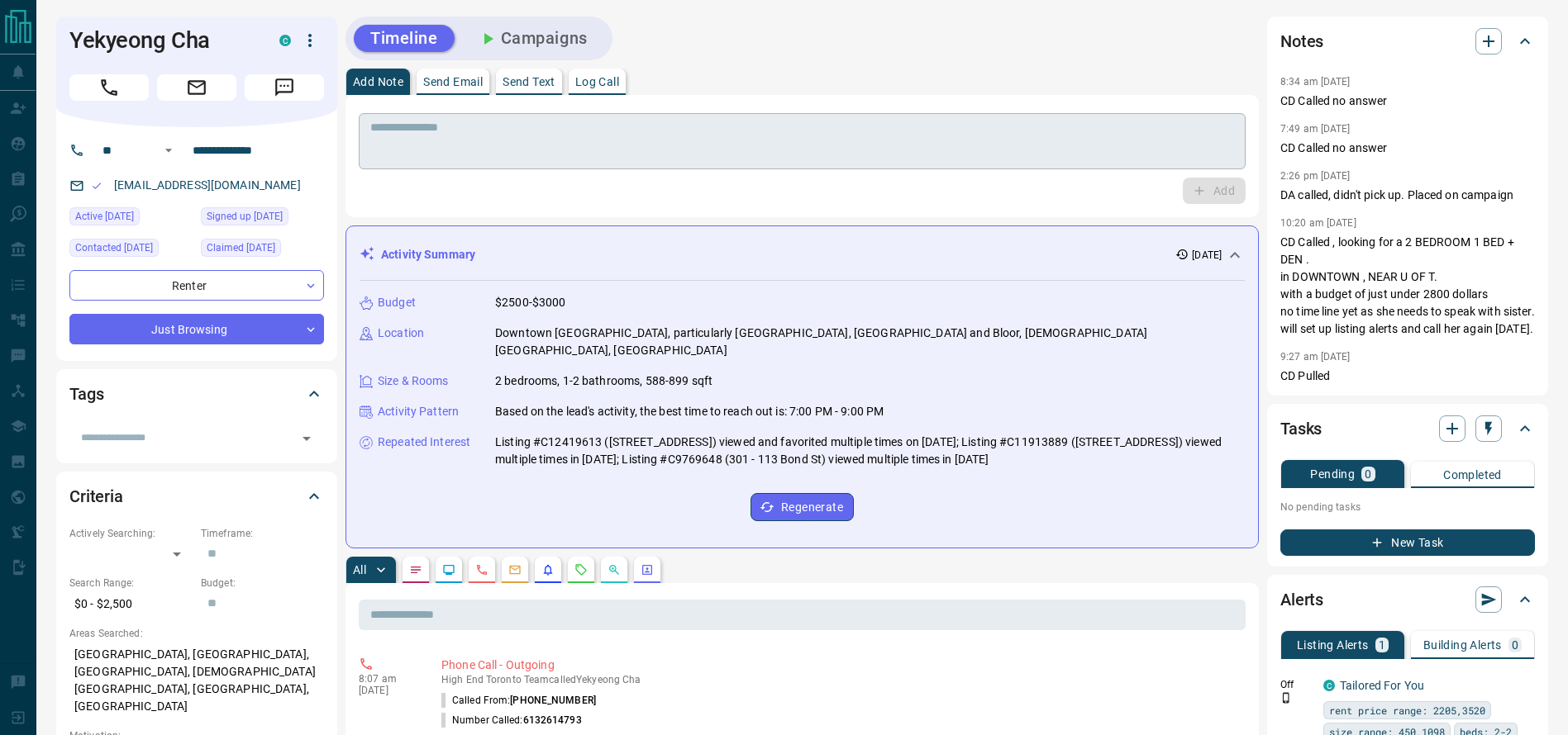
drag, startPoint x: 513, startPoint y: 118, endPoint x: 494, endPoint y: 134, distance: 24.8
click at [504, 120] on div "* ​" at bounding box center [802, 141] width 887 height 56
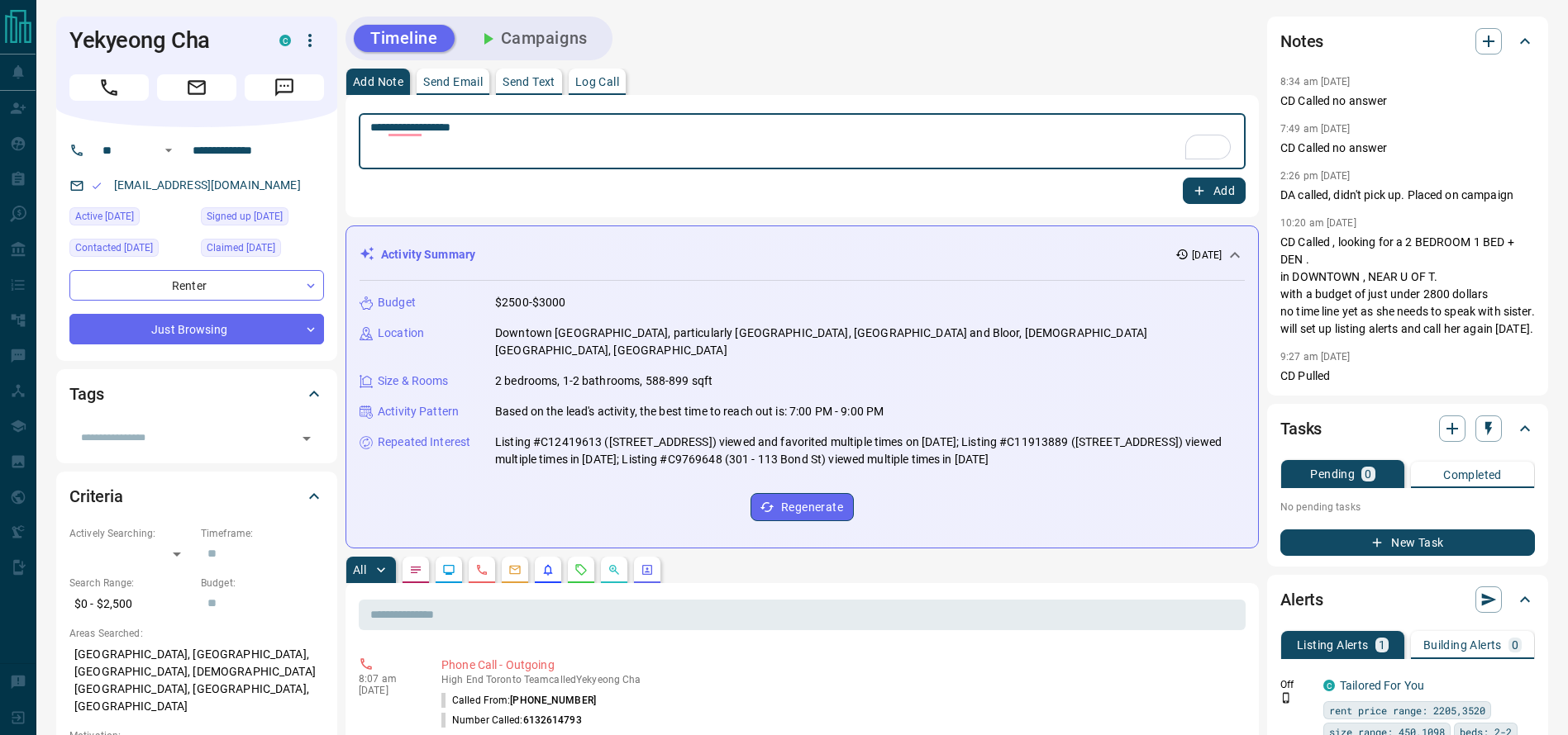
type textarea "**********"
click at [1242, 204] on div "**********" at bounding box center [802, 156] width 913 height 123
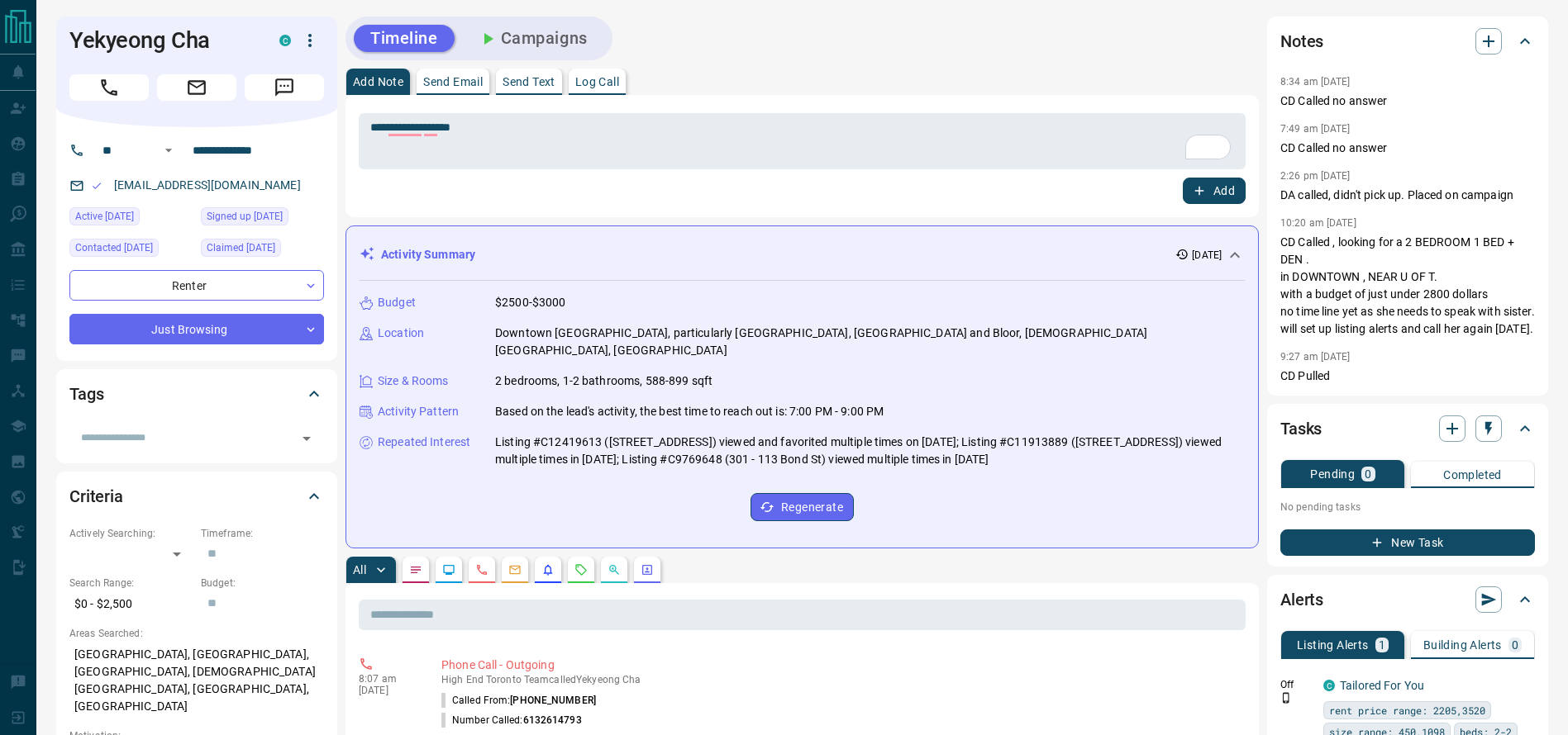
click at [1238, 198] on button "Add" at bounding box center [1213, 190] width 63 height 26
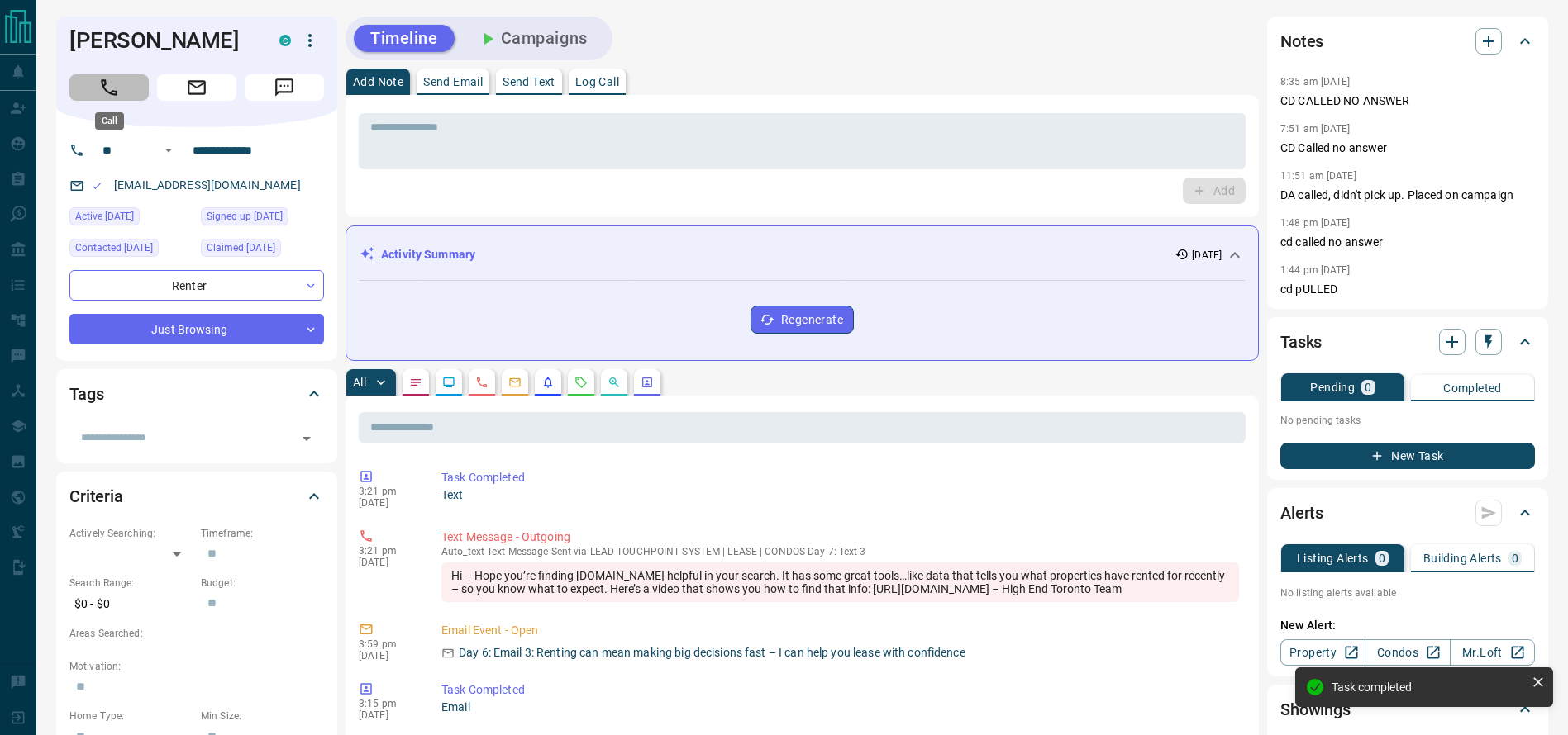
click at [102, 85] on icon "Call" at bounding box center [109, 87] width 22 height 22
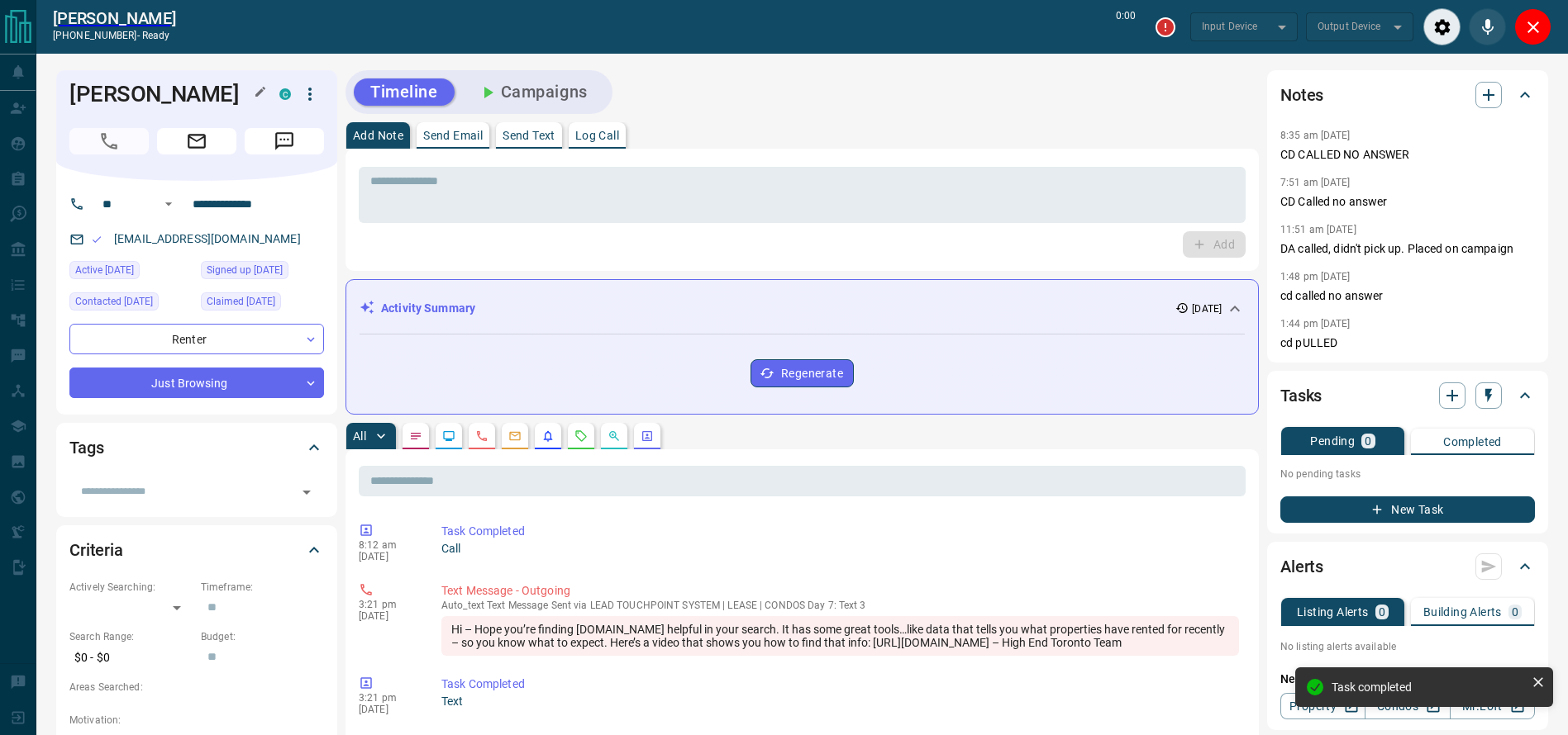
type input "*******"
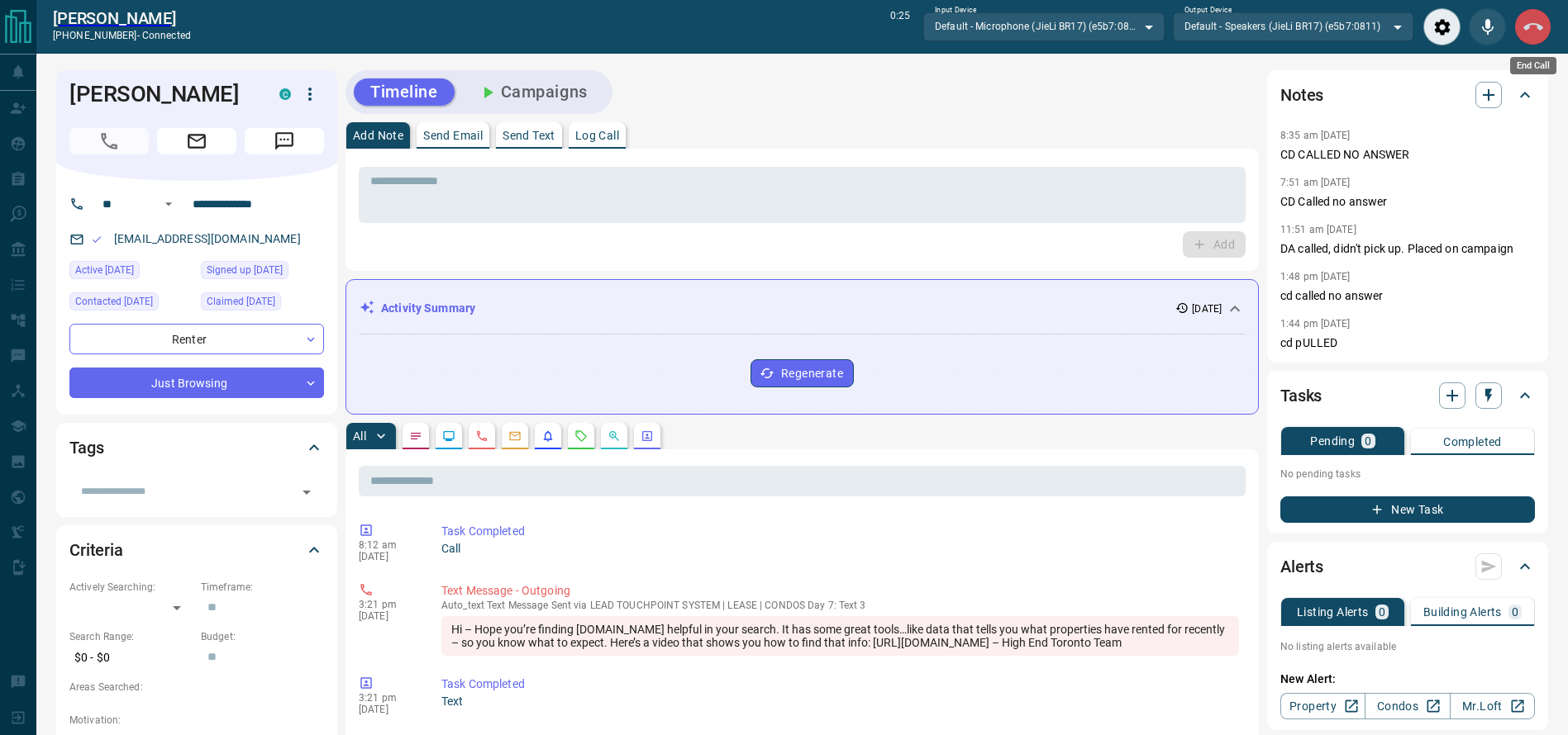
click at [1526, 27] on icon "End Call" at bounding box center [1534, 27] width 20 height 8
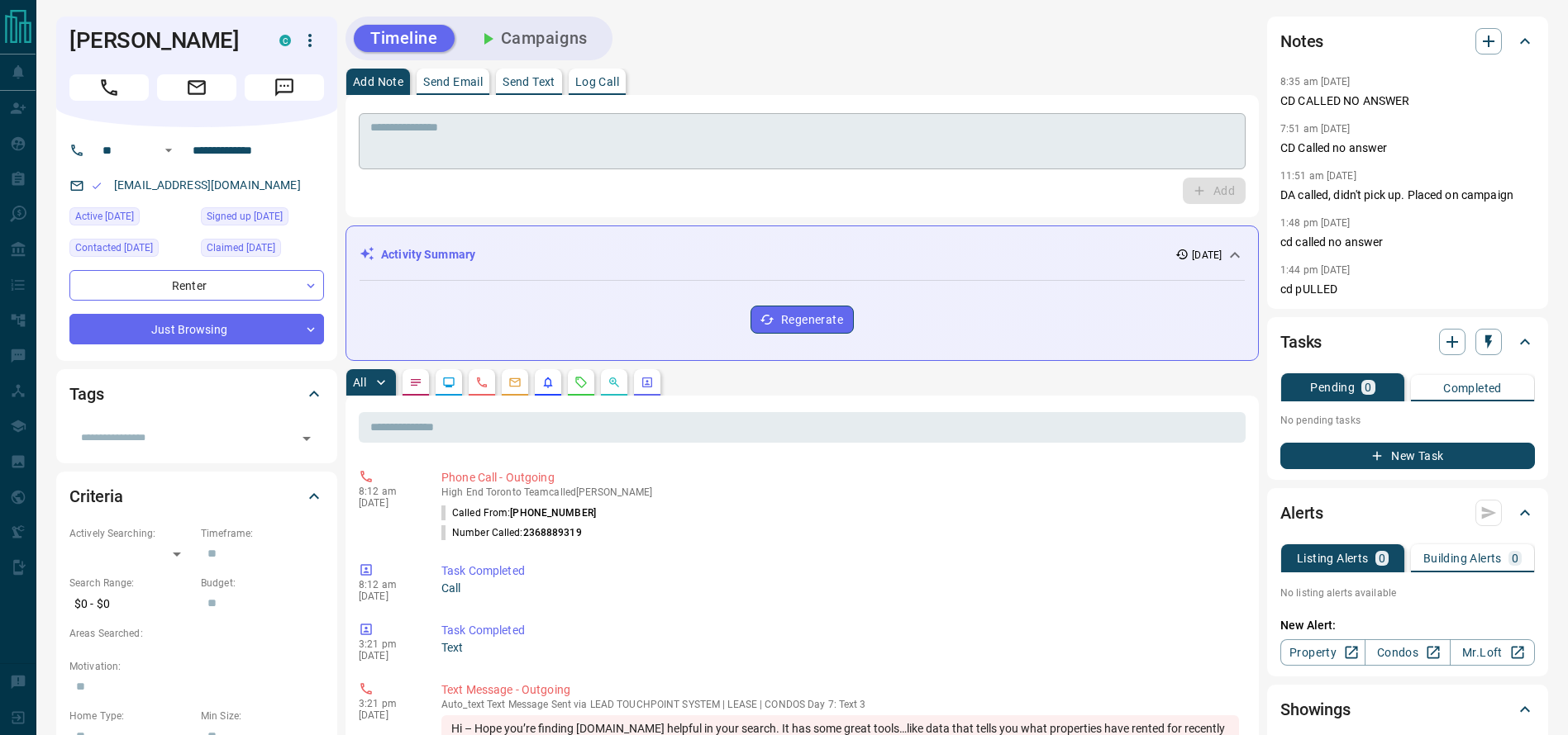
click at [776, 141] on textarea at bounding box center [802, 142] width 864 height 42
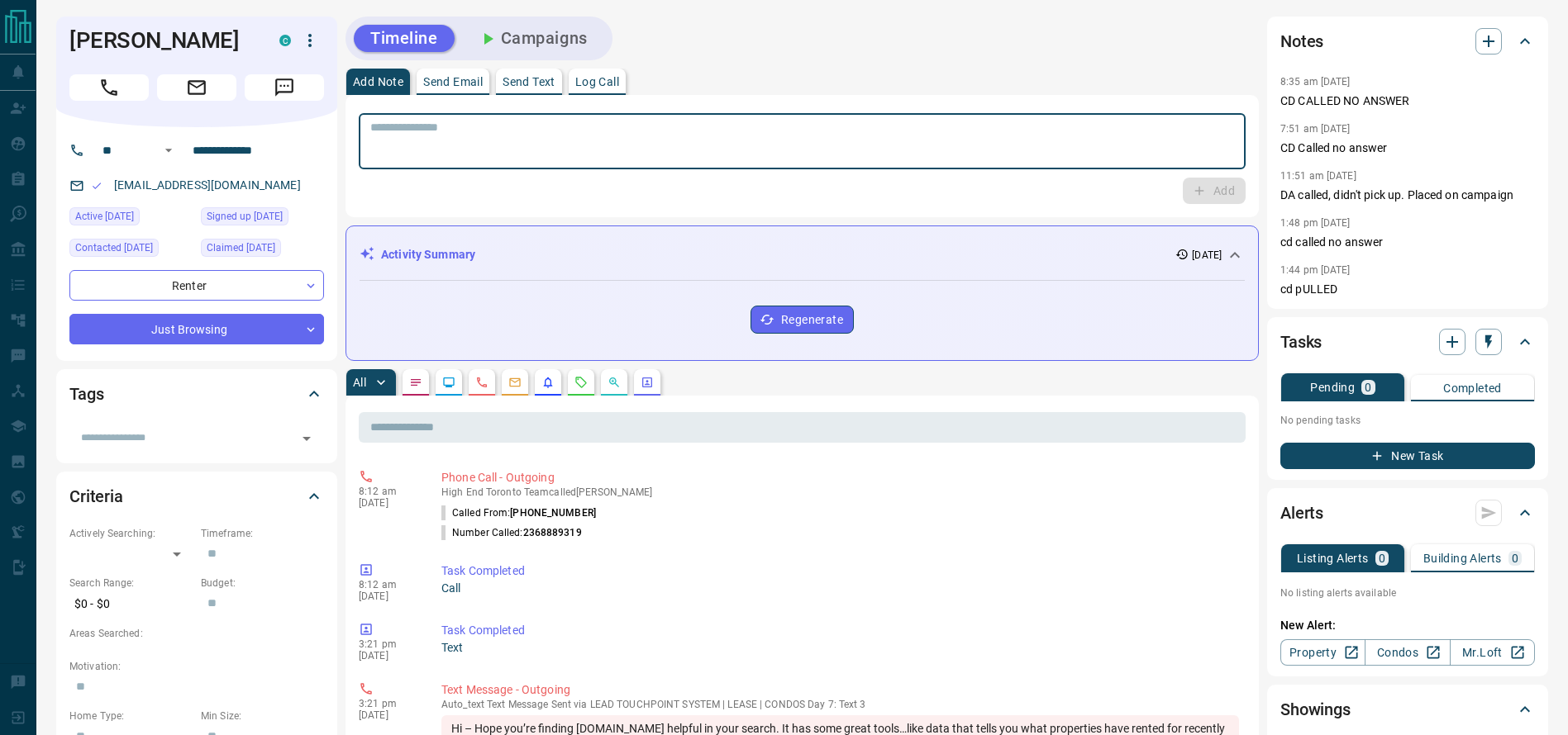
type textarea "*"
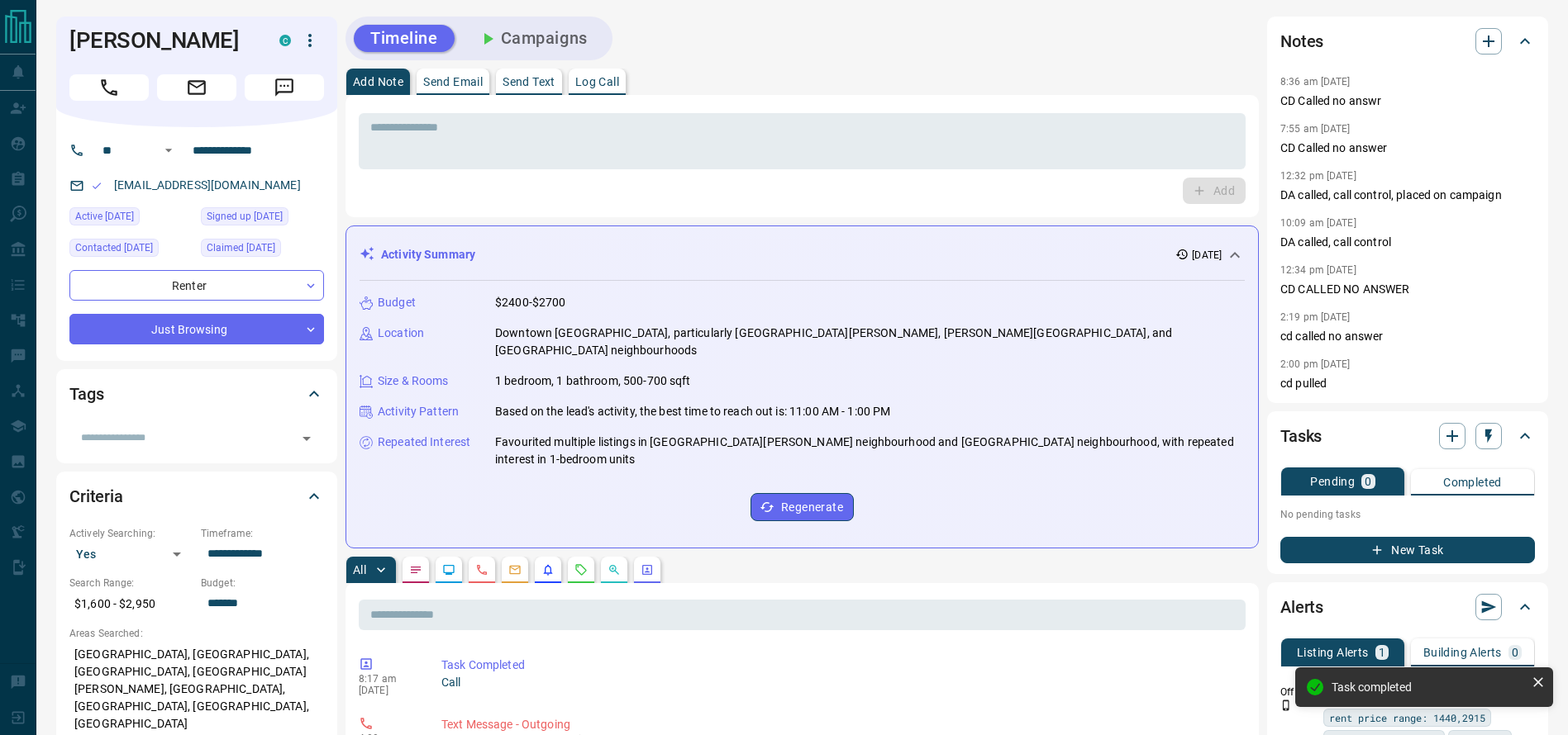
click at [120, 102] on div "Alexis Kirton C" at bounding box center [197, 72] width 281 height 111
click at [114, 82] on icon "Call" at bounding box center [109, 87] width 22 height 22
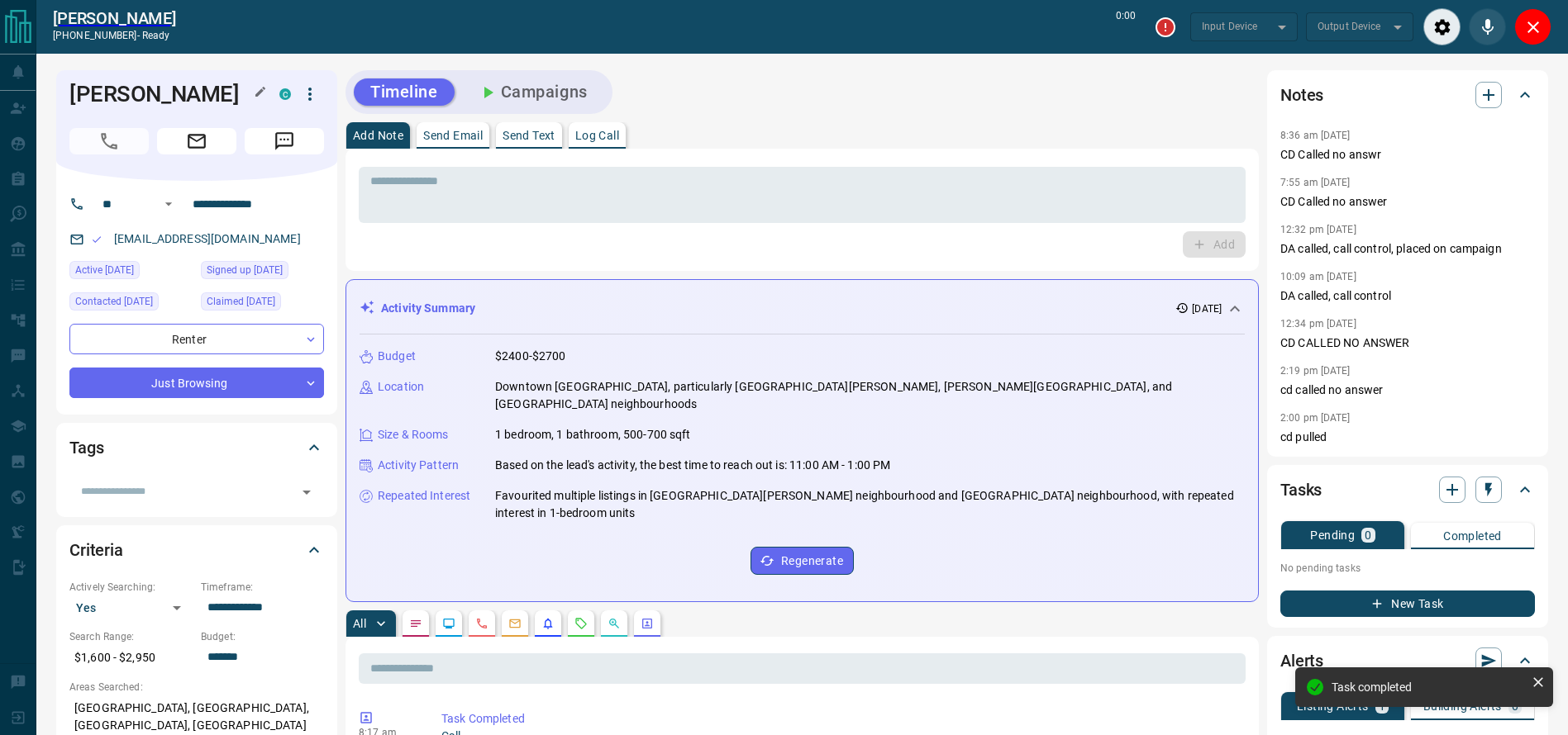
type input "*******"
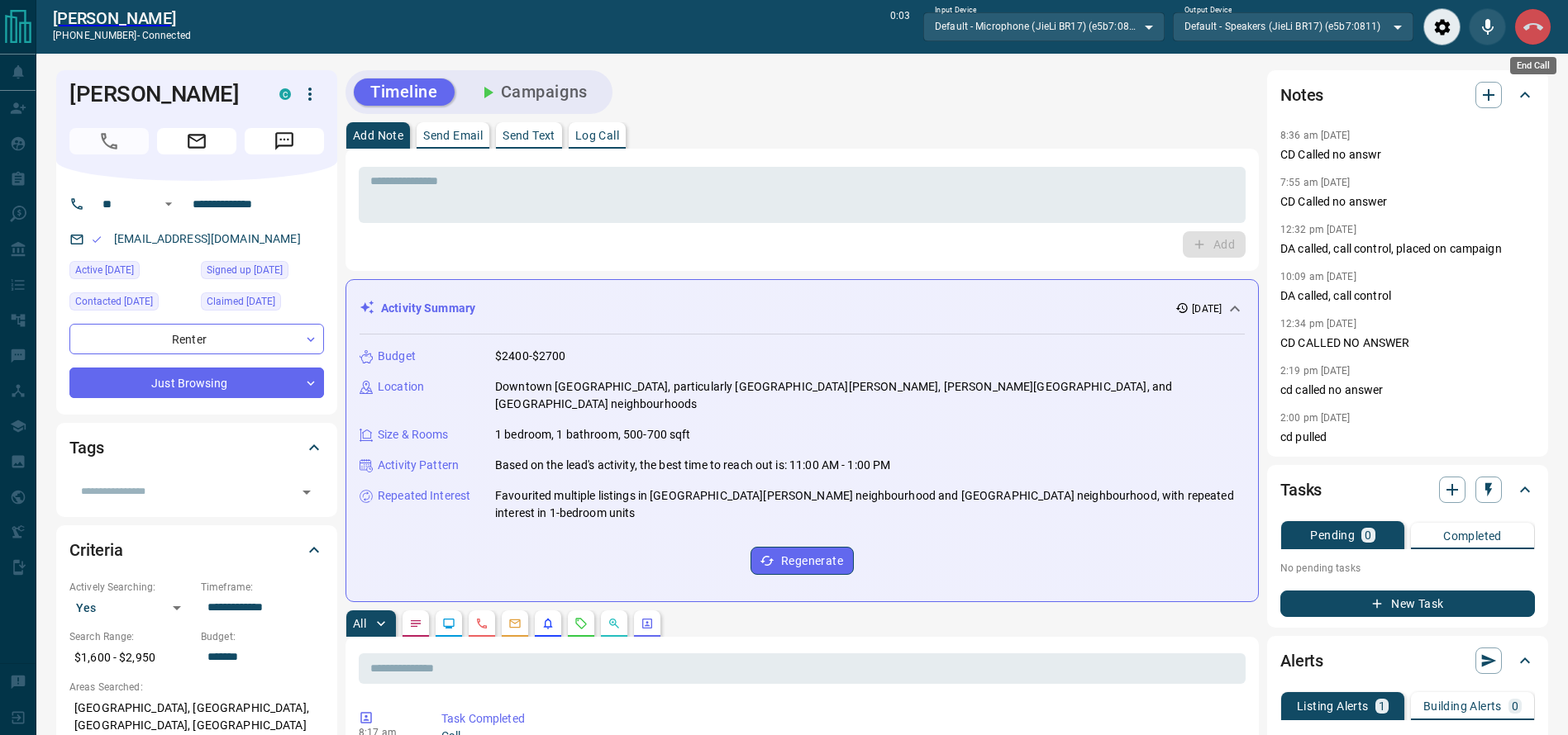
click at [1534, 25] on icon "End Call" at bounding box center [1534, 28] width 20 height 20
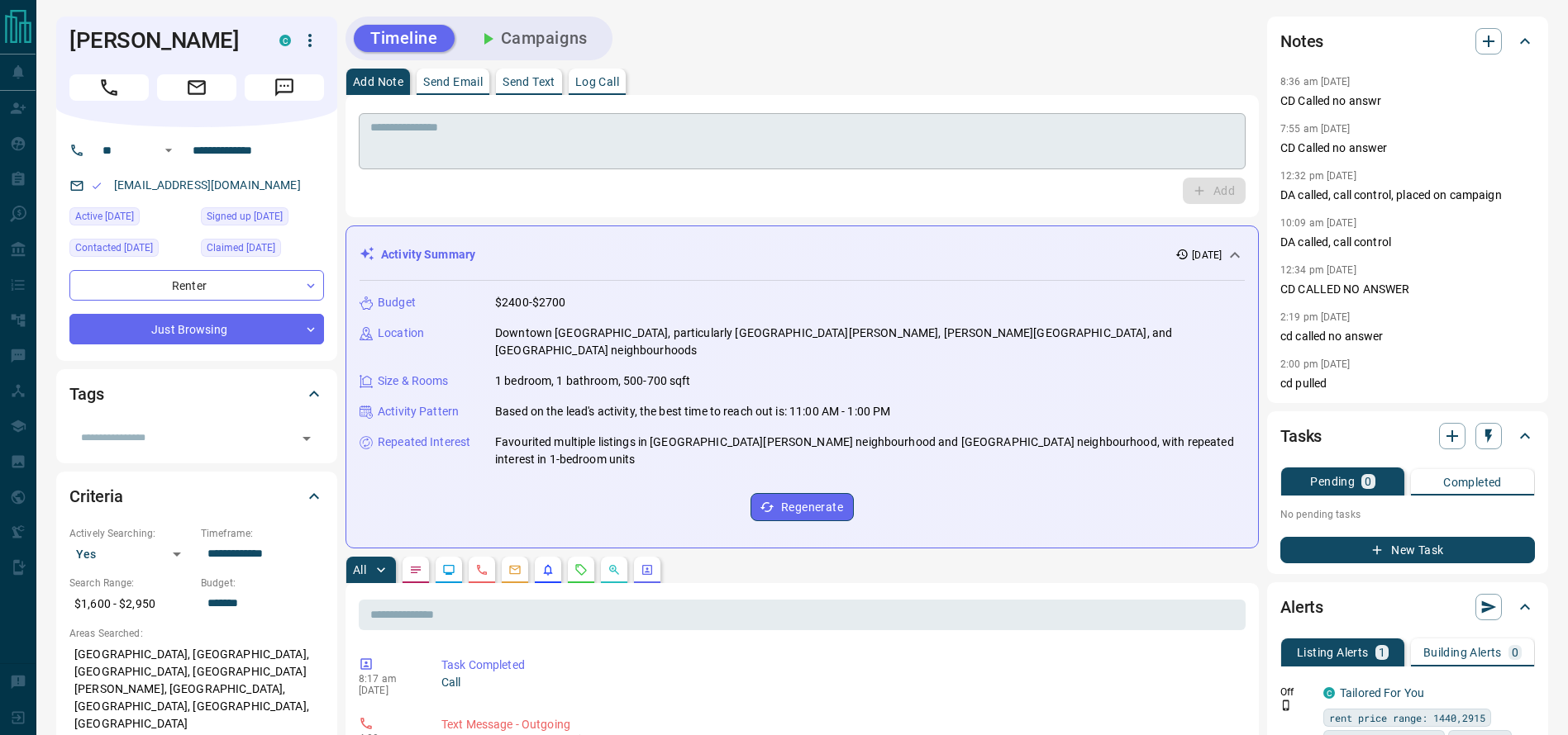
drag, startPoint x: 1181, startPoint y: 152, endPoint x: 1170, endPoint y: 152, distance: 11.0
click at [1170, 152] on textarea at bounding box center [802, 142] width 864 height 42
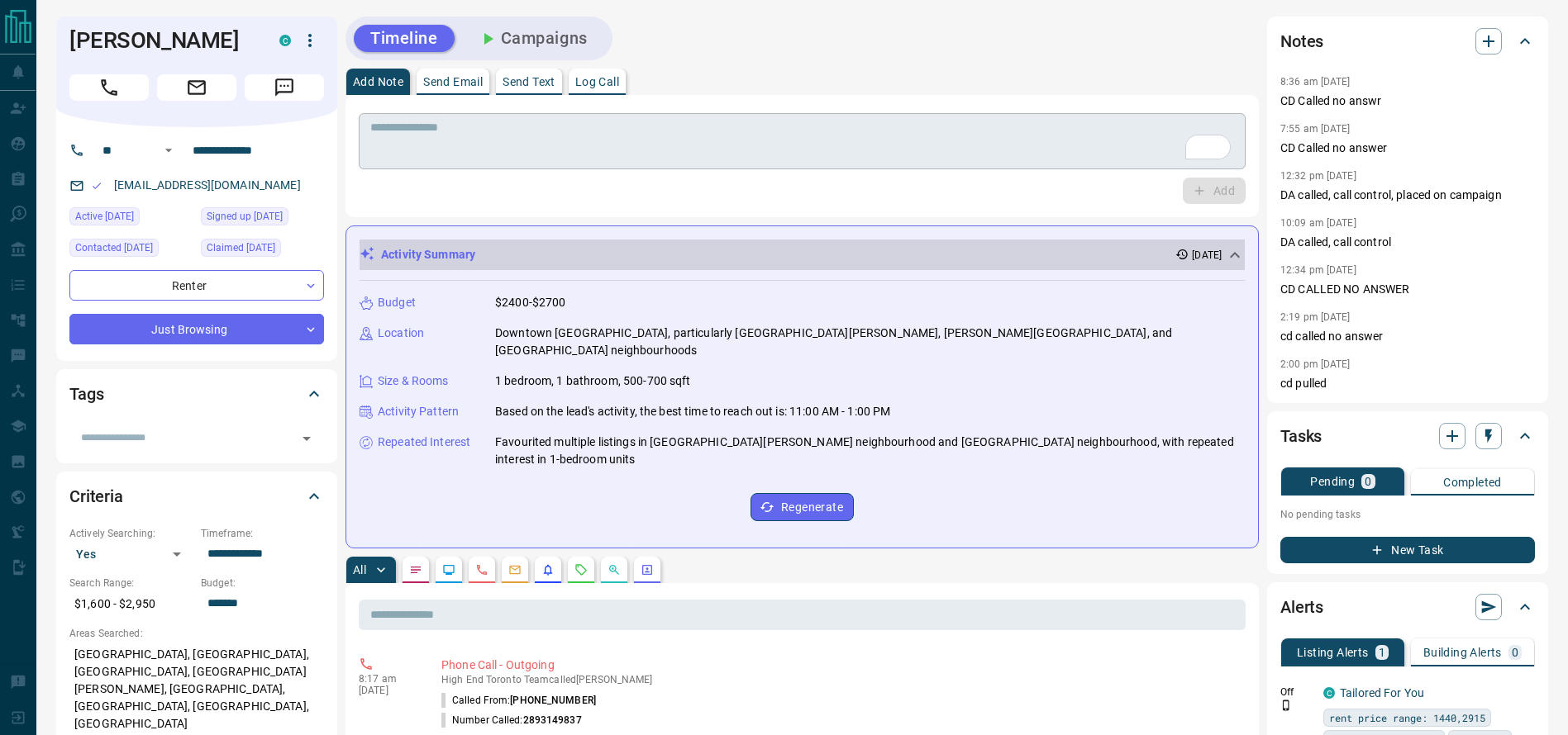
click at [1028, 121] on textarea "To enrich screen reader interactions, please activate Accessibility in Grammarl…" at bounding box center [802, 142] width 864 height 42
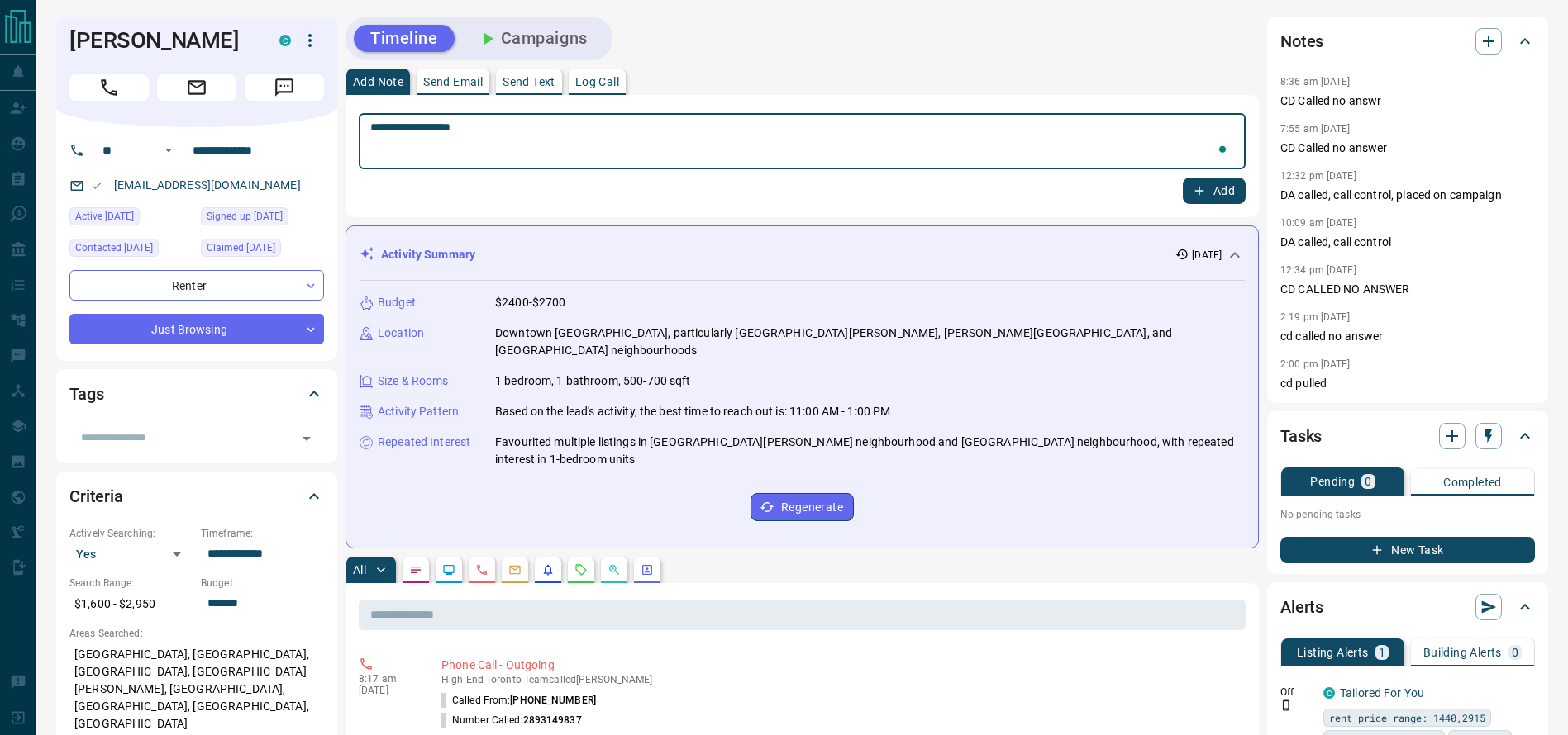
type textarea "**********"
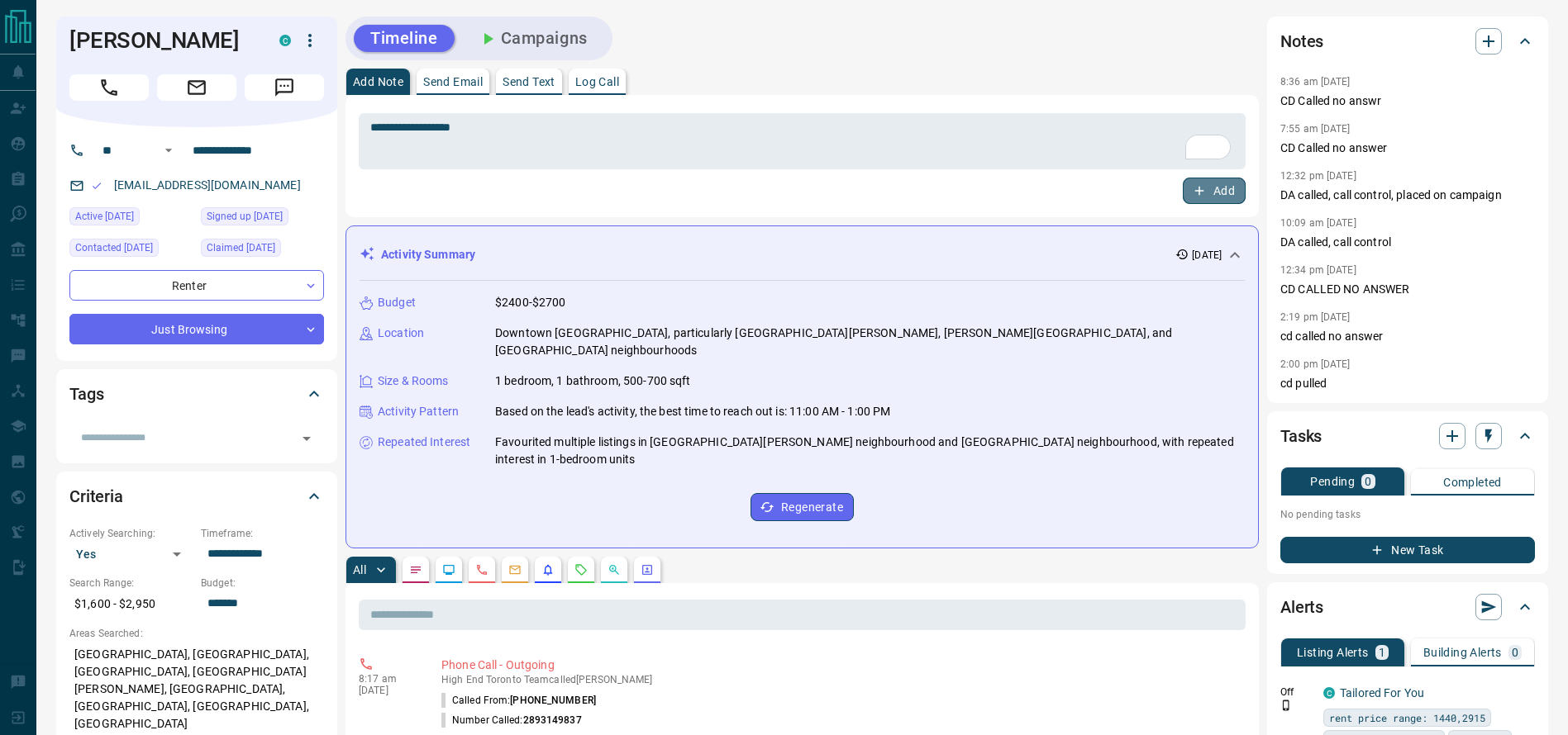
click at [1188, 181] on button "Add" at bounding box center [1213, 190] width 63 height 26
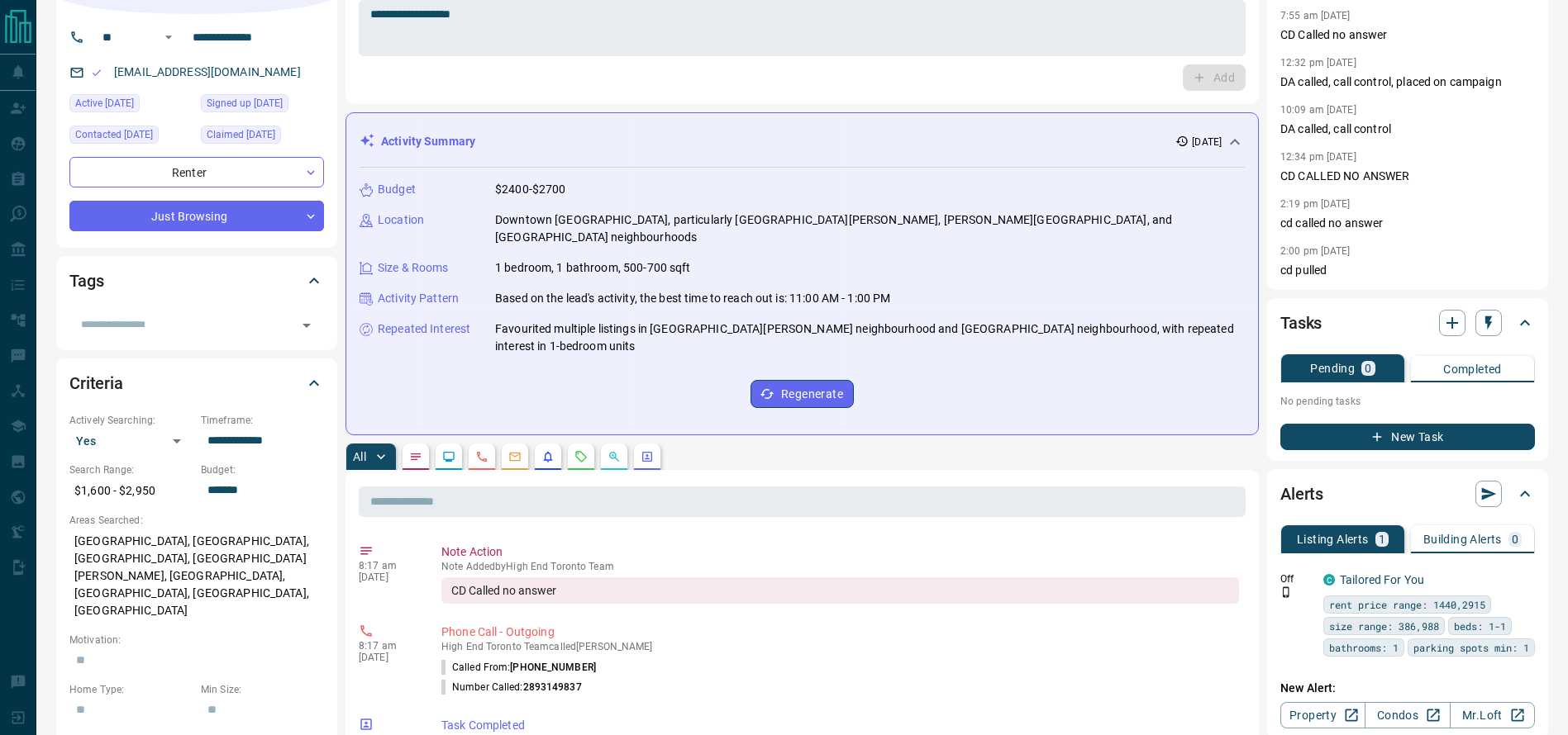
scroll to position [117, 0]
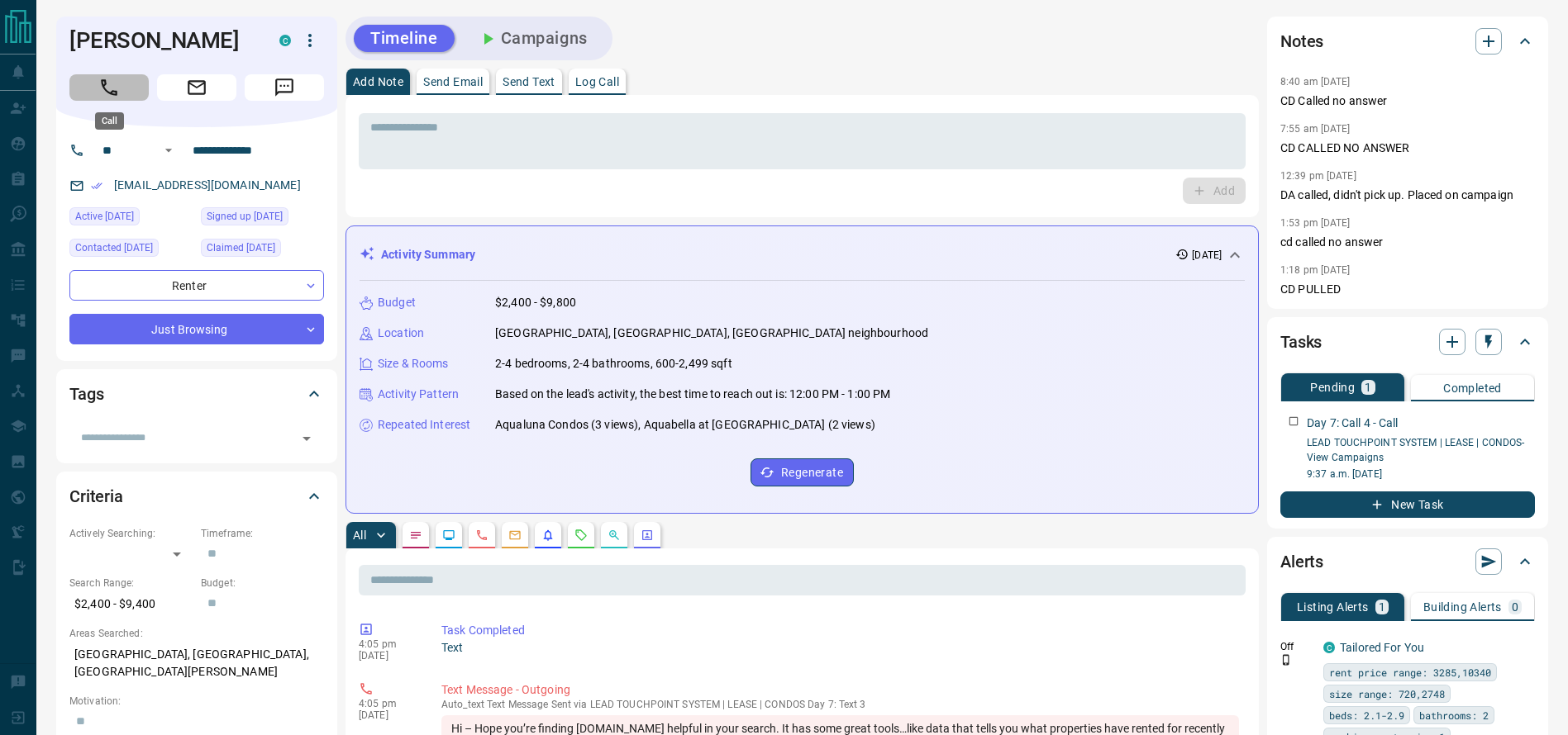
click at [108, 83] on icon "Call" at bounding box center [109, 87] width 22 height 22
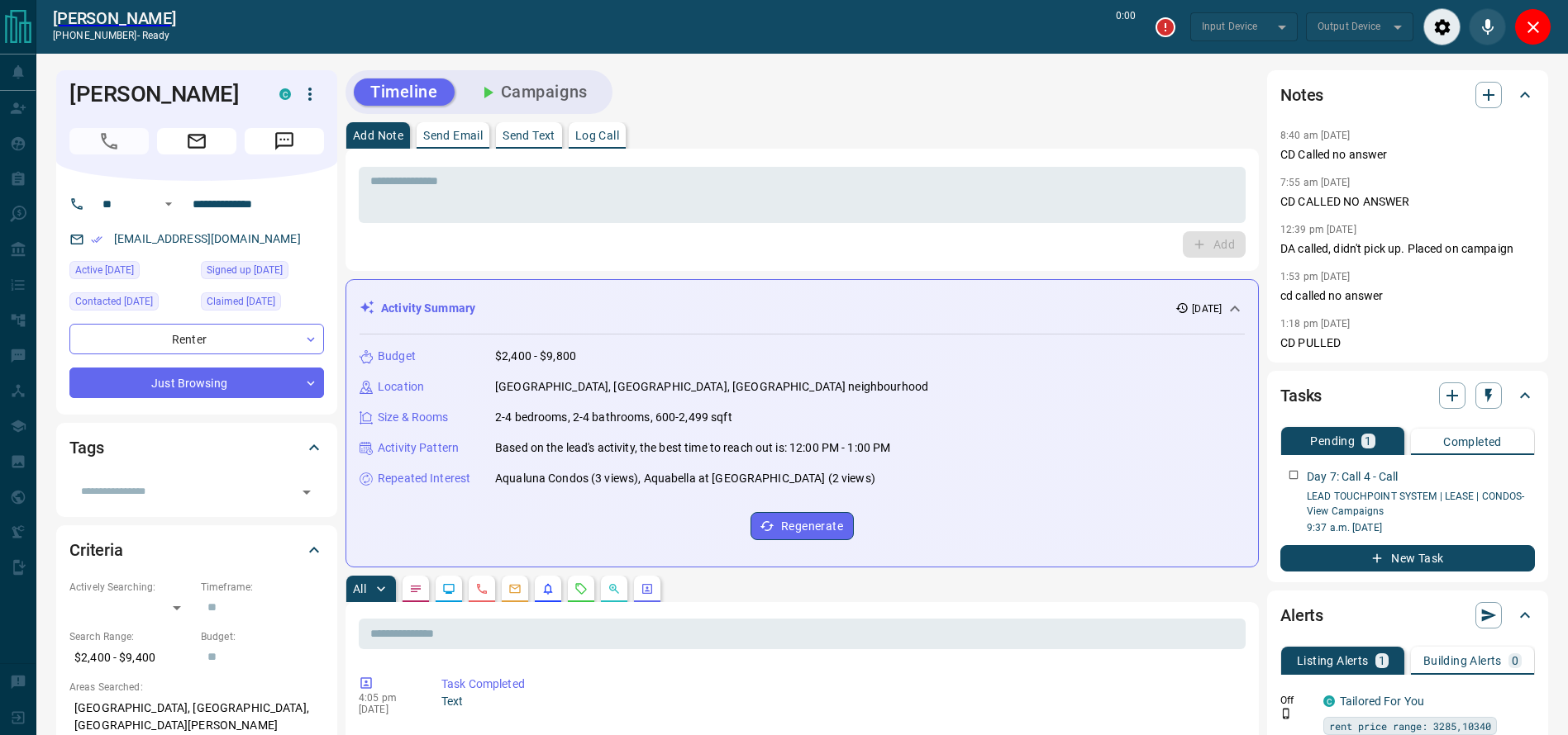
type input "*******"
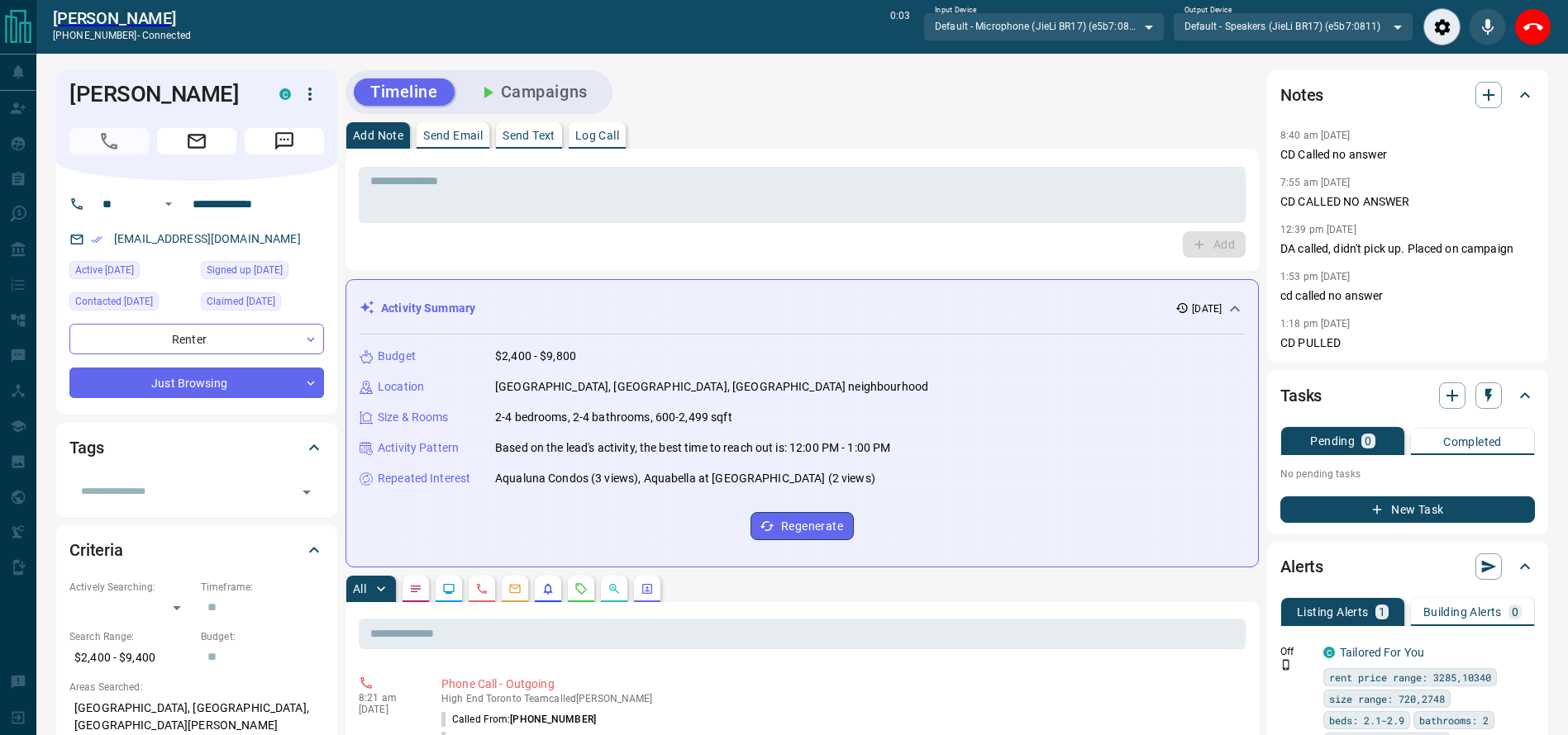
click at [1534, 38] on button "End Call" at bounding box center [1533, 27] width 37 height 37
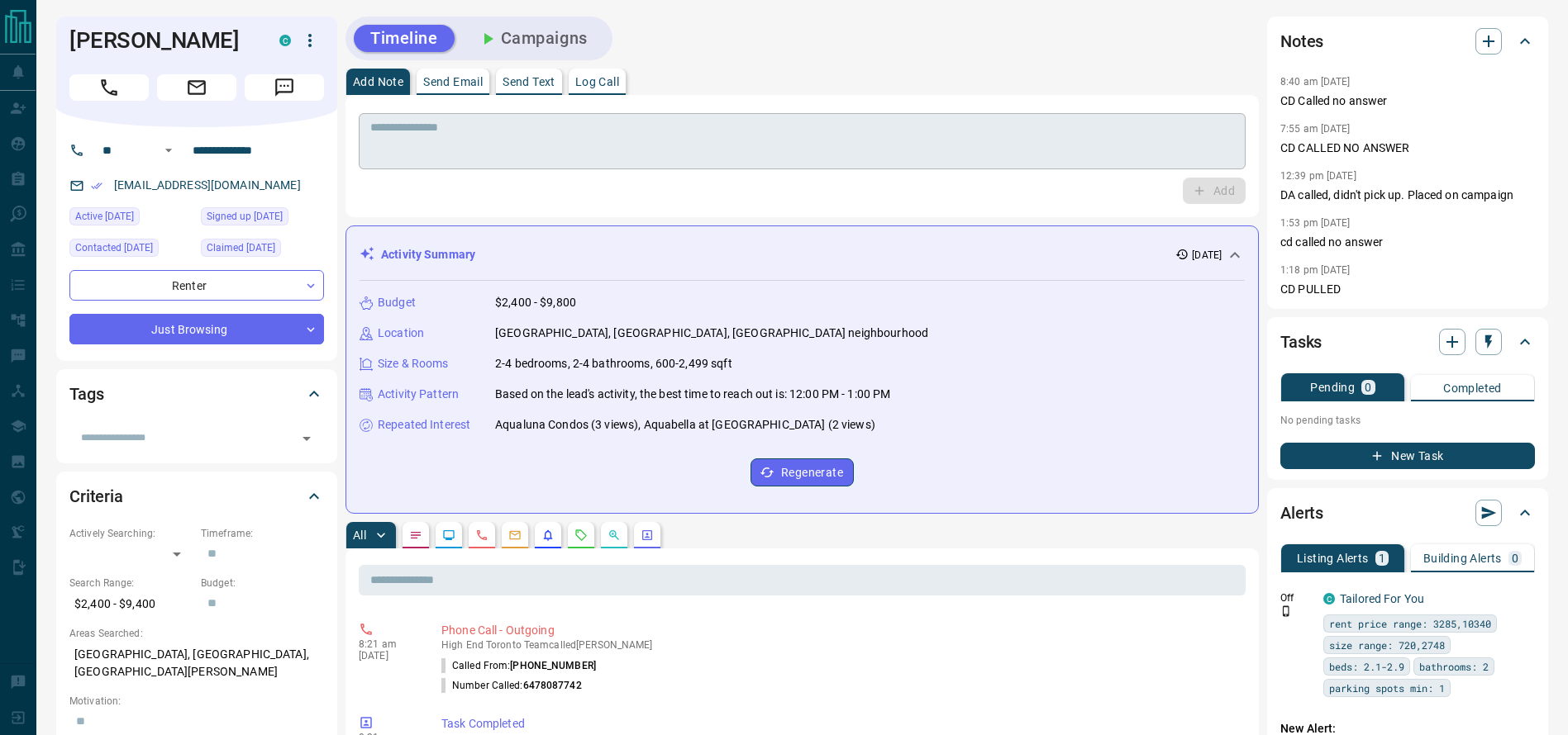
drag, startPoint x: 1061, startPoint y: 111, endPoint x: 1052, endPoint y: 114, distance: 9.5
click at [1060, 111] on div "* ​" at bounding box center [802, 139] width 887 height 61
click at [1045, 121] on div "* ​" at bounding box center [802, 141] width 887 height 56
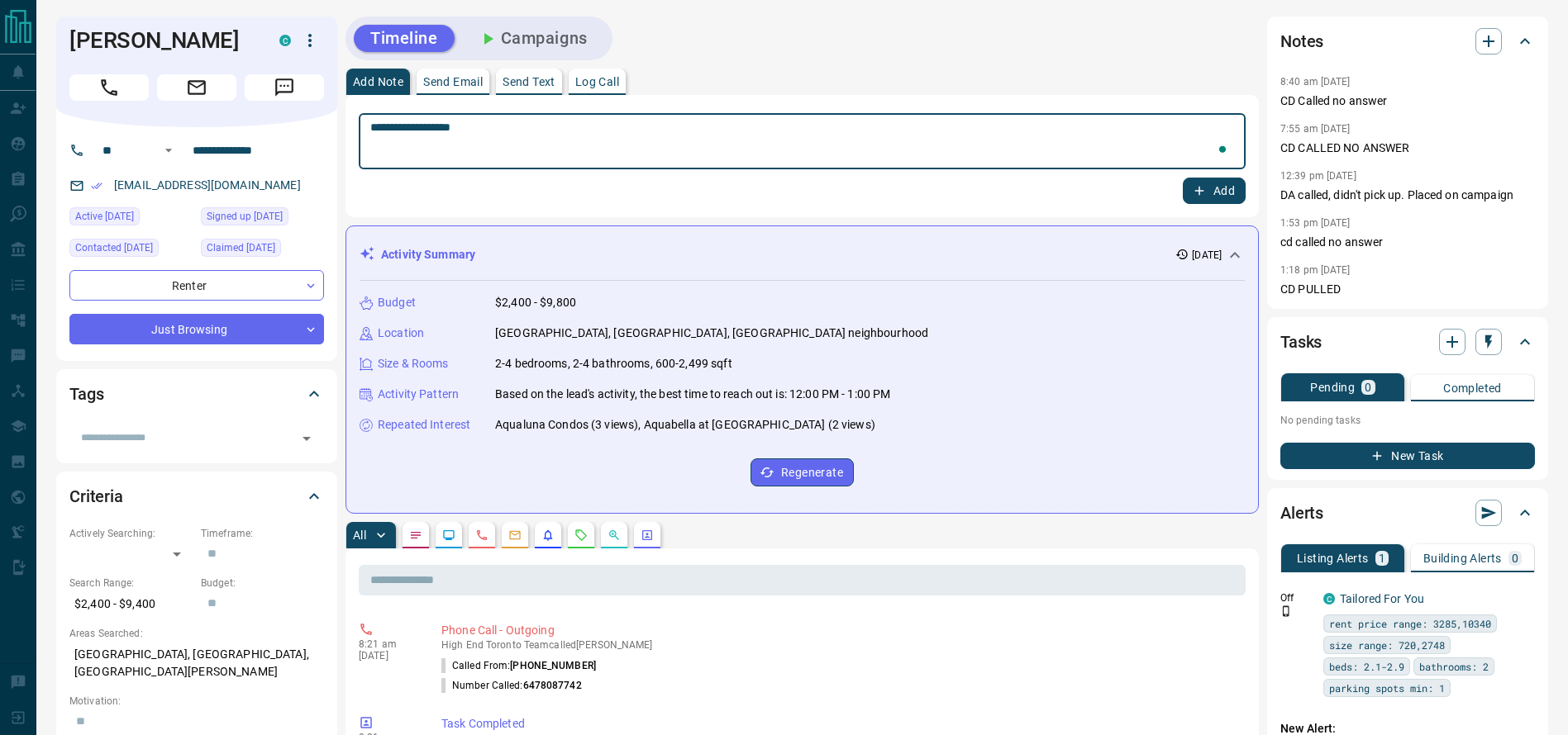
type textarea "**********"
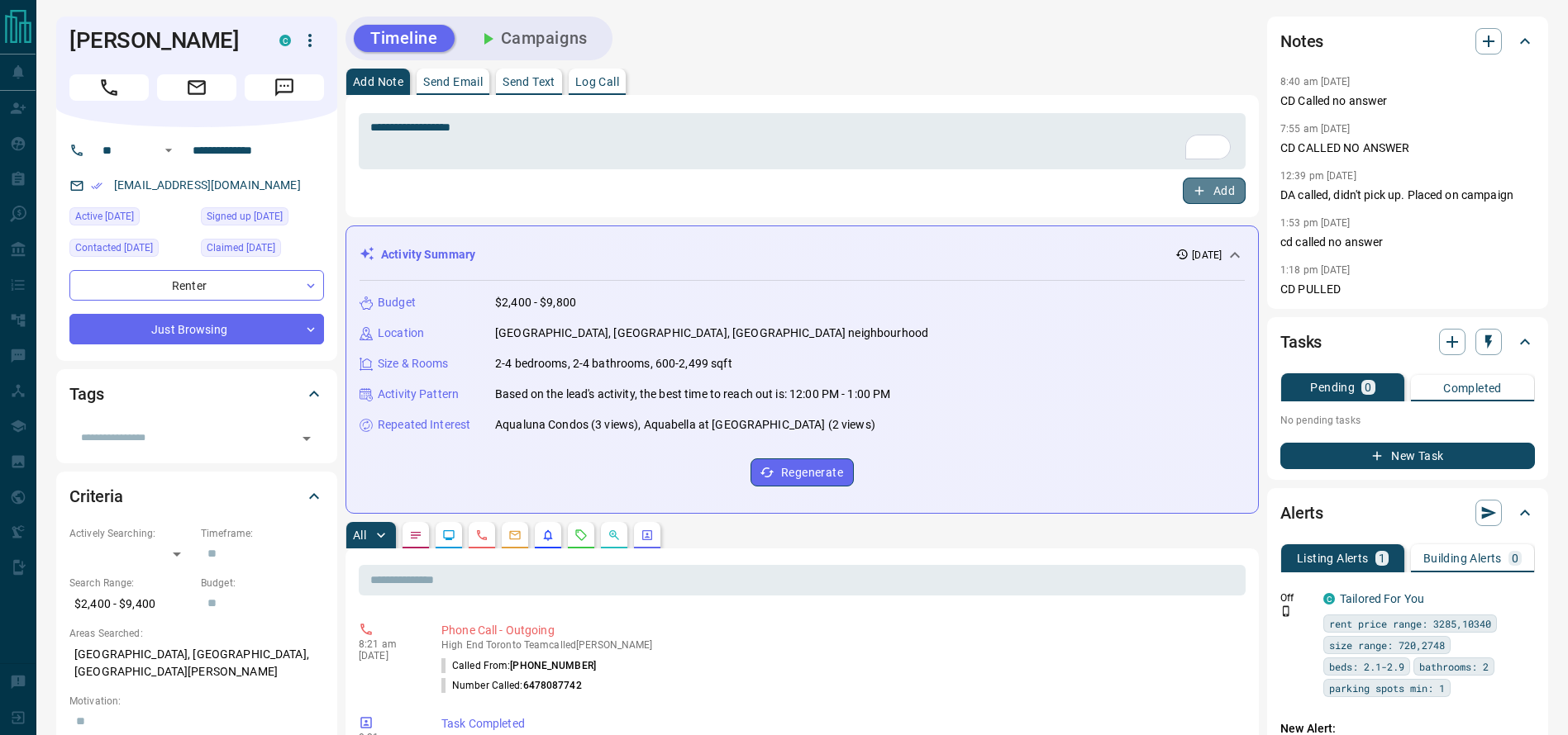
click at [1222, 201] on button "Add" at bounding box center [1213, 190] width 63 height 26
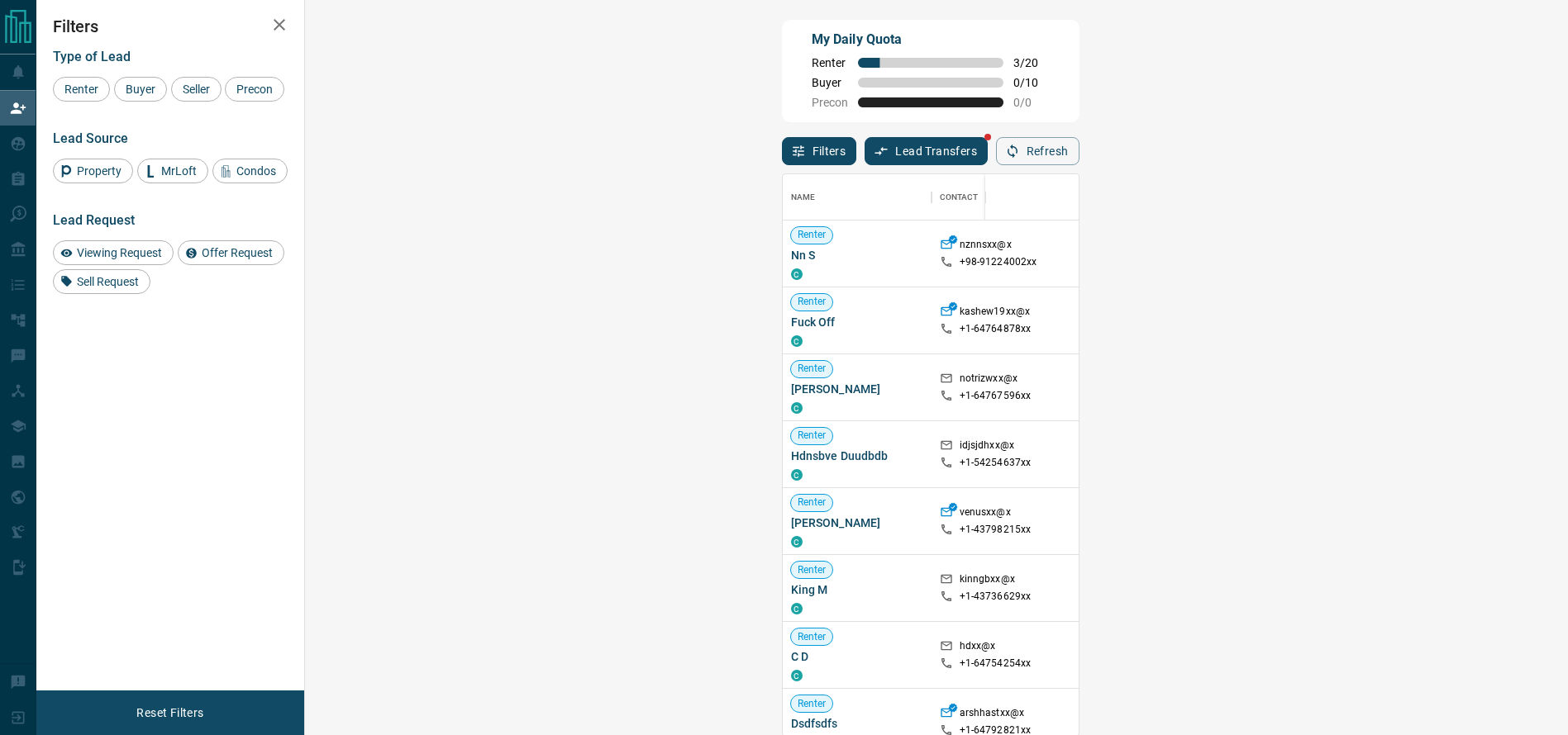
scroll to position [543, 1208]
click at [1079, 168] on div "Name Contact Search Search Range Location Requests AI Status Recent Opportuniti…" at bounding box center [930, 451] width 297 height 572
click at [1079, 154] on button "Refresh" at bounding box center [1037, 150] width 83 height 28
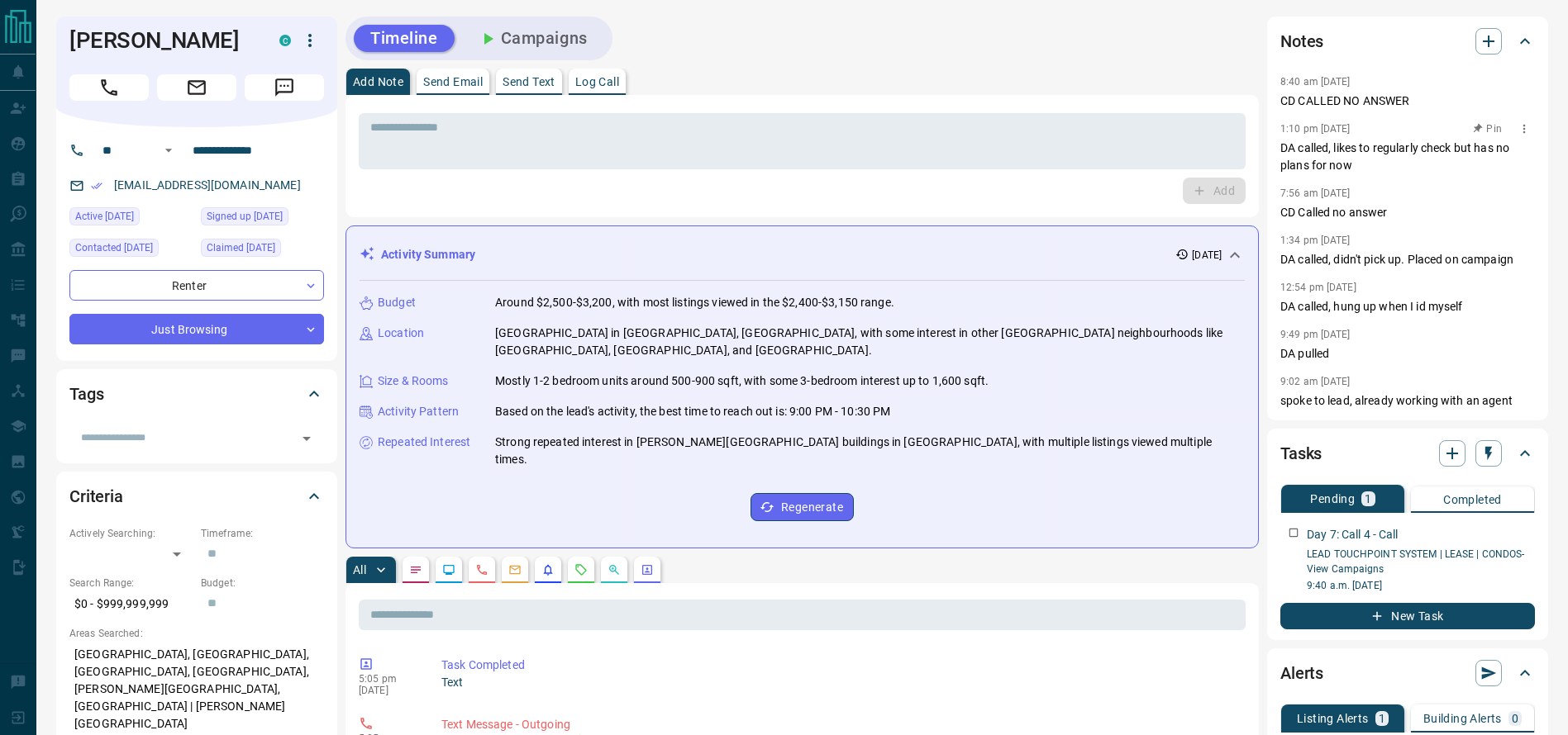
click at [1350, 128] on p "1:10 pm [DATE]" at bounding box center [1315, 129] width 71 height 12
click at [878, 32] on div "Timeline Campaigns" at bounding box center [802, 39] width 913 height 44
click at [649, 40] on div "Timeline Campaigns" at bounding box center [802, 39] width 913 height 44
click at [152, 28] on h1 "[PERSON_NAME]" at bounding box center [162, 39] width 185 height 26
click at [706, 56] on div "Timeline Campaigns" at bounding box center [802, 39] width 913 height 44
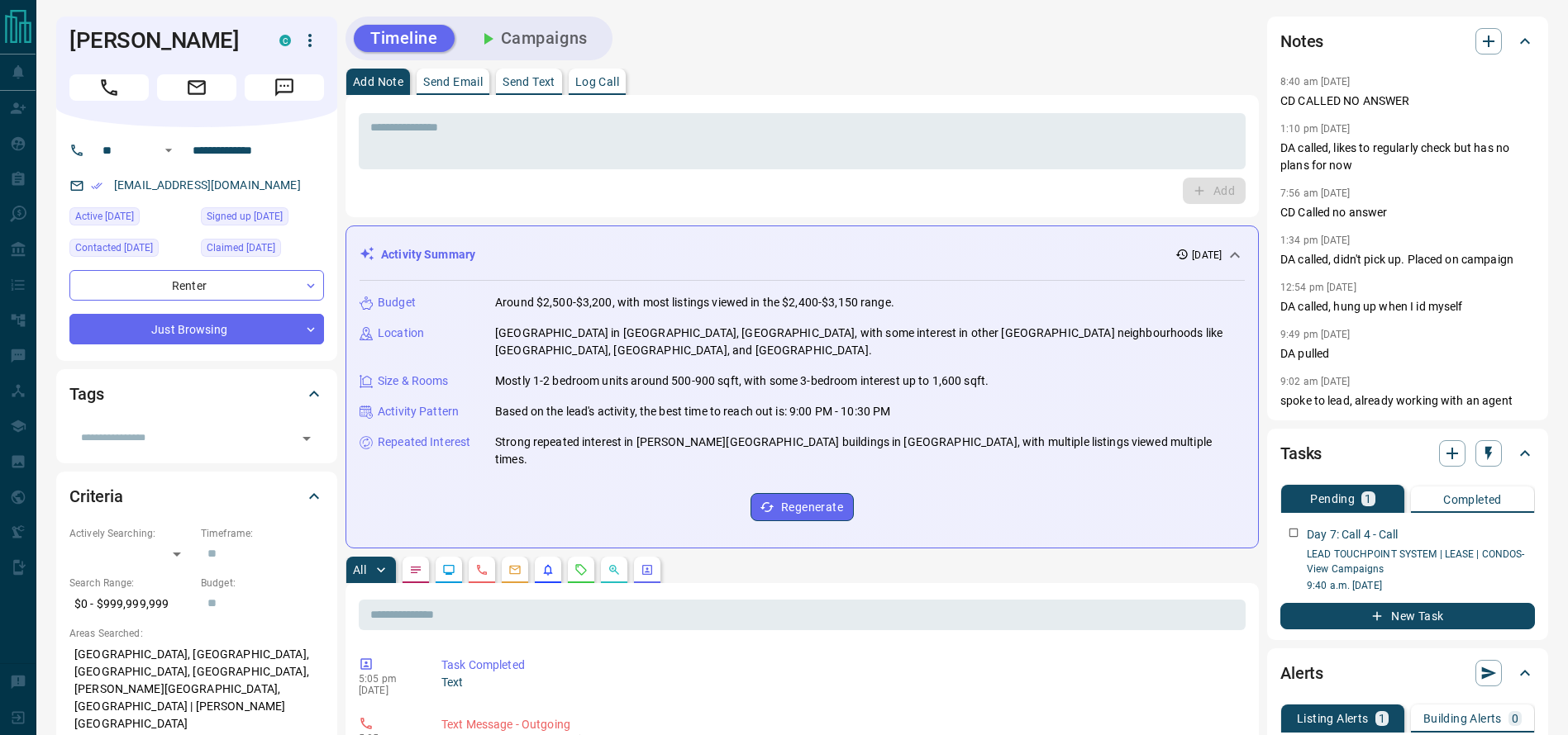
click at [1318, 116] on div "8:40 am Oct 13 2025 CD CALLED NO ANSWER 1:10 pm Oct 10 2025 DA called, likes to…" at bounding box center [1407, 240] width 255 height 339
click at [71, 76] on button "Call" at bounding box center [109, 87] width 79 height 26
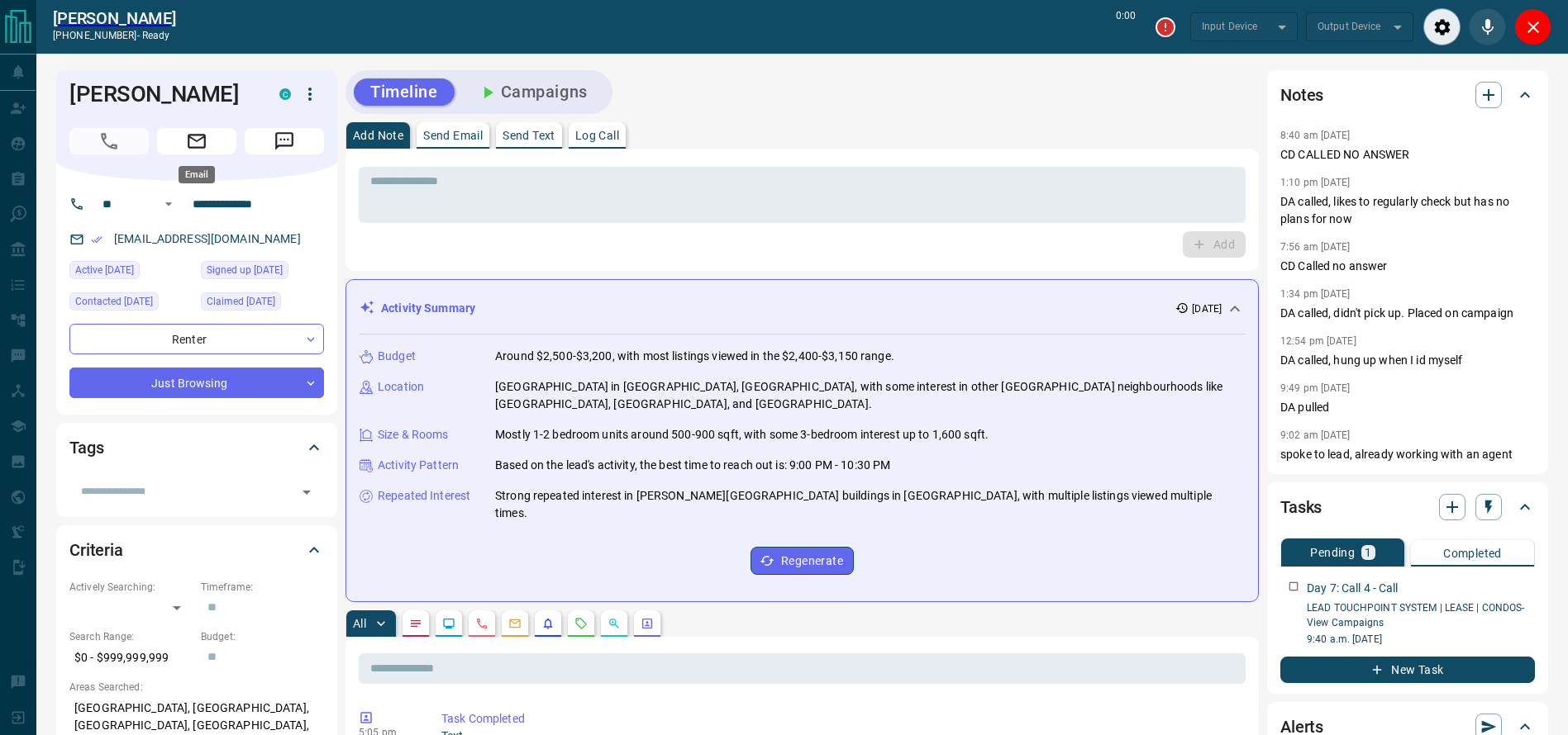
type input "*******"
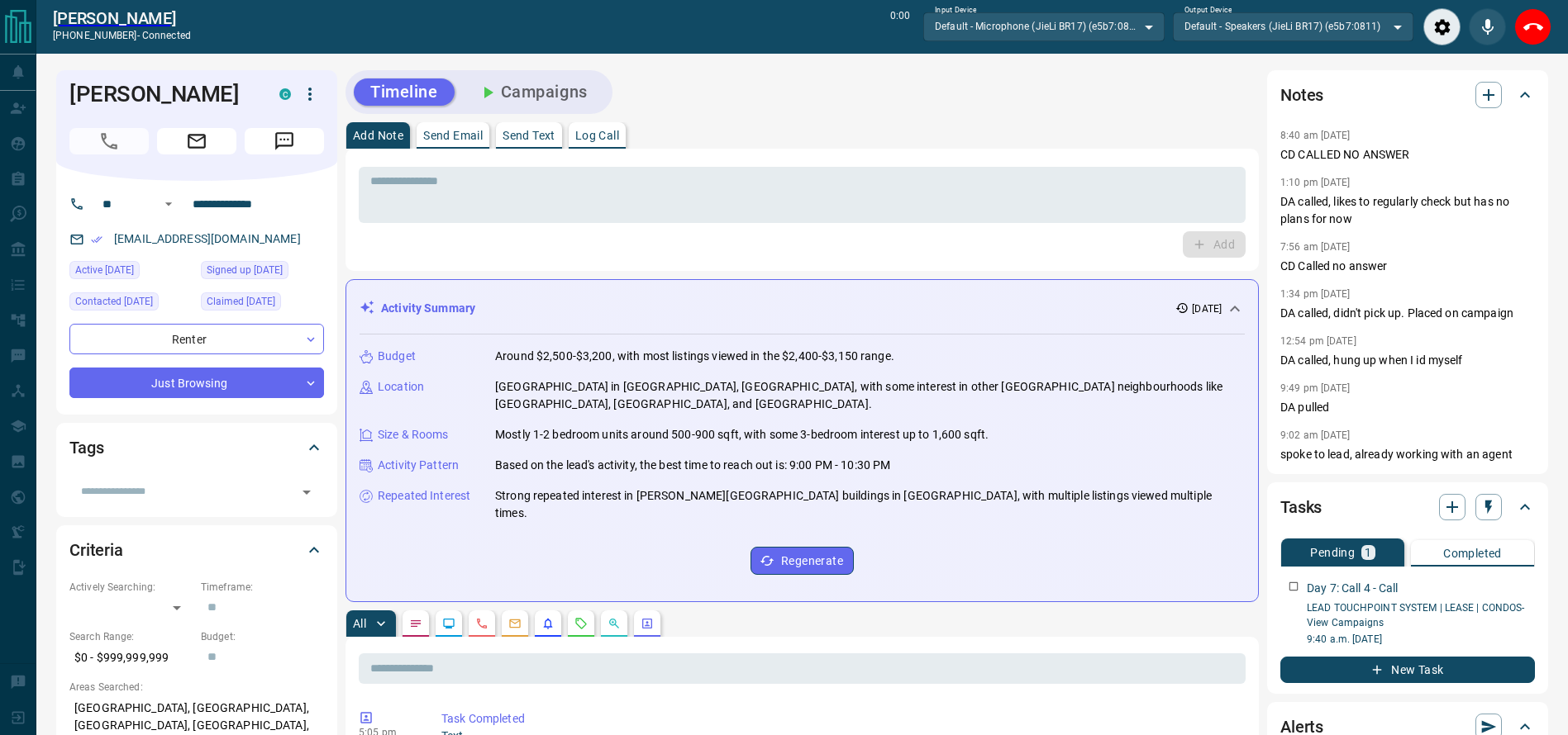
click at [1019, 149] on div "* ​ Add" at bounding box center [802, 210] width 913 height 123
click at [1556, 24] on div "Kasif Anil Dedecan +14168275350 - connected 0:14 Input Device Default - Microph…" at bounding box center [802, 27] width 1531 height 54
click at [1541, 24] on button "End Call" at bounding box center [1533, 27] width 37 height 37
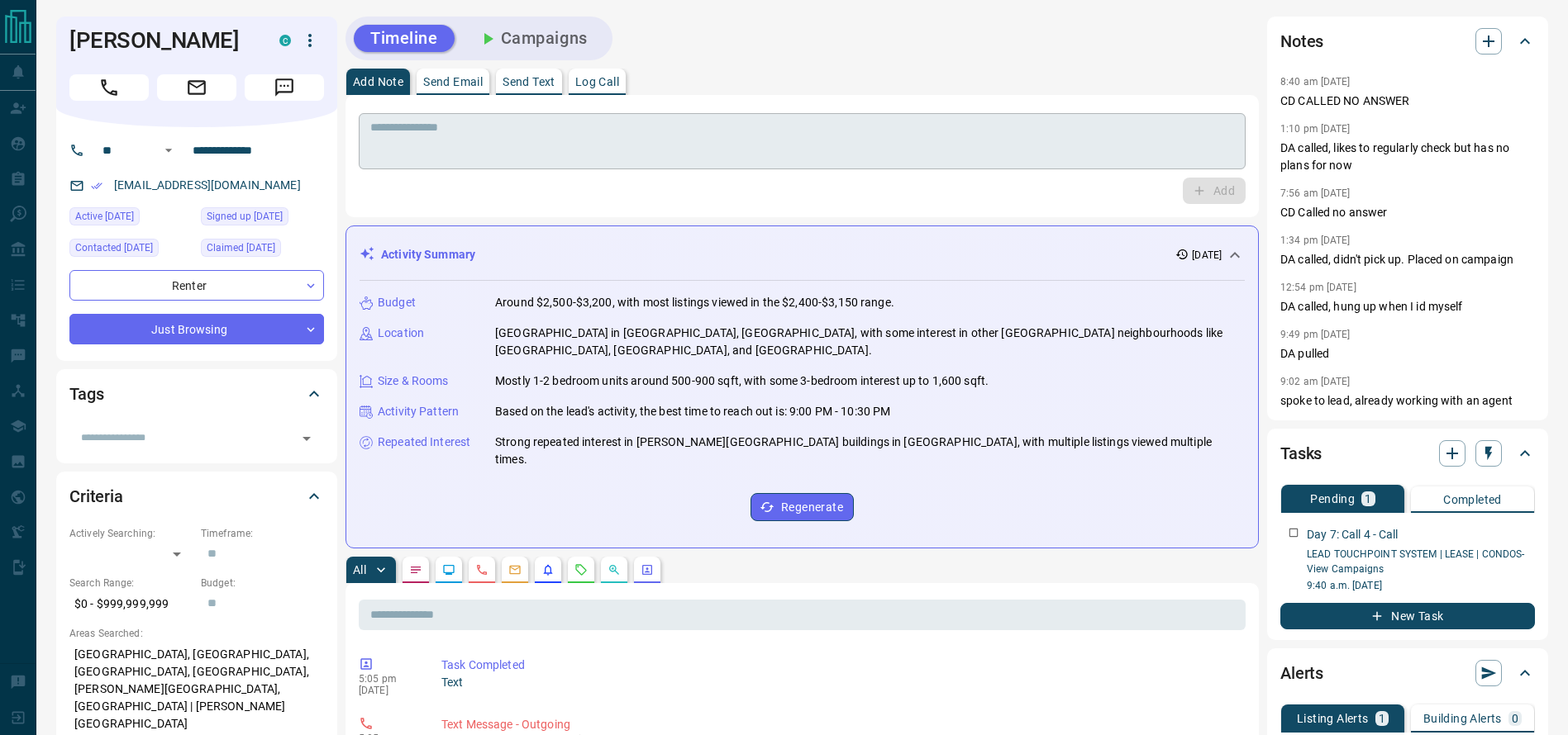
click at [974, 126] on textarea at bounding box center [802, 142] width 864 height 42
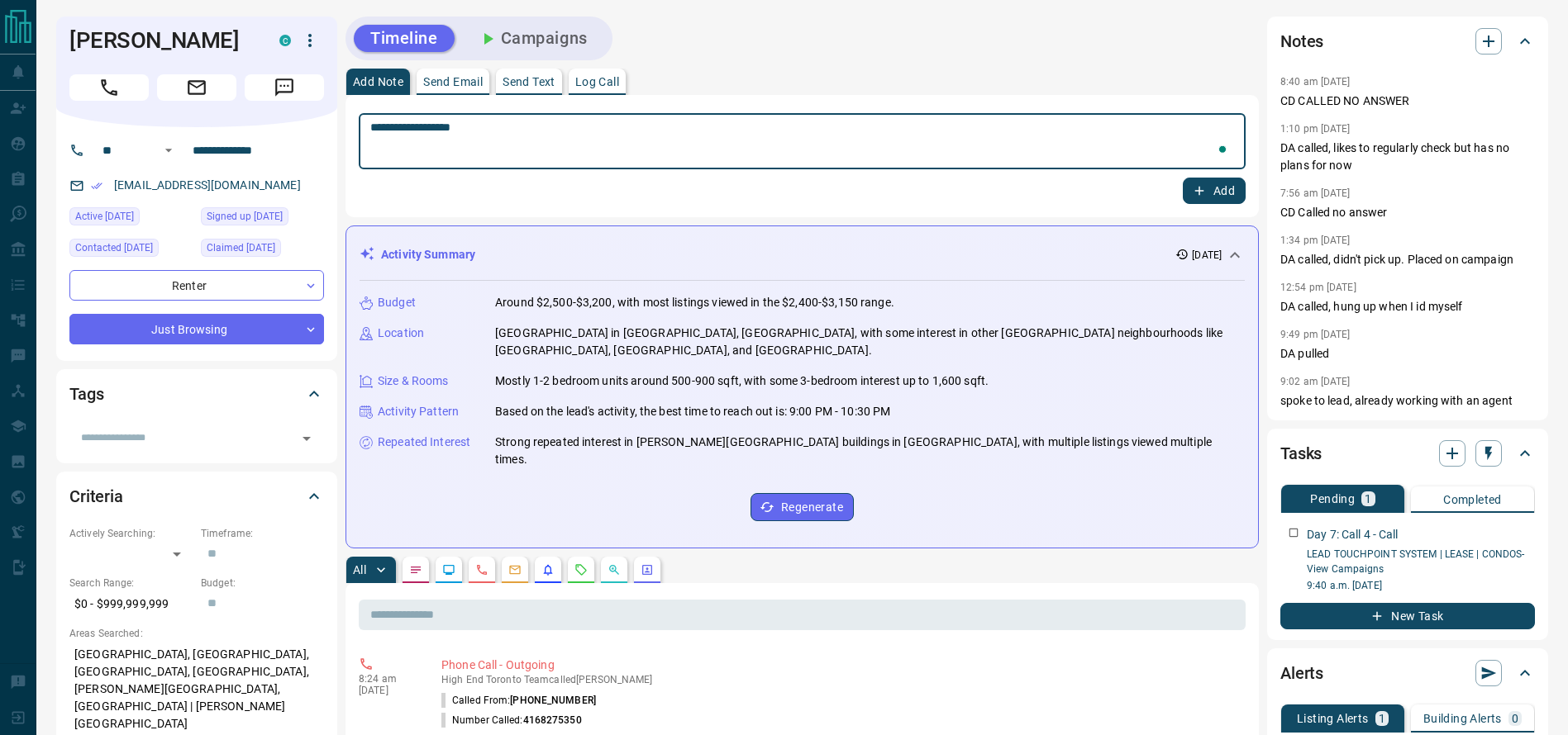
type textarea "**********"
click at [1207, 191] on button "Add" at bounding box center [1213, 190] width 63 height 26
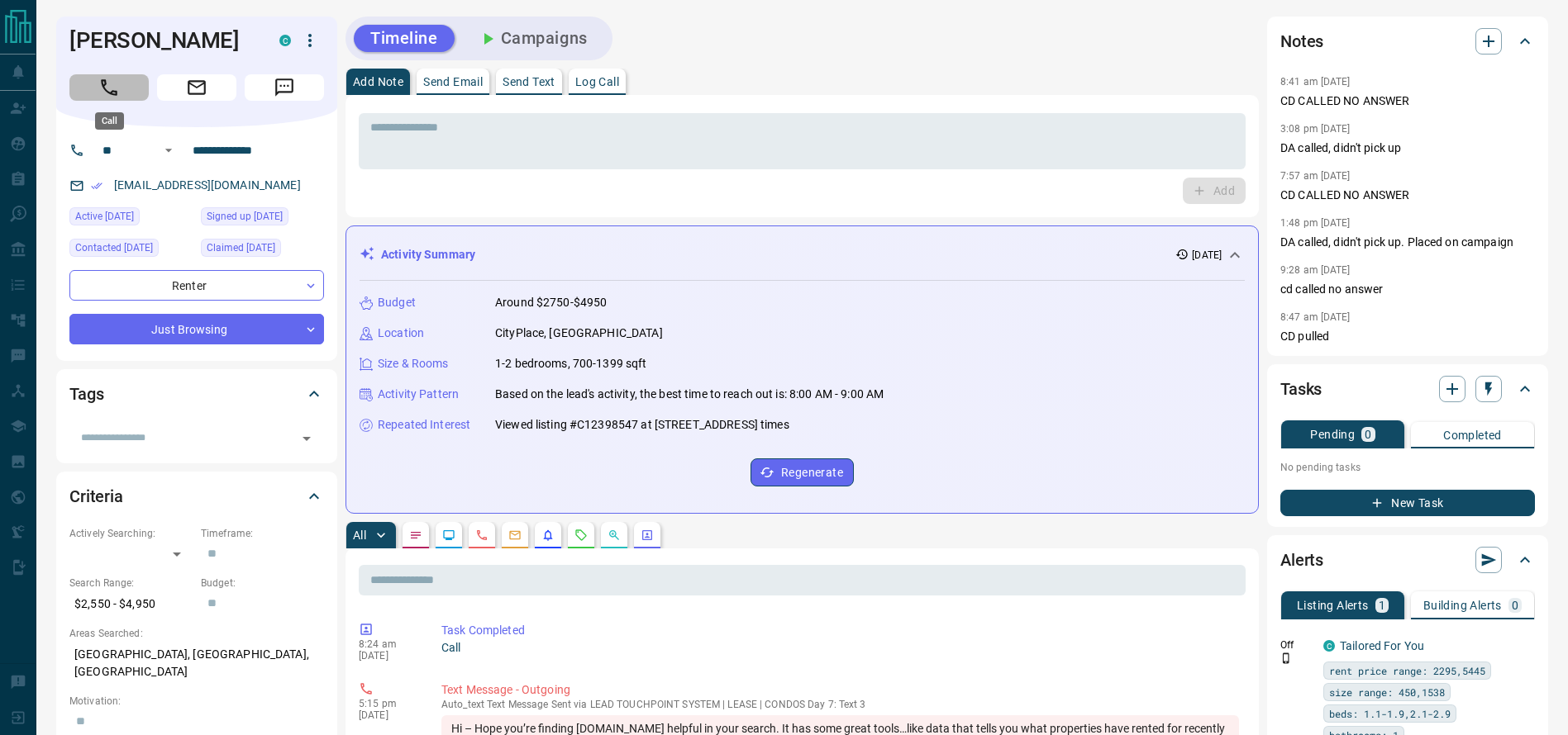
click at [79, 81] on button "Call" at bounding box center [109, 87] width 79 height 26
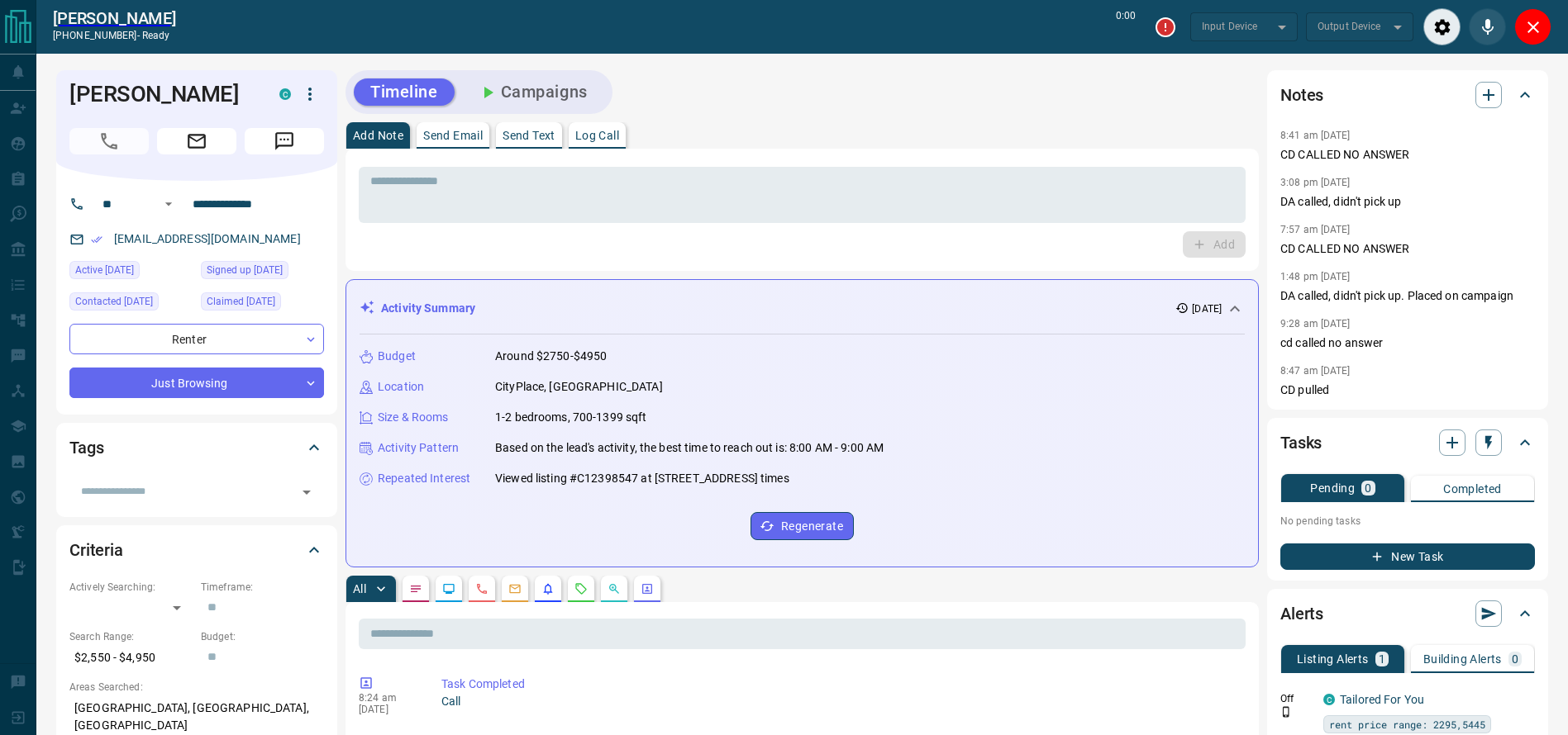
type input "*******"
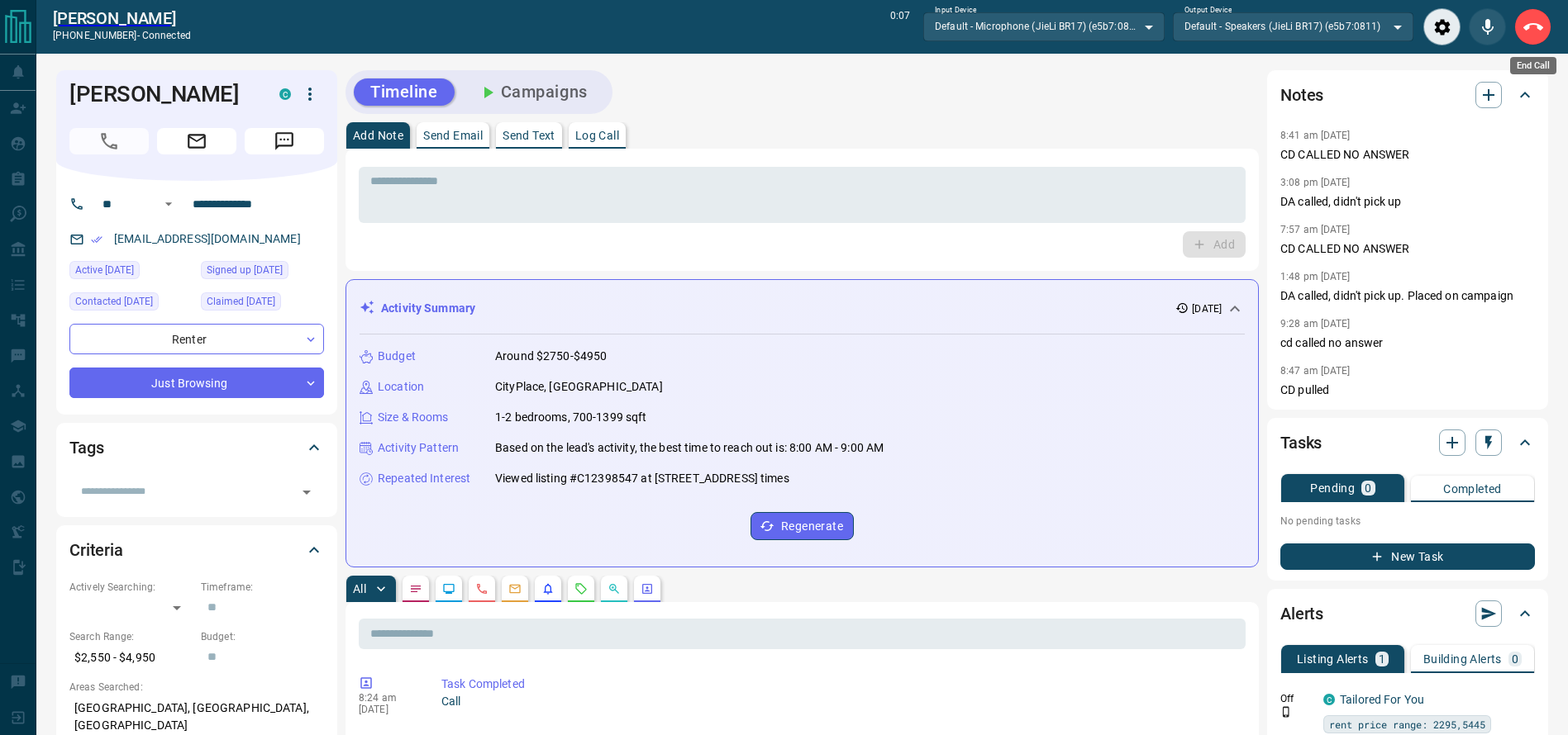
drag, startPoint x: 1538, startPoint y: 32, endPoint x: 1526, endPoint y: 32, distance: 12.0
click at [1528, 32] on icon "End Call" at bounding box center [1534, 28] width 20 height 20
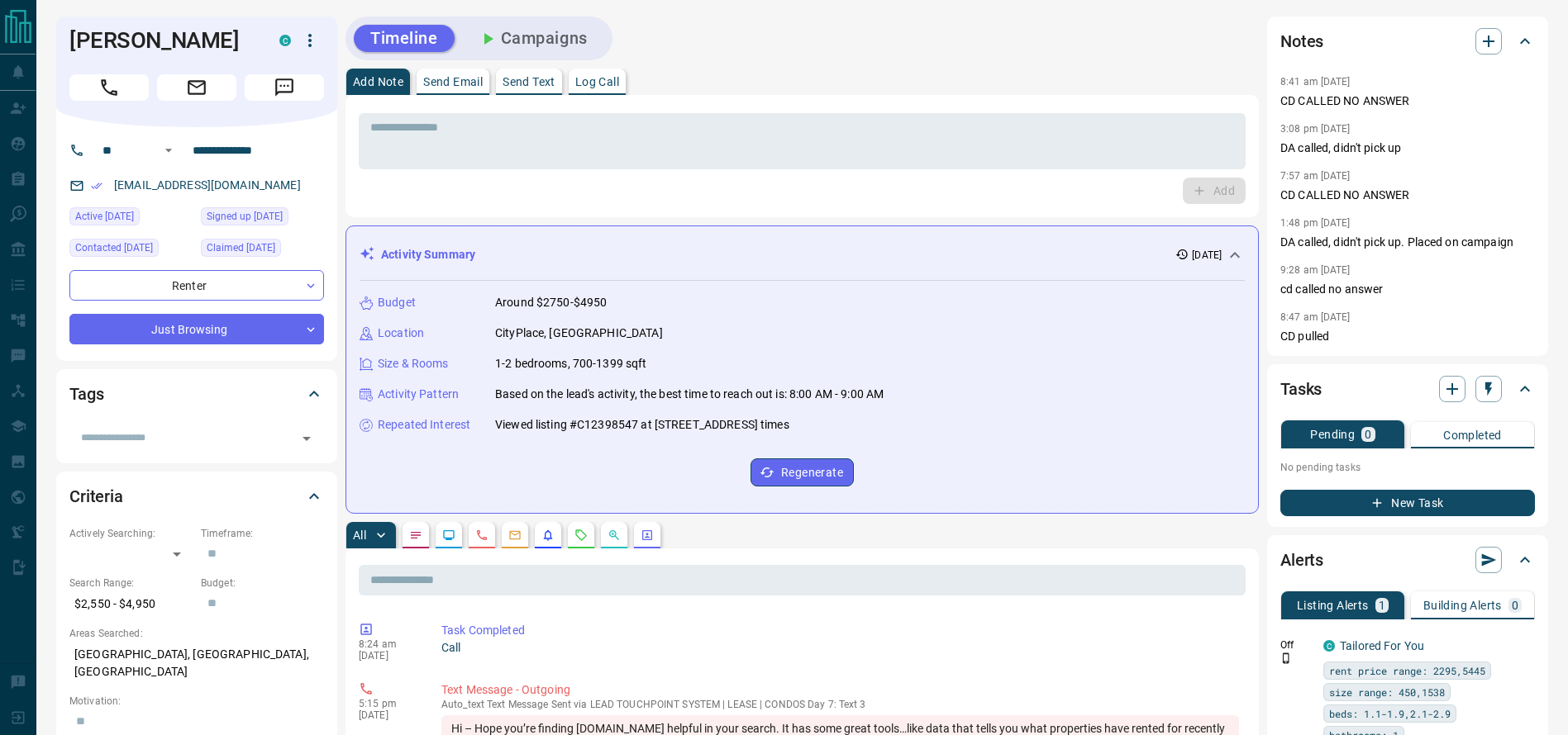
click at [1056, 107] on div "* ​ Add" at bounding box center [802, 156] width 913 height 123
drag, startPoint x: 1016, startPoint y: 141, endPoint x: 1010, endPoint y: 149, distance: 10.0
click at [1010, 149] on textarea at bounding box center [802, 142] width 864 height 42
